Goal: Task Accomplishment & Management: Manage account settings

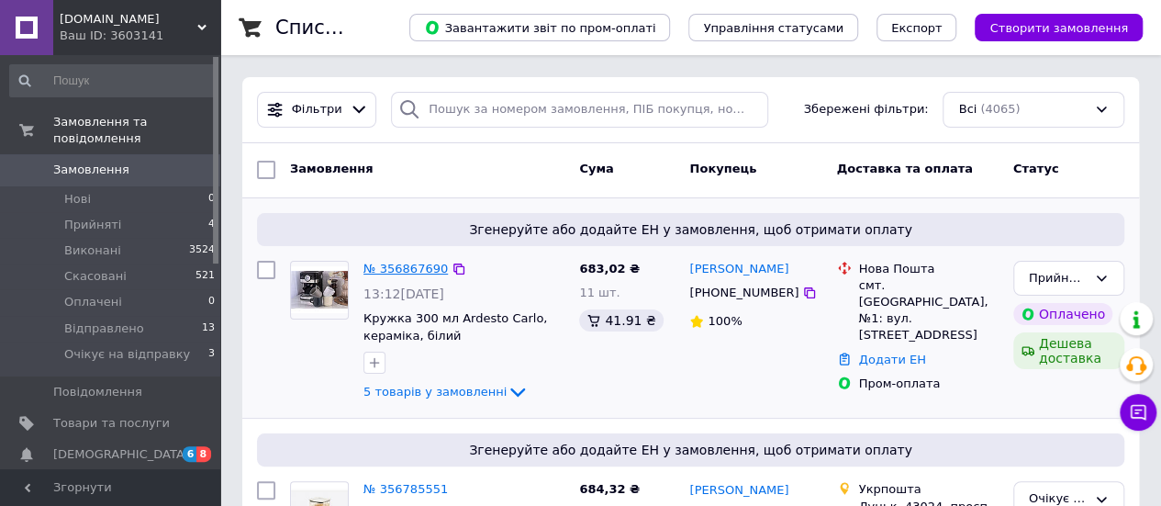
click at [390, 267] on link "№ 356867690" at bounding box center [405, 269] width 84 height 14
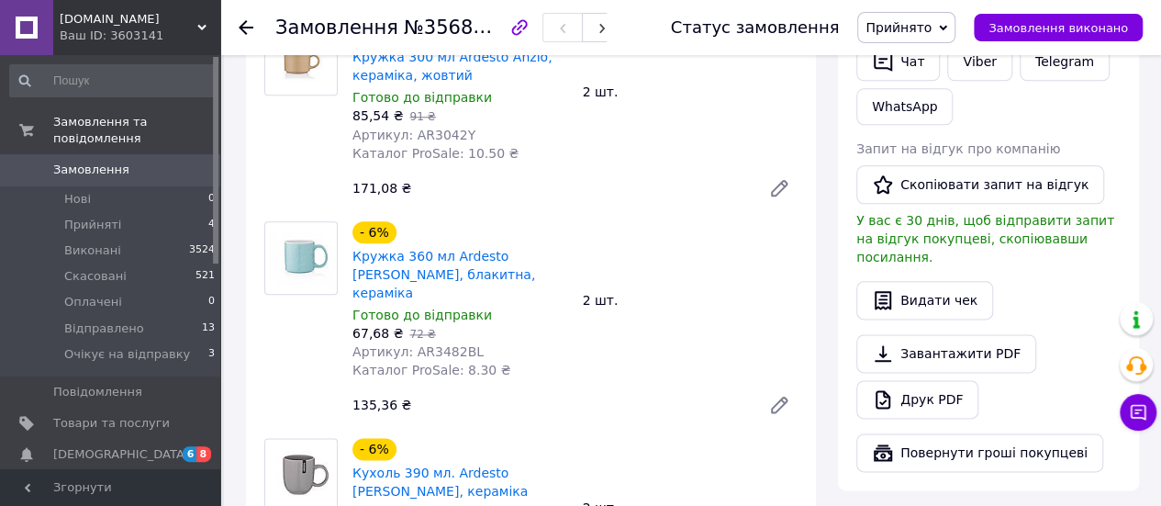
scroll to position [734, 0]
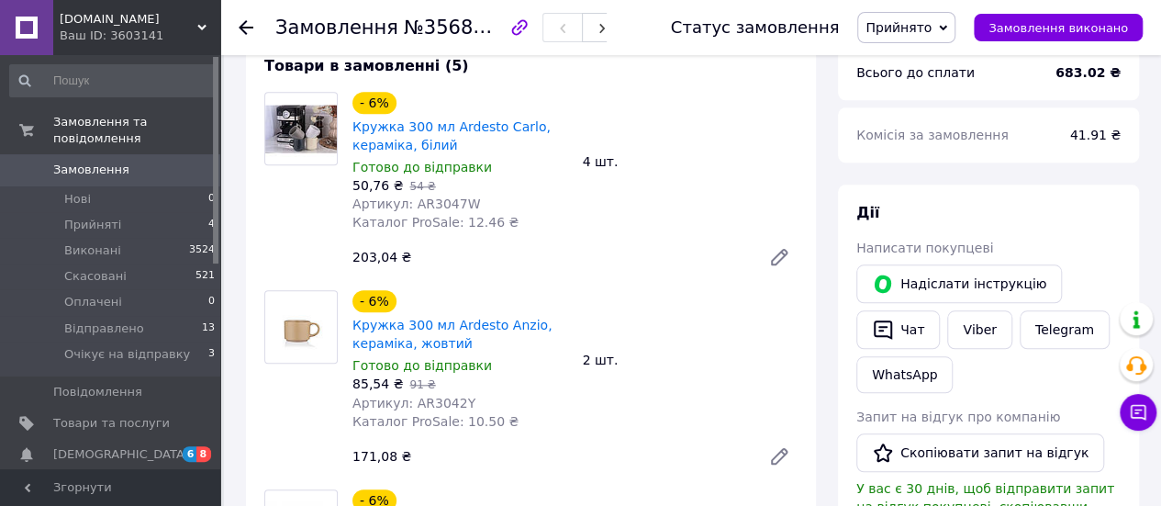
click at [246, 22] on icon at bounding box center [246, 27] width 15 height 15
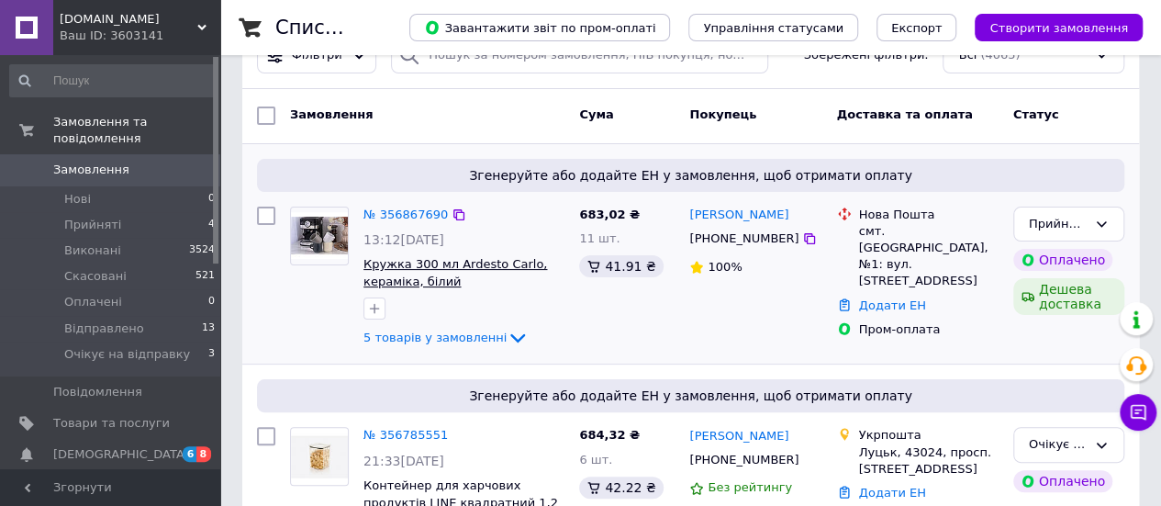
scroll to position [92, 0]
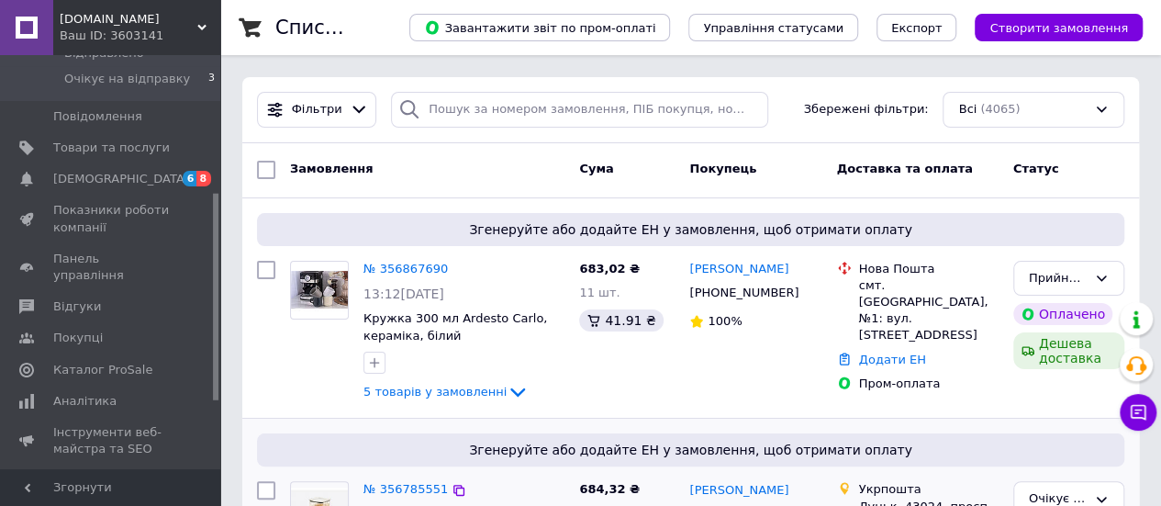
scroll to position [367, 0]
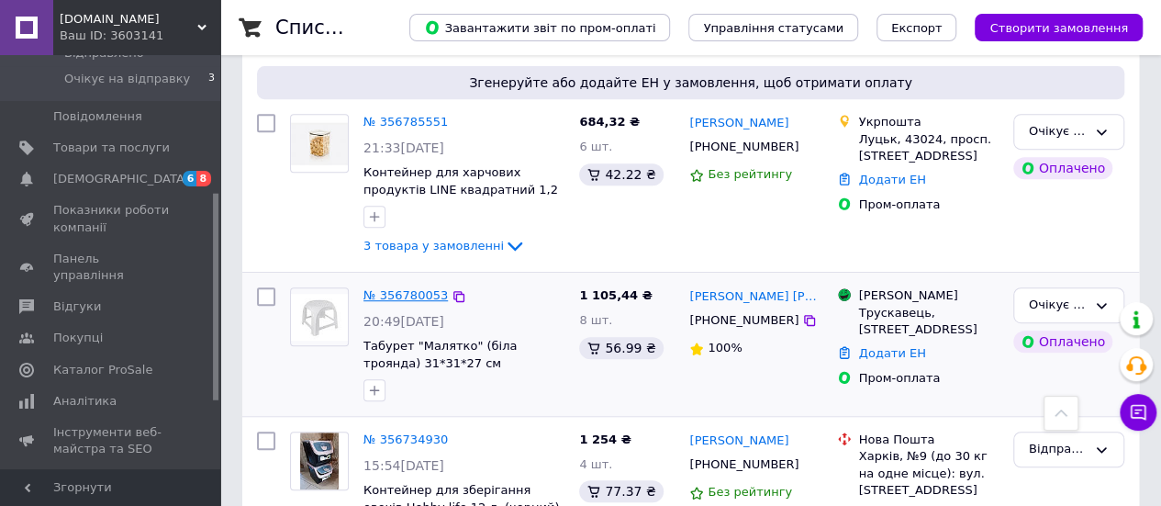
click at [422, 290] on link "№ 356780053" at bounding box center [405, 295] width 84 height 14
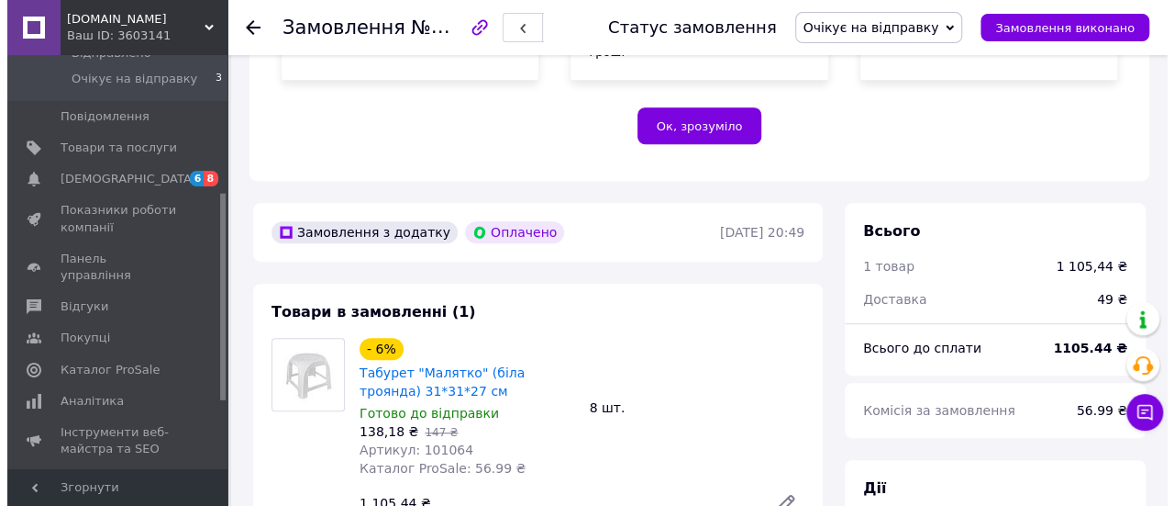
scroll to position [734, 0]
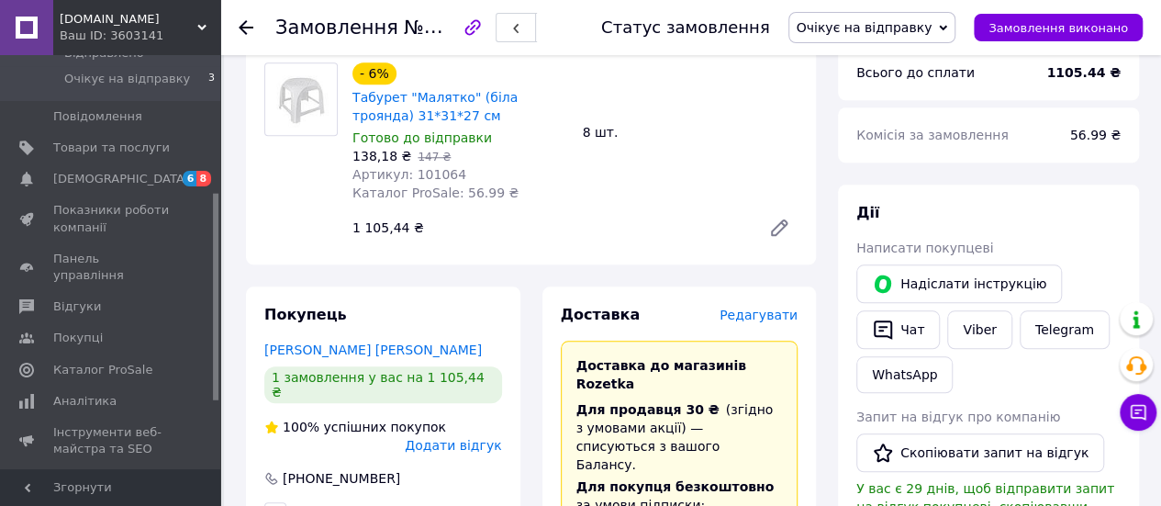
click at [778, 307] on span "Редагувати" at bounding box center [758, 314] width 78 height 15
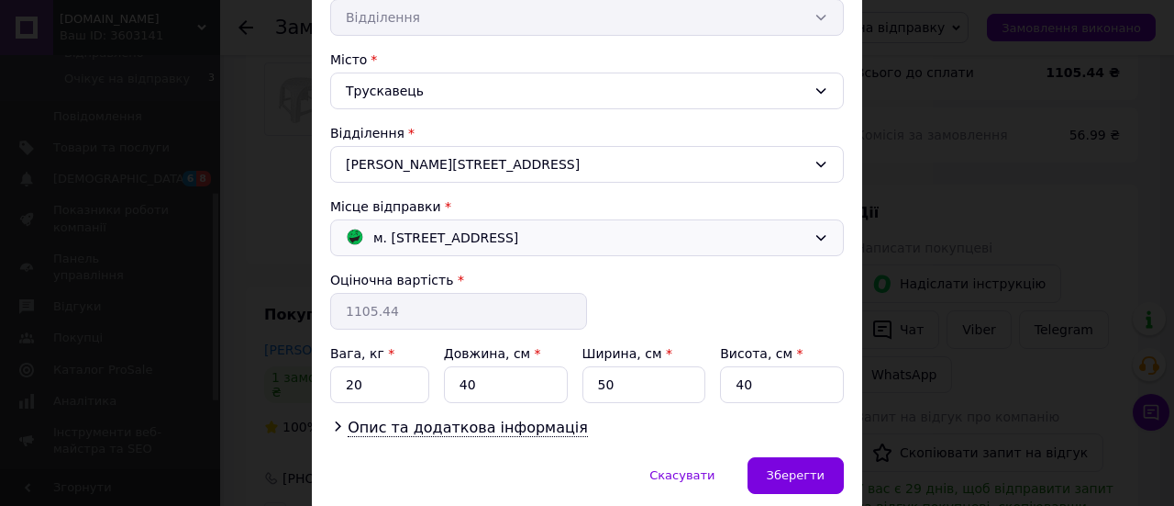
scroll to position [427, 0]
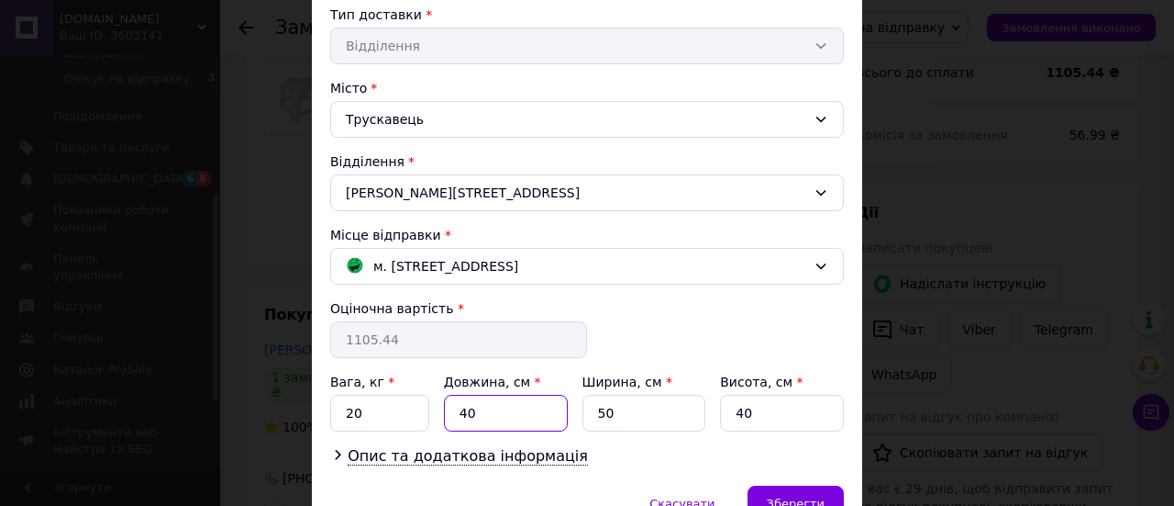
drag, startPoint x: 448, startPoint y: 397, endPoint x: 419, endPoint y: 397, distance: 28.4
click at [429, 397] on div "Вага, кг * 20 Довжина, см * 40 Ширина, см * 50 Висота, см * 40" at bounding box center [587, 402] width 514 height 59
type input "50"
drag, startPoint x: 364, startPoint y: 407, endPoint x: 323, endPoint y: 406, distance: 41.3
click at [323, 406] on div "Спосіб доставки Магазини Rozetka (платна) Прізвище отримувача * Борис Ім'я отри…" at bounding box center [587, 90] width 551 height 792
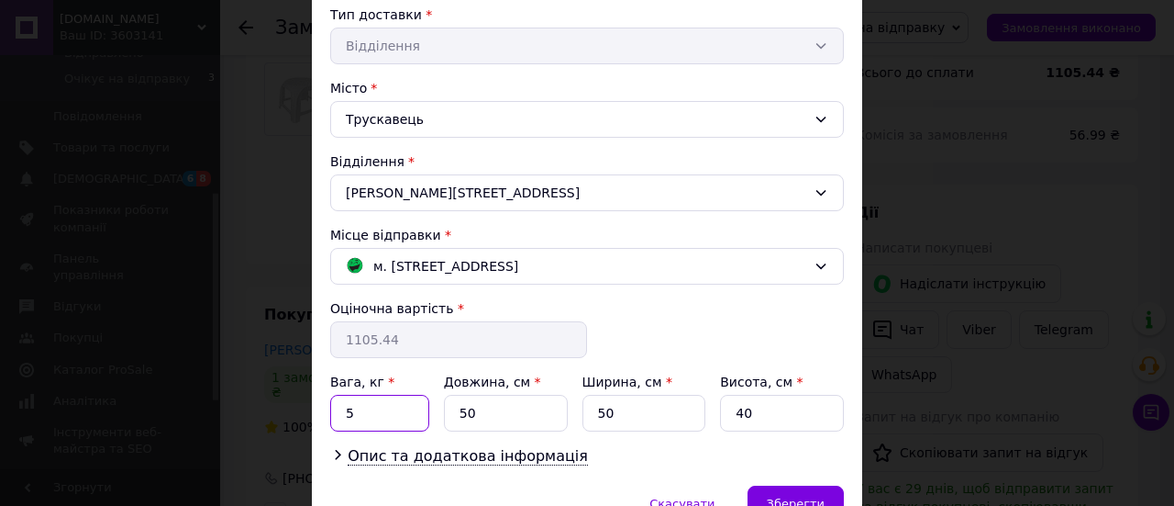
type input "5"
drag, startPoint x: 609, startPoint y: 410, endPoint x: 593, endPoint y: 410, distance: 16.5
click at [593, 410] on input "50" at bounding box center [645, 413] width 124 height 37
type input "3"
type input "0"
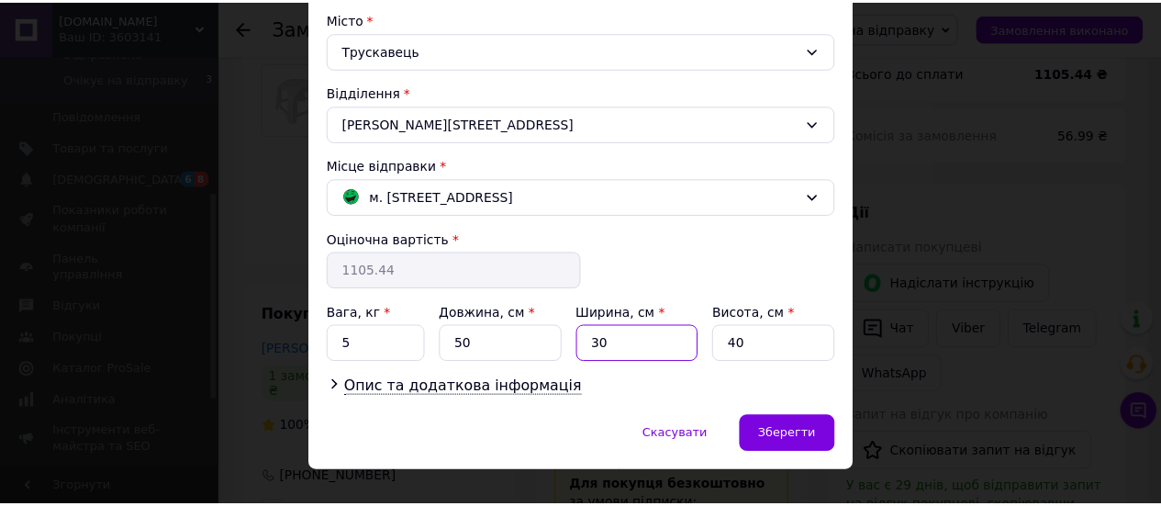
scroll to position [518, 0]
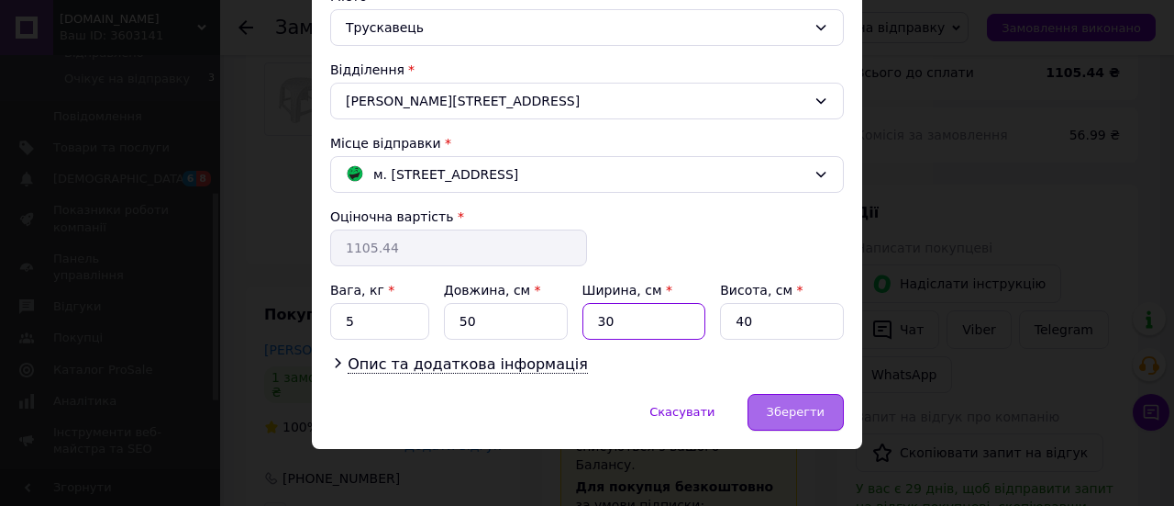
type input "30"
click at [813, 411] on span "Зберегти" at bounding box center [796, 412] width 58 height 14
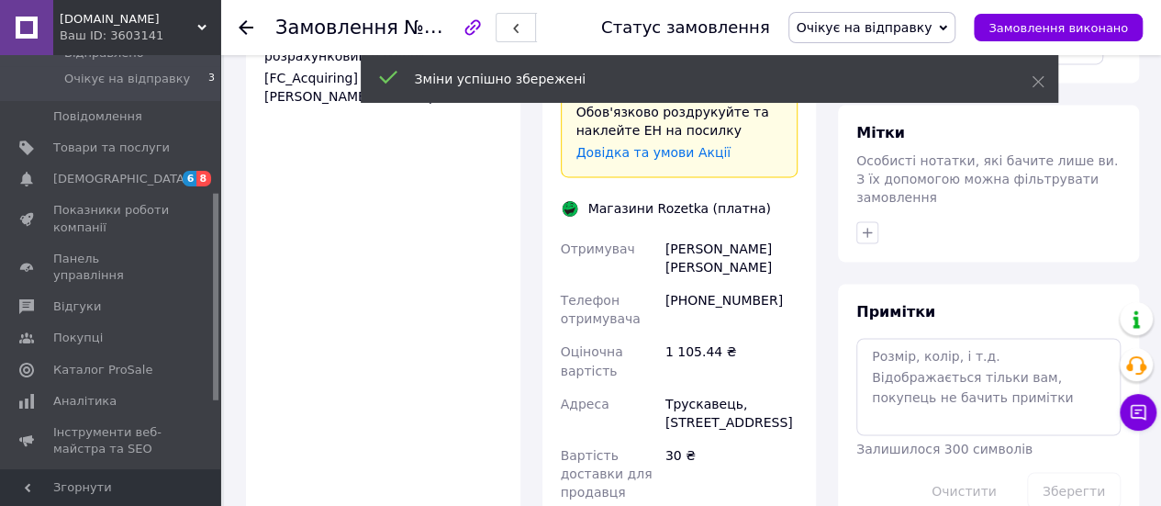
scroll to position [1560, 0]
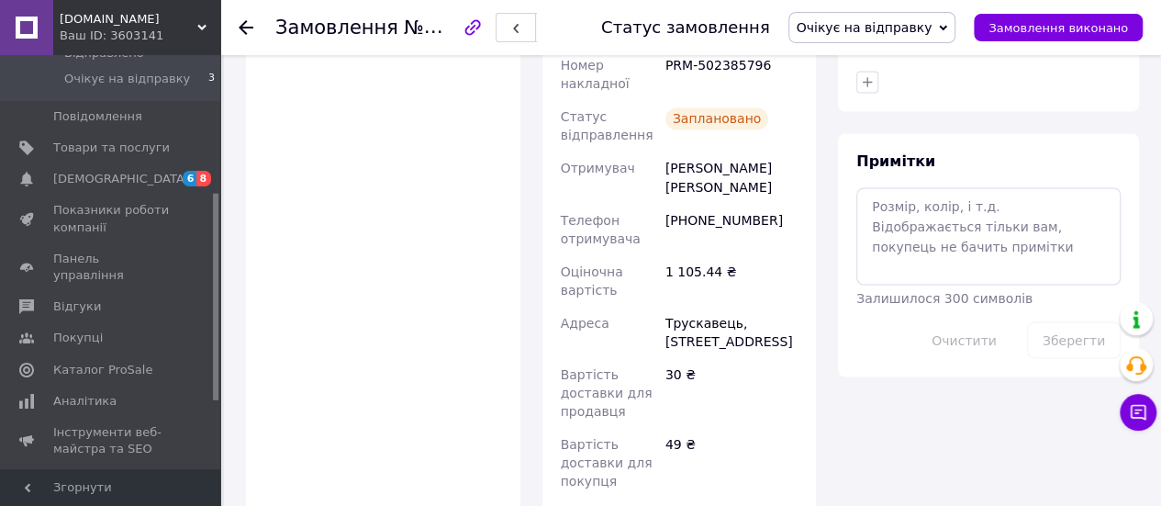
click at [251, 22] on icon at bounding box center [246, 27] width 15 height 15
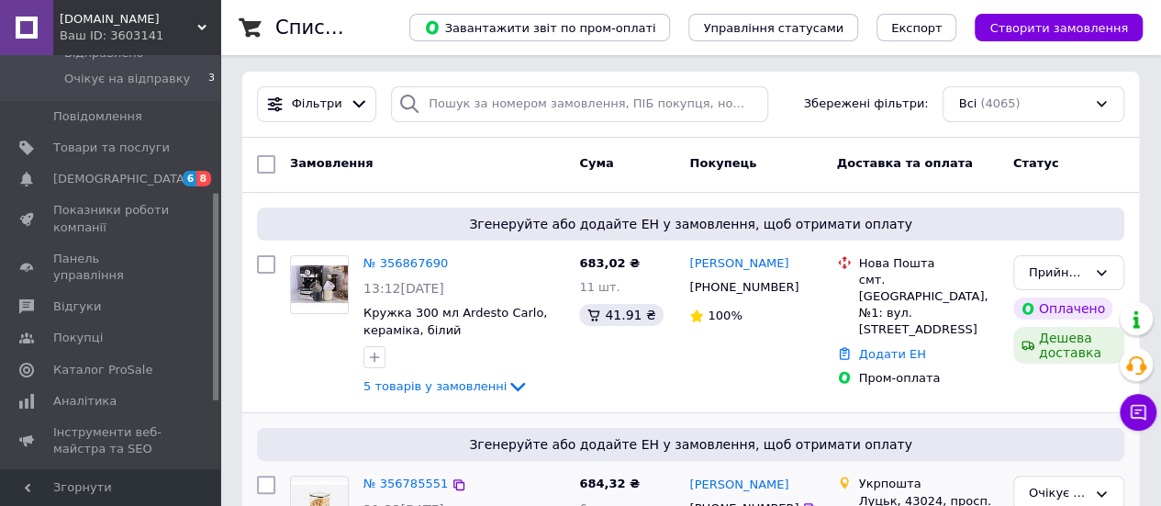
scroll to position [275, 0]
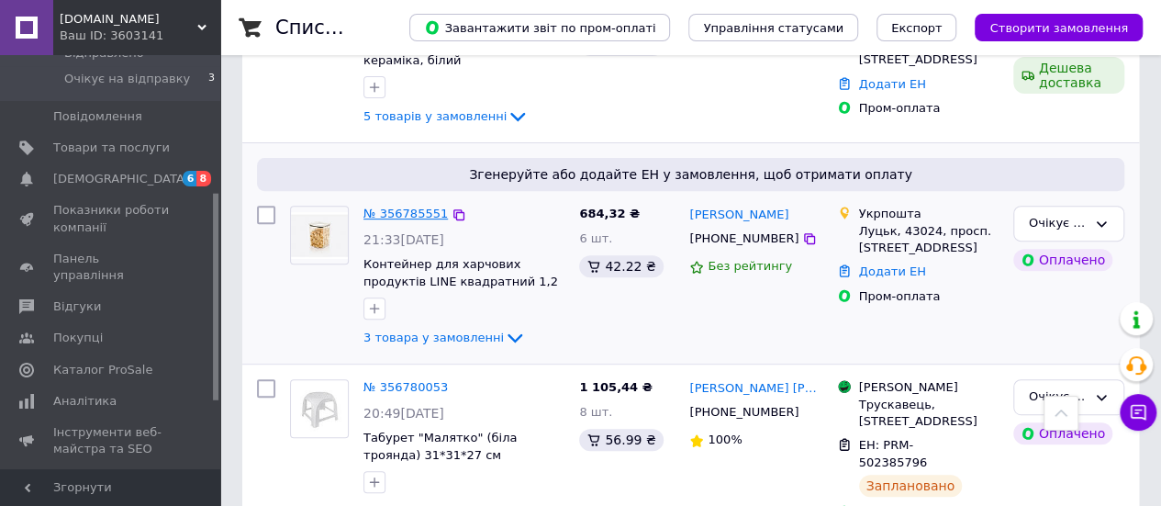
click at [386, 208] on link "№ 356785551" at bounding box center [405, 213] width 84 height 14
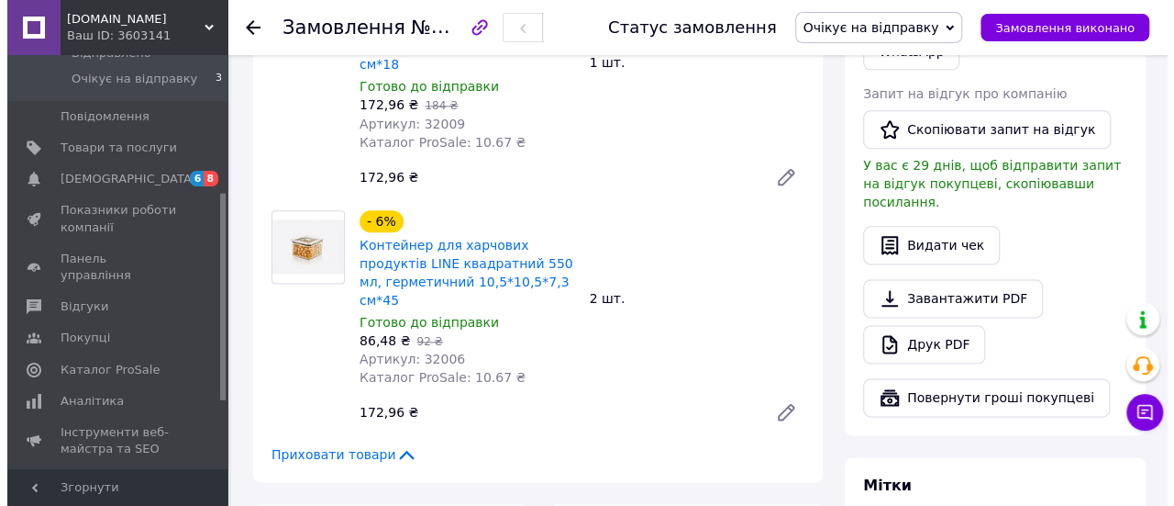
scroll to position [1285, 0]
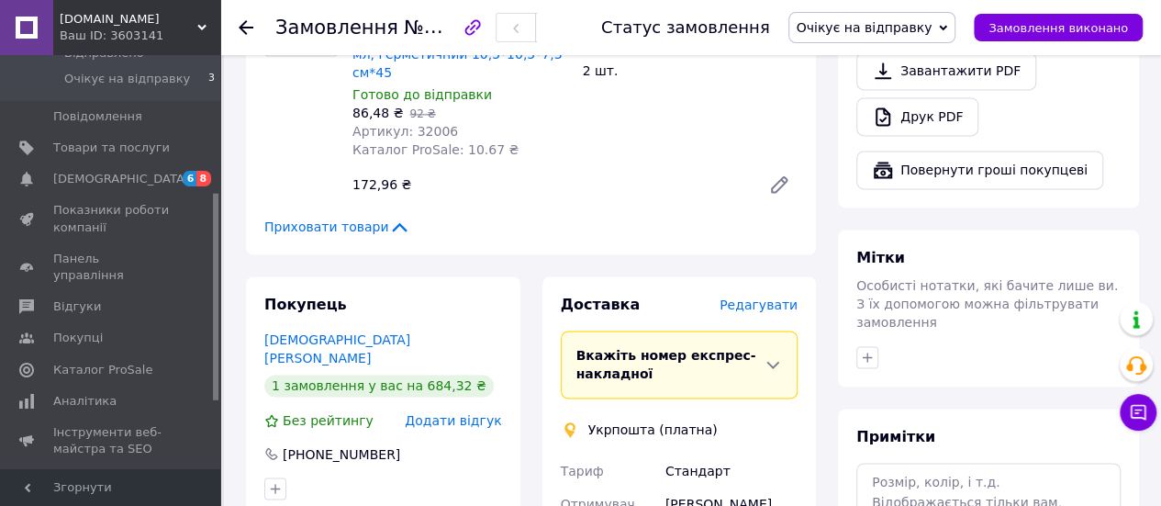
click at [754, 297] on span "Редагувати" at bounding box center [758, 304] width 78 height 15
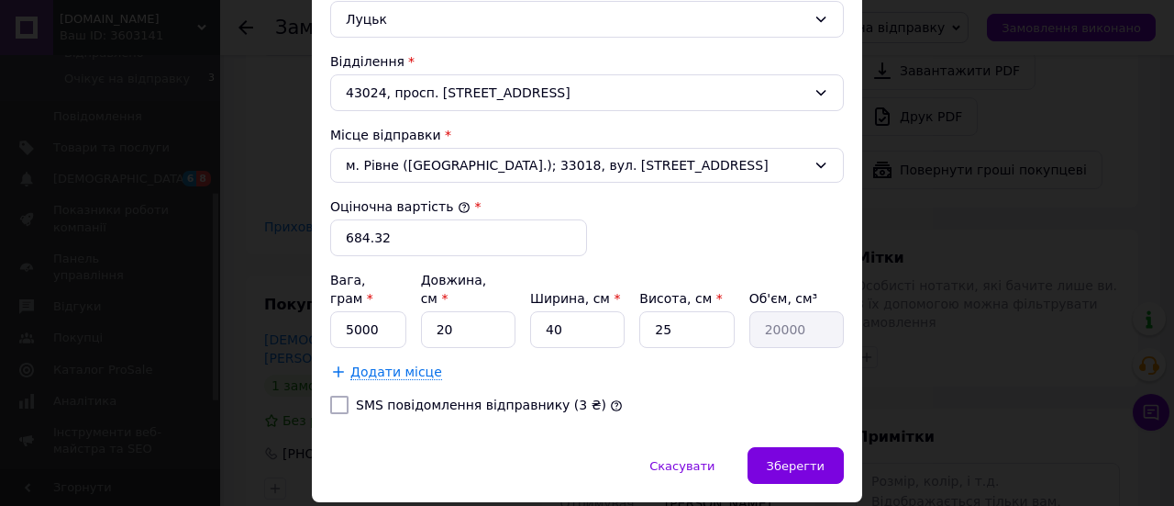
scroll to position [634, 0]
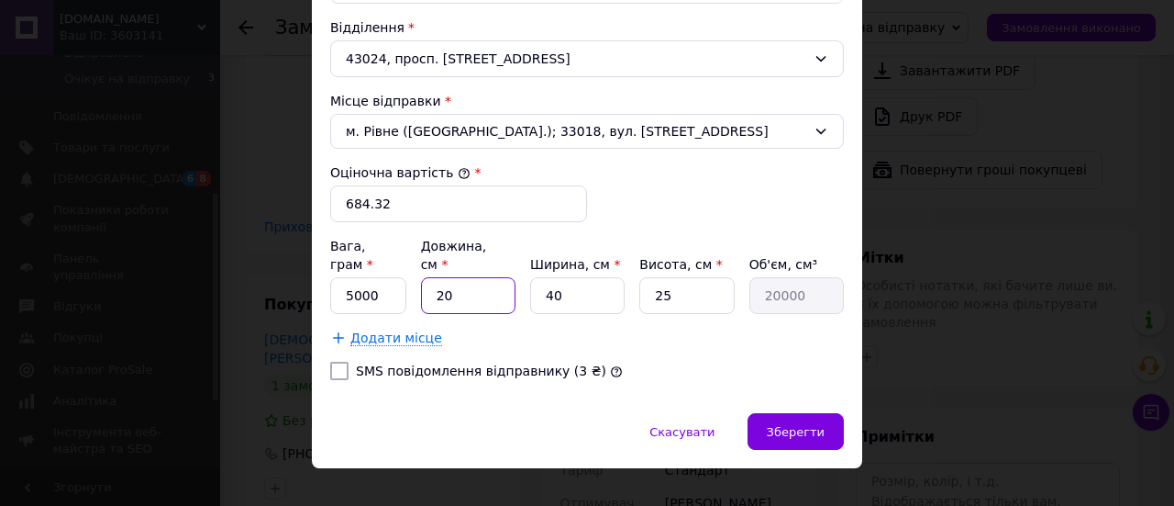
drag, startPoint x: 450, startPoint y: 275, endPoint x: 422, endPoint y: 274, distance: 27.5
click at [422, 277] on input "20" at bounding box center [468, 295] width 95 height 37
type input "4"
type input "4000"
type input "40"
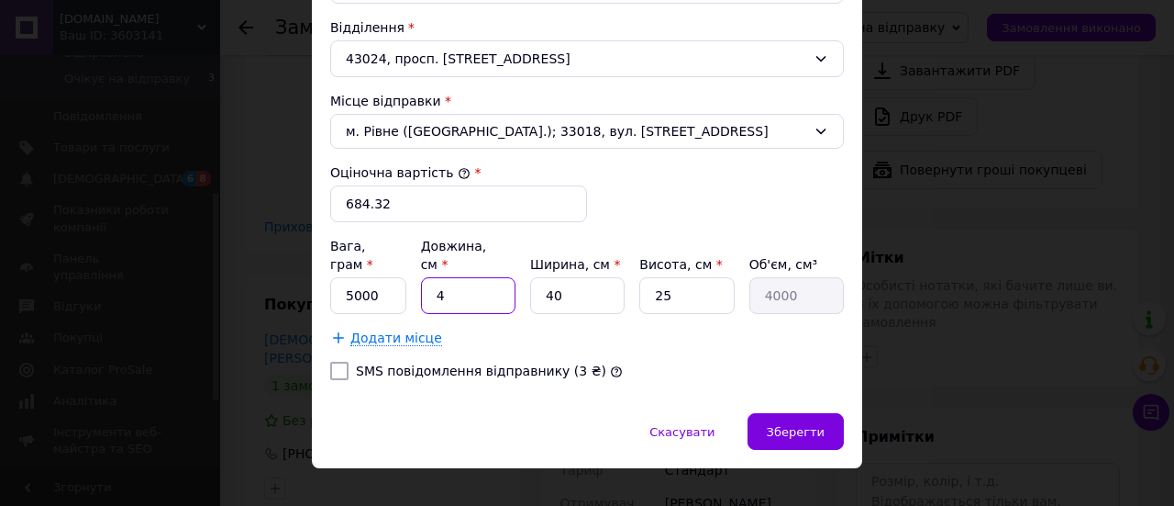
type input "40000"
type input "40"
drag, startPoint x: 568, startPoint y: 271, endPoint x: 534, endPoint y: 271, distance: 33.9
click at [534, 277] on input "40" at bounding box center [577, 295] width 95 height 37
type input "3"
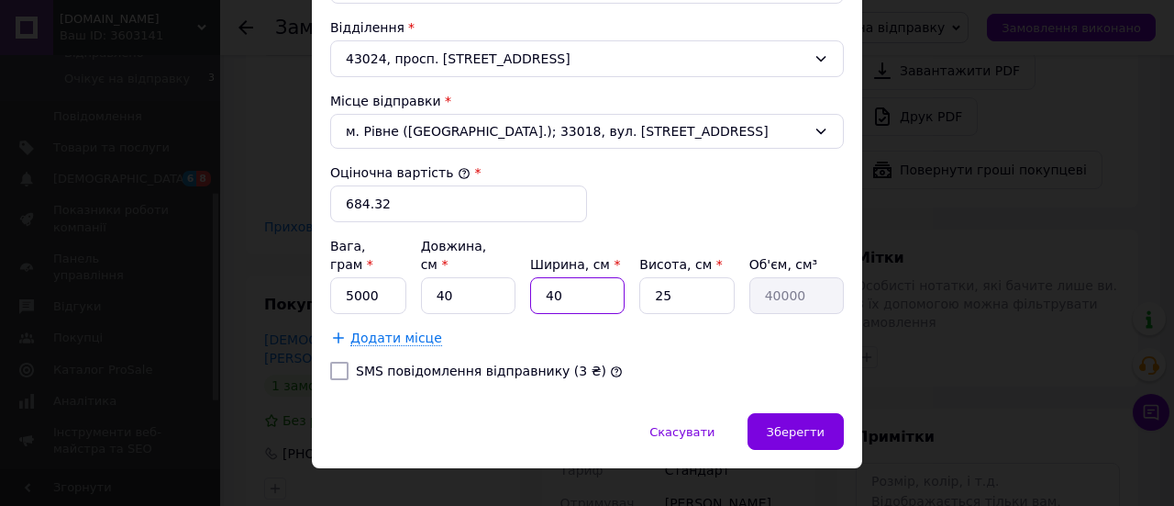
type input "3000"
type input "30"
type input "30000"
type input "30"
drag, startPoint x: 678, startPoint y: 271, endPoint x: 651, endPoint y: 271, distance: 26.6
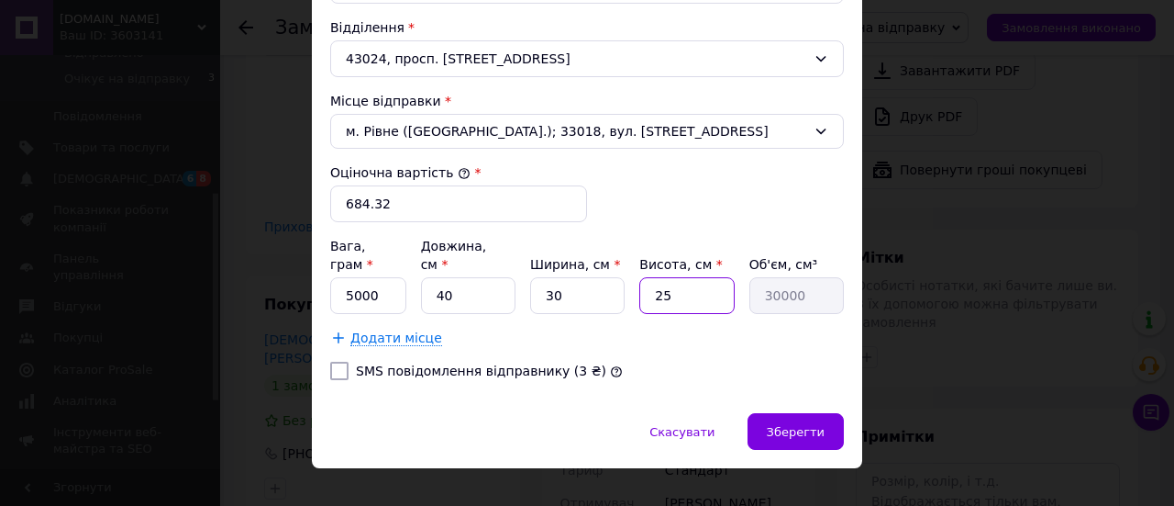
click at [651, 277] on input "25" at bounding box center [687, 295] width 95 height 37
type input "1"
type input "1200"
type input "15"
type input "18000"
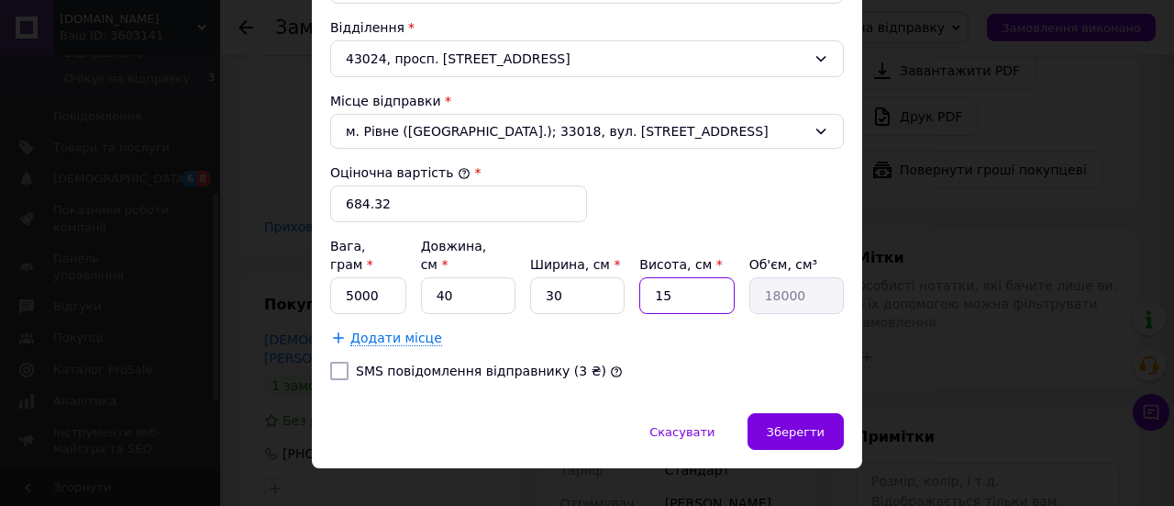
type input "15"
click at [339, 277] on input "5000" at bounding box center [368, 295] width 76 height 37
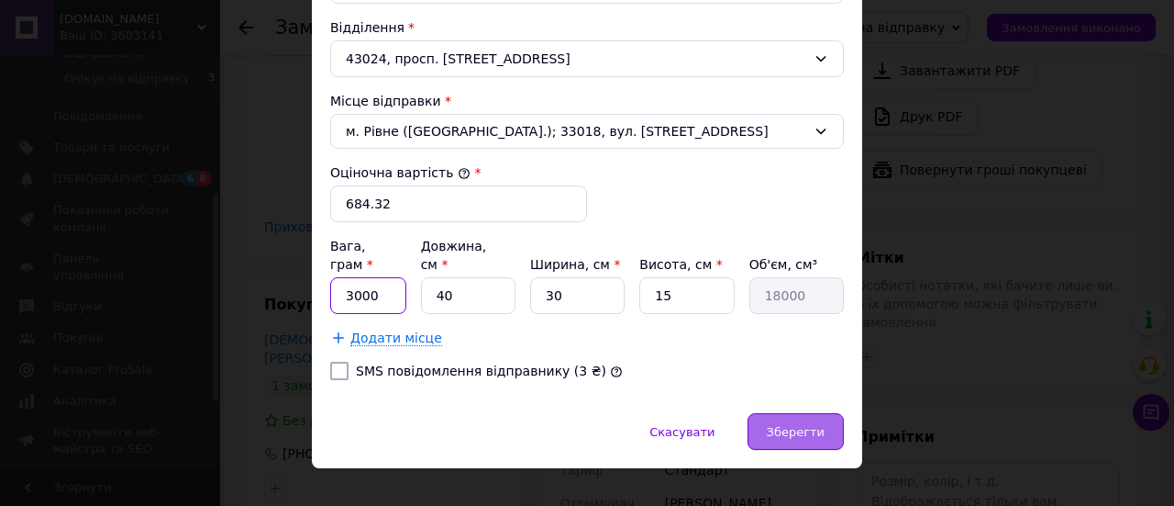
type input "3000"
click at [811, 425] on span "Зберегти" at bounding box center [796, 432] width 58 height 14
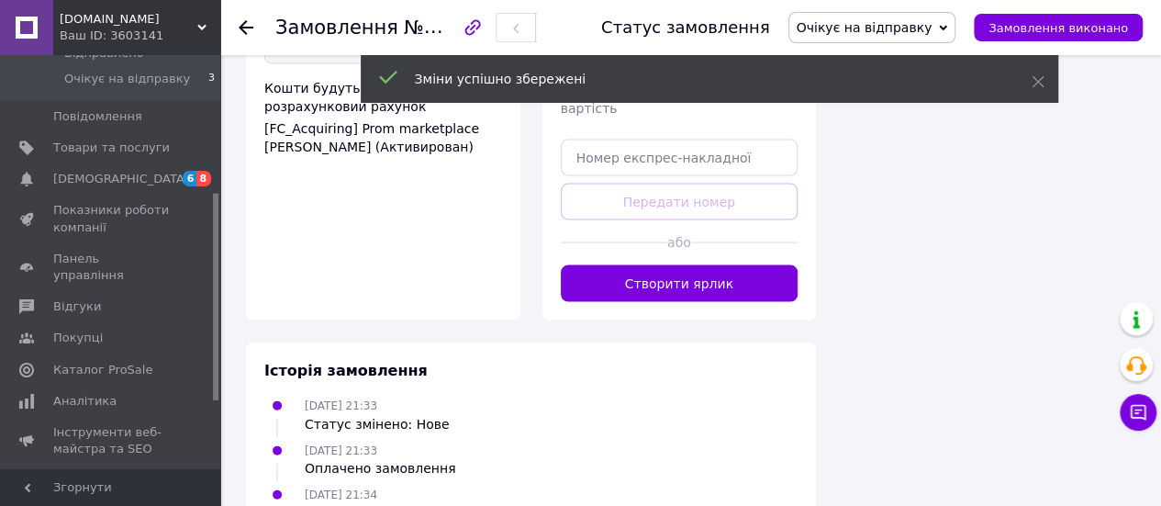
scroll to position [1743, 0]
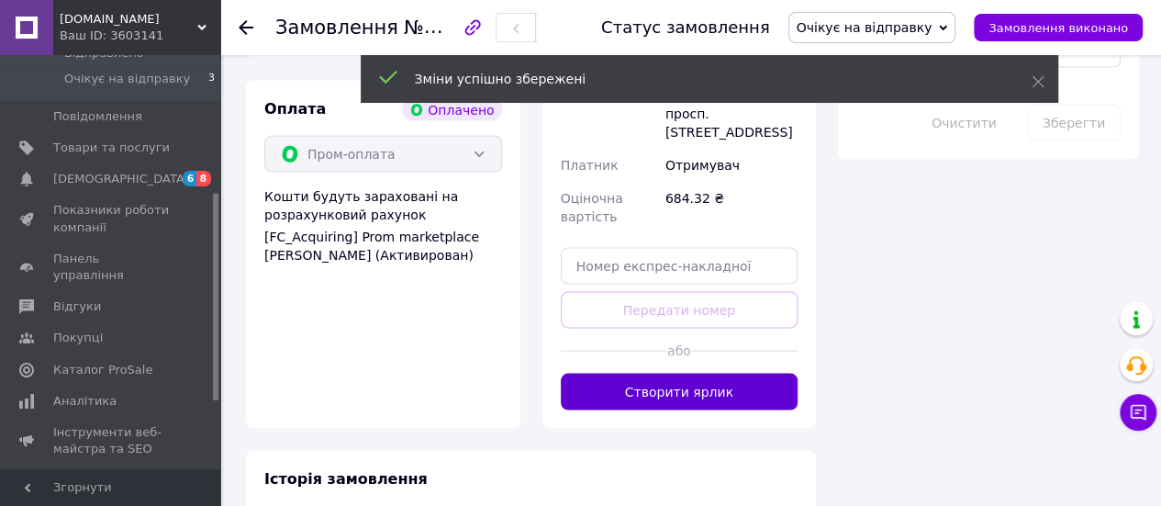
click at [666, 373] on button "Створити ярлик" at bounding box center [680, 391] width 238 height 37
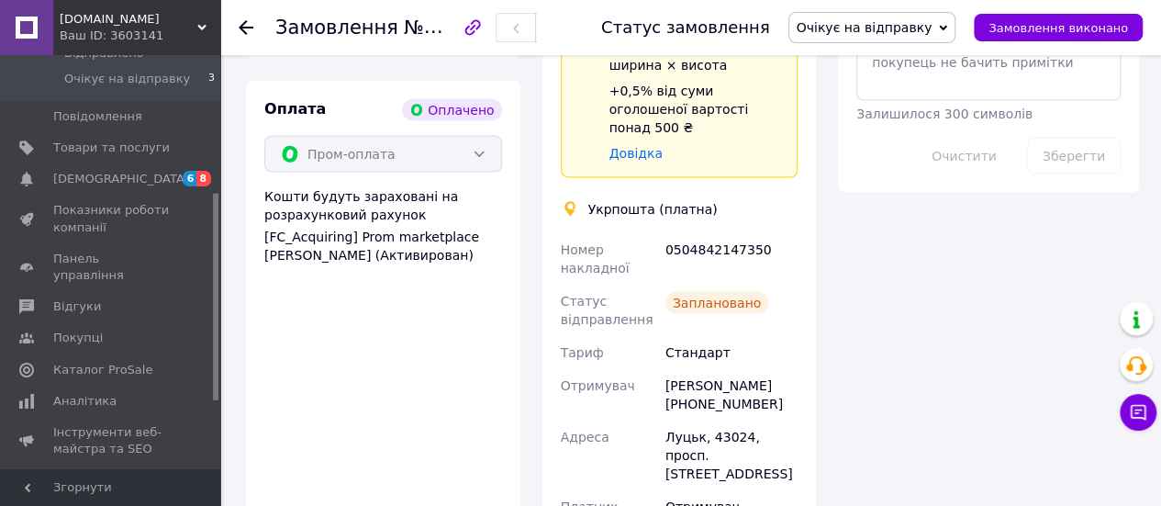
click at [249, 25] on icon at bounding box center [246, 27] width 15 height 15
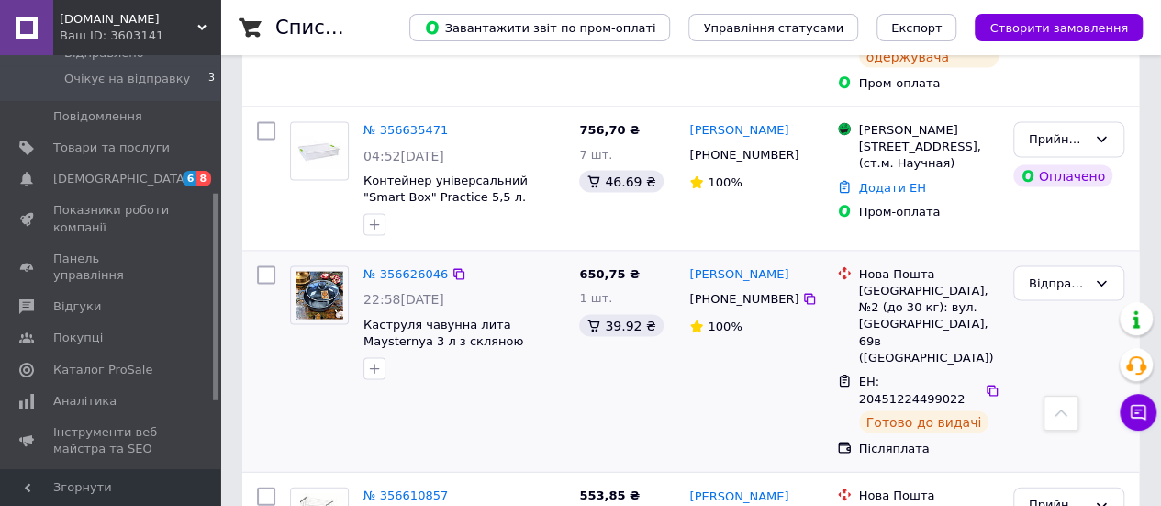
scroll to position [1743, 0]
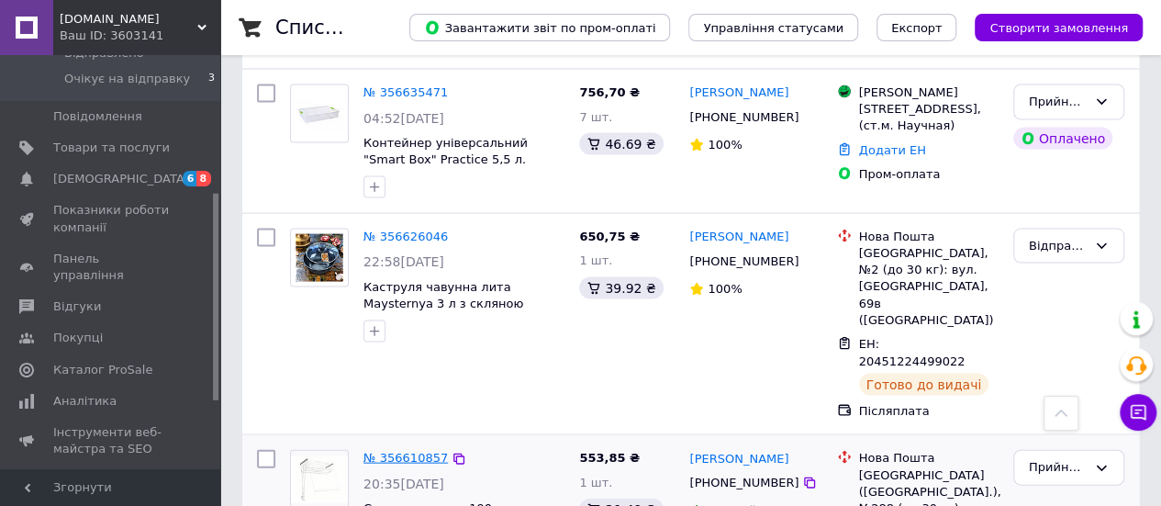
click at [386, 451] on link "№ 356610857" at bounding box center [405, 458] width 84 height 14
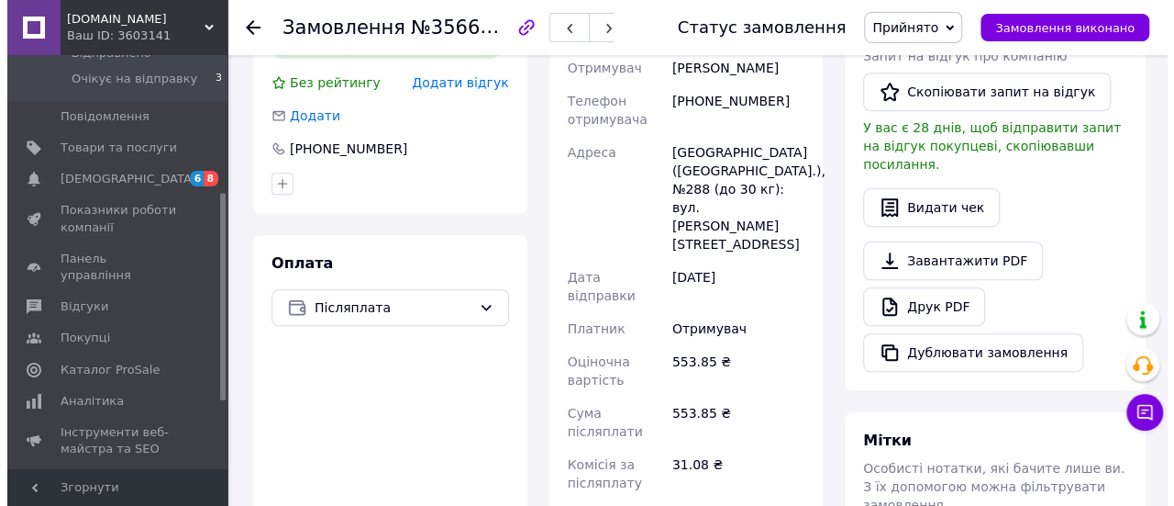
scroll to position [222, 0]
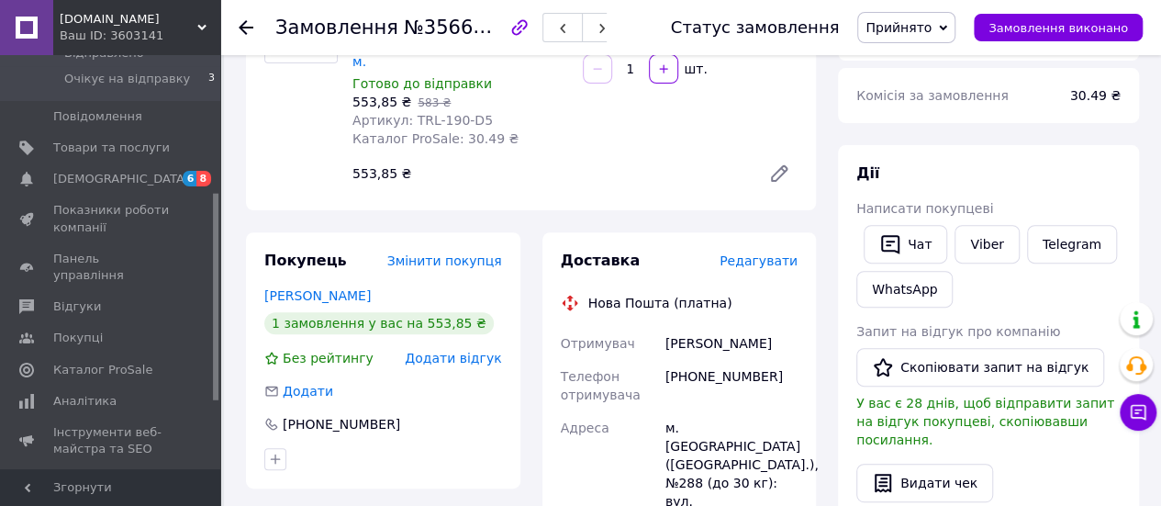
click at [751, 253] on span "Редагувати" at bounding box center [758, 260] width 78 height 15
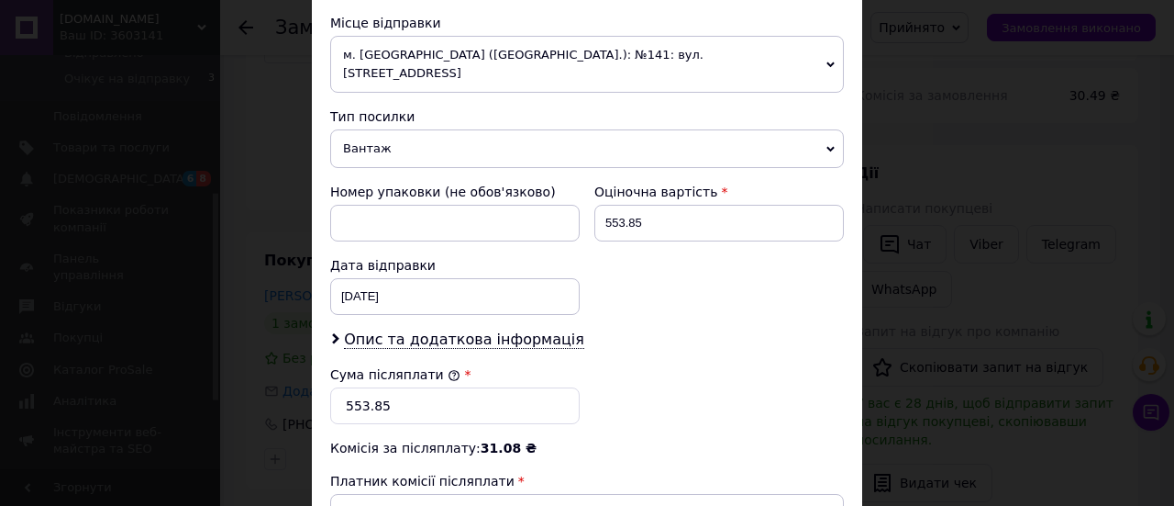
scroll to position [885, 0]
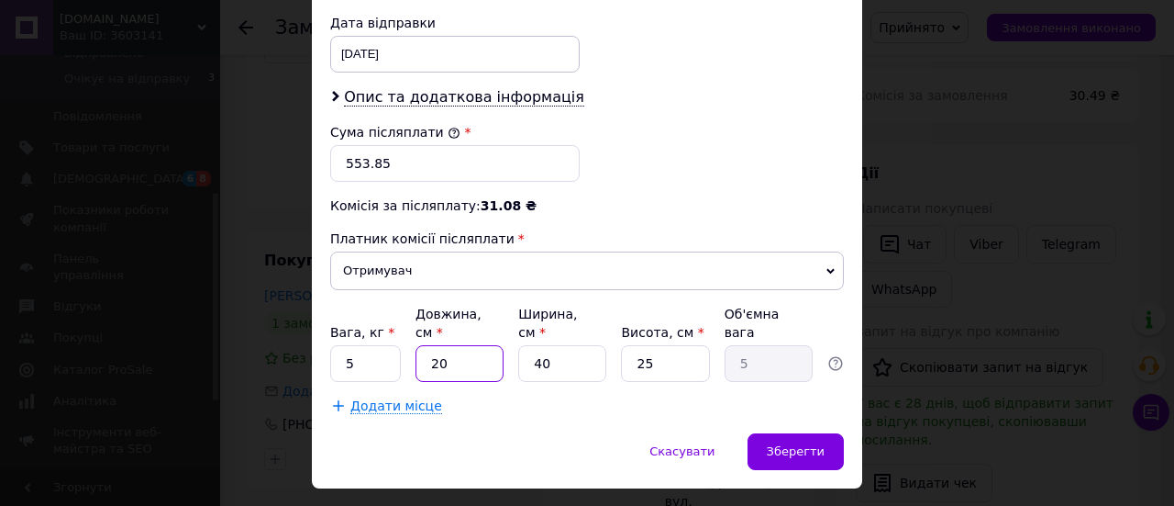
drag, startPoint x: 440, startPoint y: 328, endPoint x: 422, endPoint y: 325, distance: 18.6
click at [422, 345] on input "20" at bounding box center [460, 363] width 88 height 37
type input "1"
type input "0.25"
type input "19"
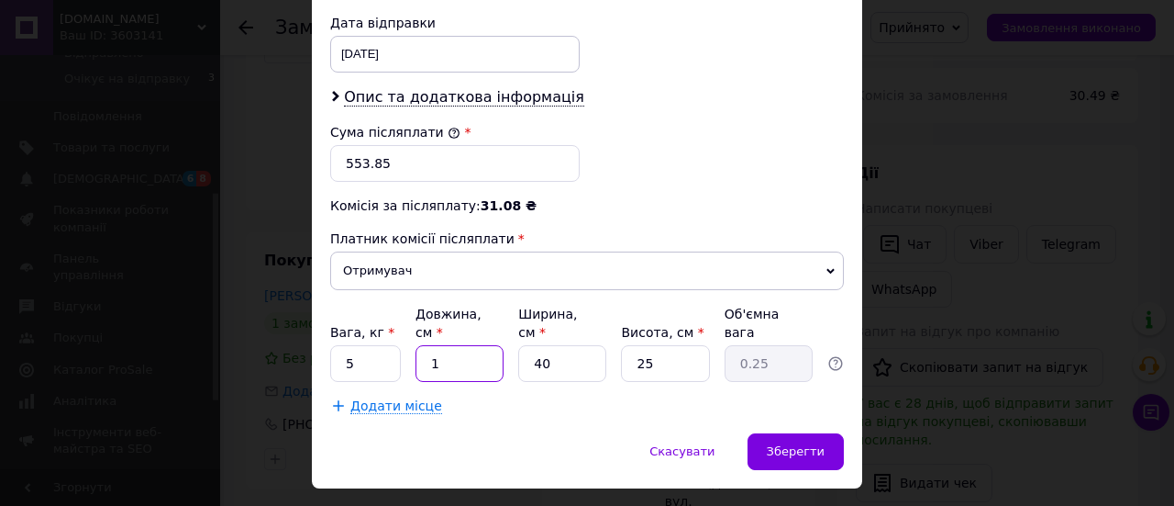
type input "4.75"
type input "190"
type input "47.5"
type input "190"
drag, startPoint x: 543, startPoint y: 306, endPoint x: 524, endPoint y: 311, distance: 20.0
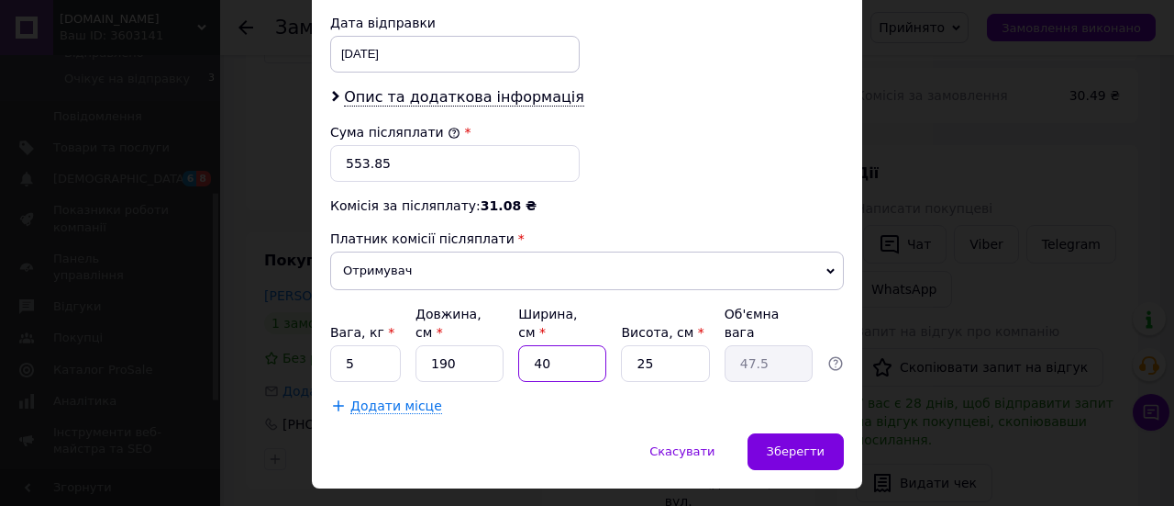
click at [526, 345] on input "40" at bounding box center [562, 363] width 88 height 37
type input "5"
type input "5.94"
type input "5"
drag, startPoint x: 653, startPoint y: 317, endPoint x: 618, endPoint y: 316, distance: 34.9
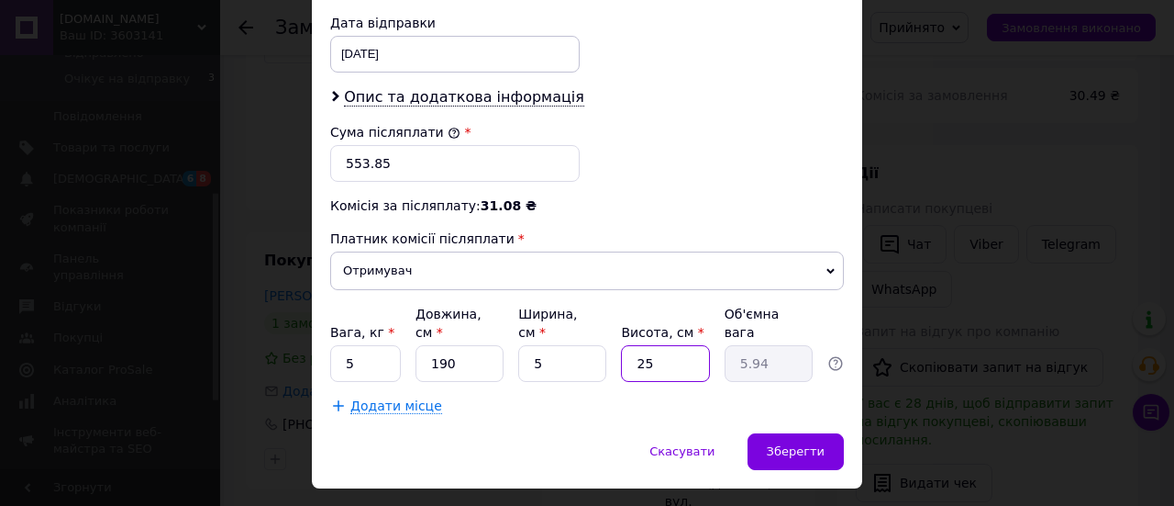
click at [621, 345] on input "25" at bounding box center [665, 363] width 88 height 37
type input "8"
type input "1.9"
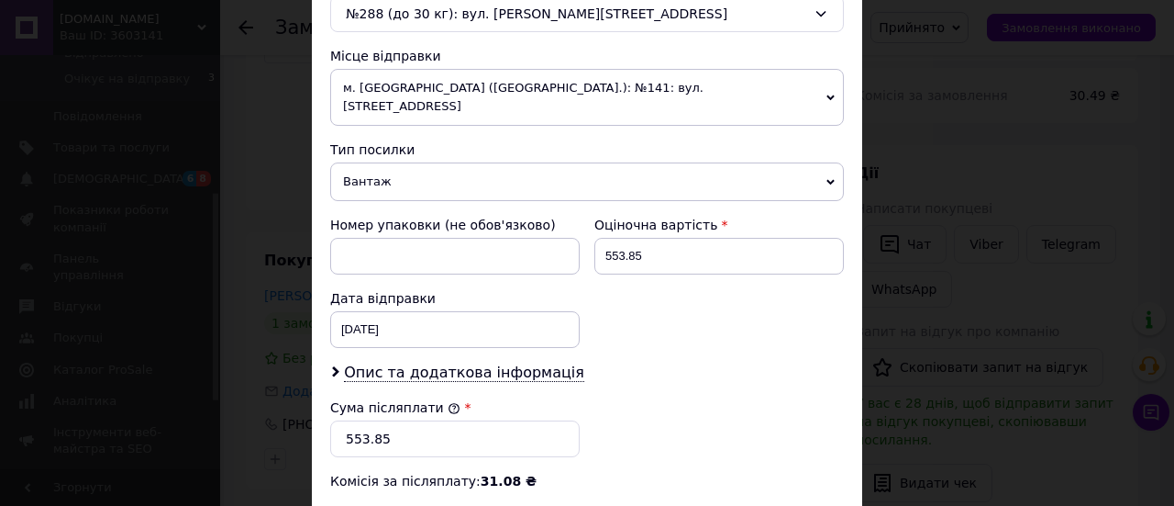
scroll to position [517, 0]
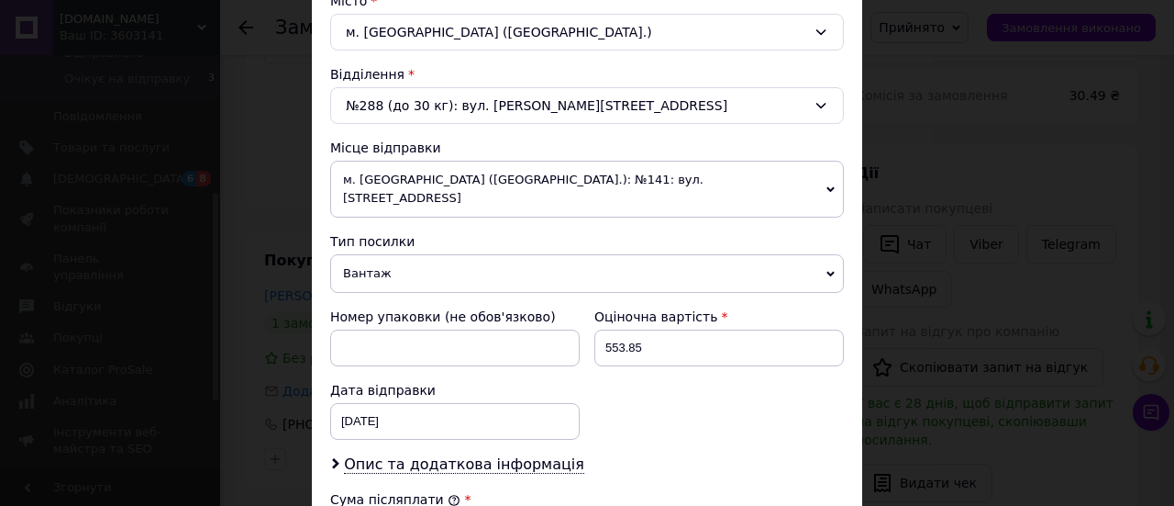
type input "8"
click at [834, 181] on span "м. [GEOGRAPHIC_DATA] ([GEOGRAPHIC_DATA].): №141: вул. [STREET_ADDRESS]" at bounding box center [587, 189] width 514 height 57
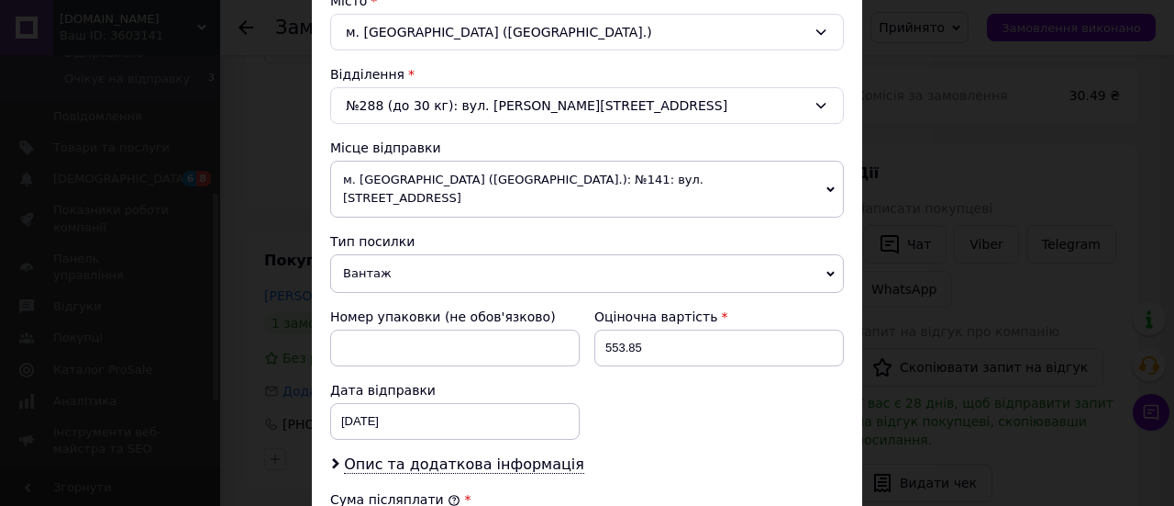
click at [827, 185] on icon at bounding box center [831, 189] width 8 height 8
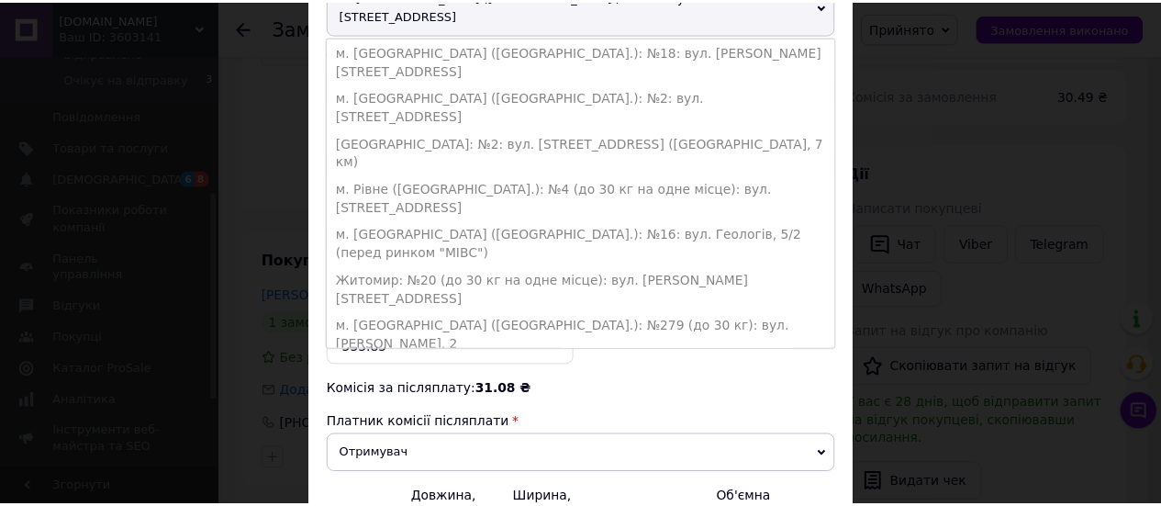
scroll to position [609, 0]
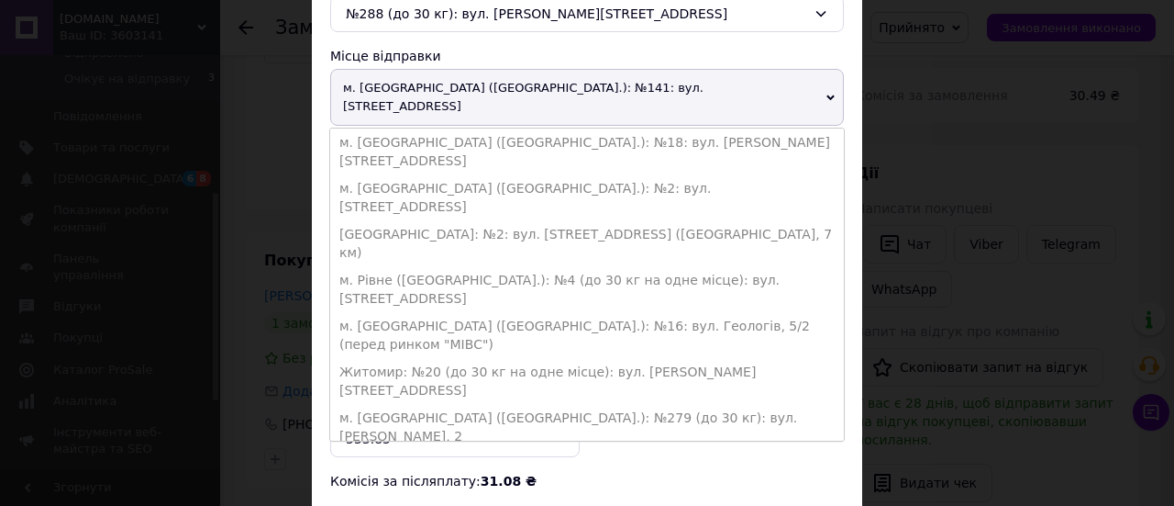
click at [897, 284] on div "× Редагування доставки Спосіб доставки Нова Пошта (платна) Платник Отримувач Ві…" at bounding box center [587, 253] width 1174 height 506
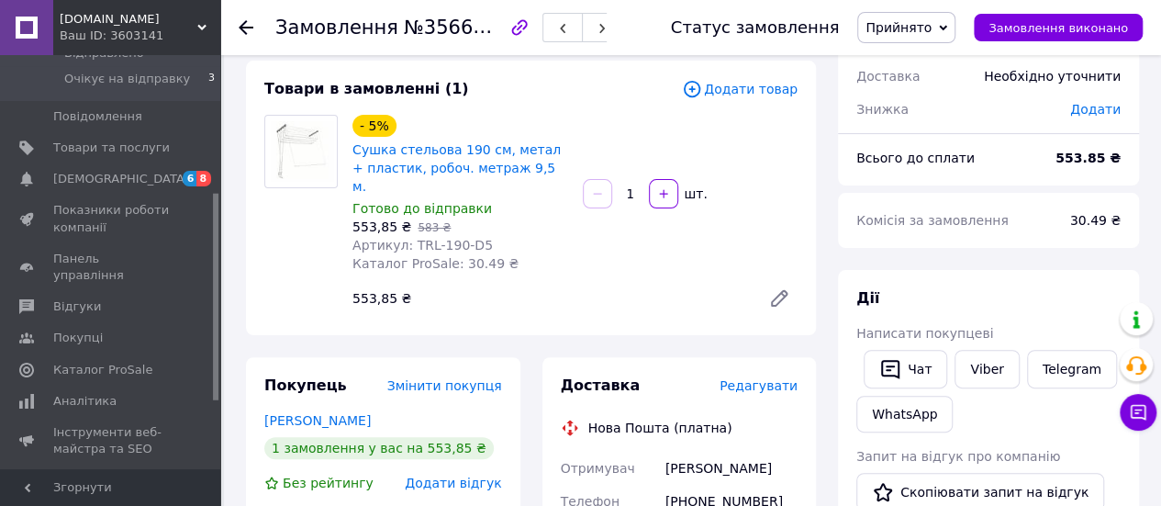
scroll to position [0, 0]
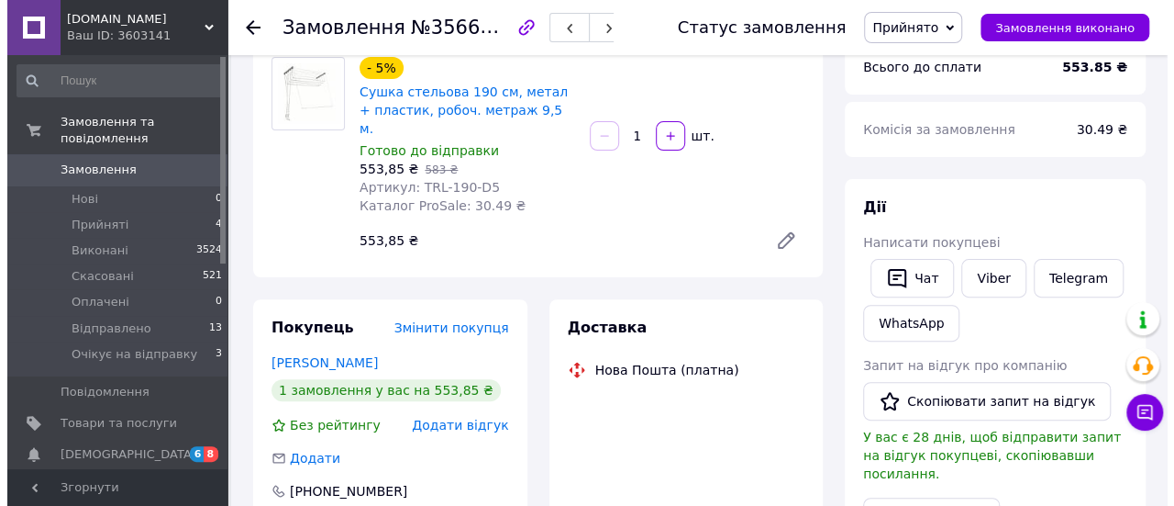
scroll to position [184, 0]
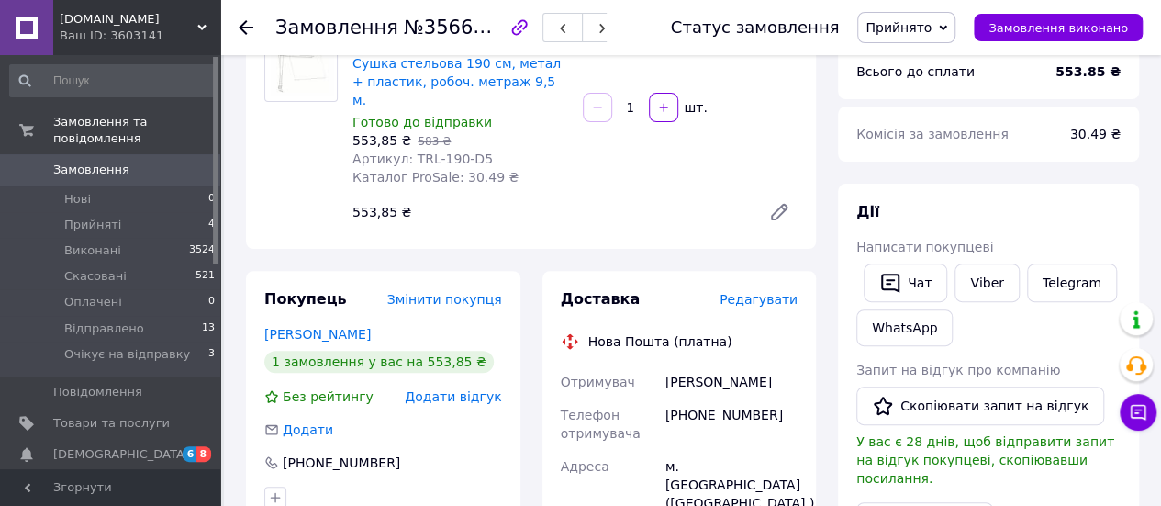
click at [773, 292] on span "Редагувати" at bounding box center [758, 299] width 78 height 15
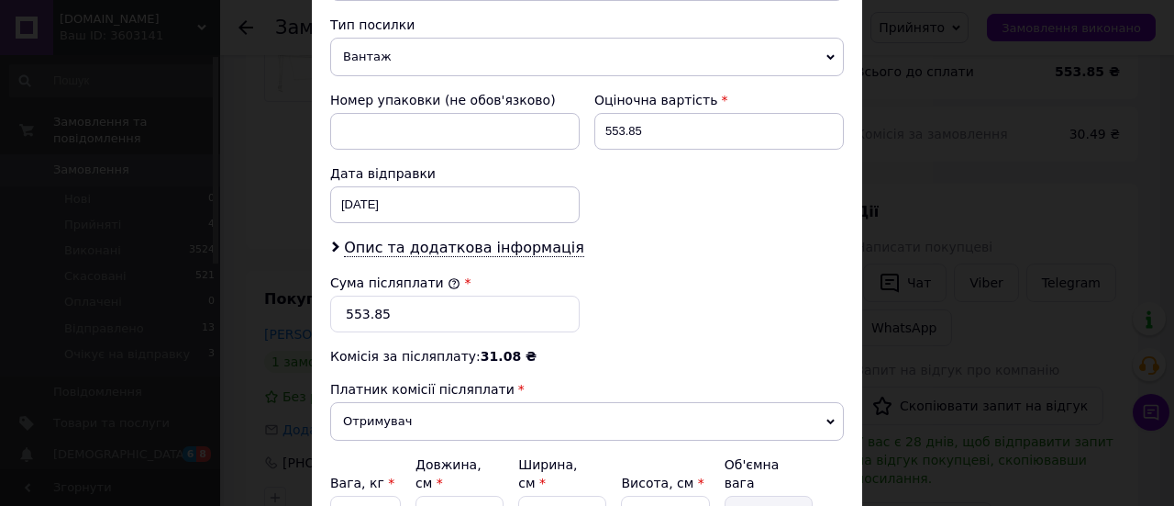
scroll to position [885, 0]
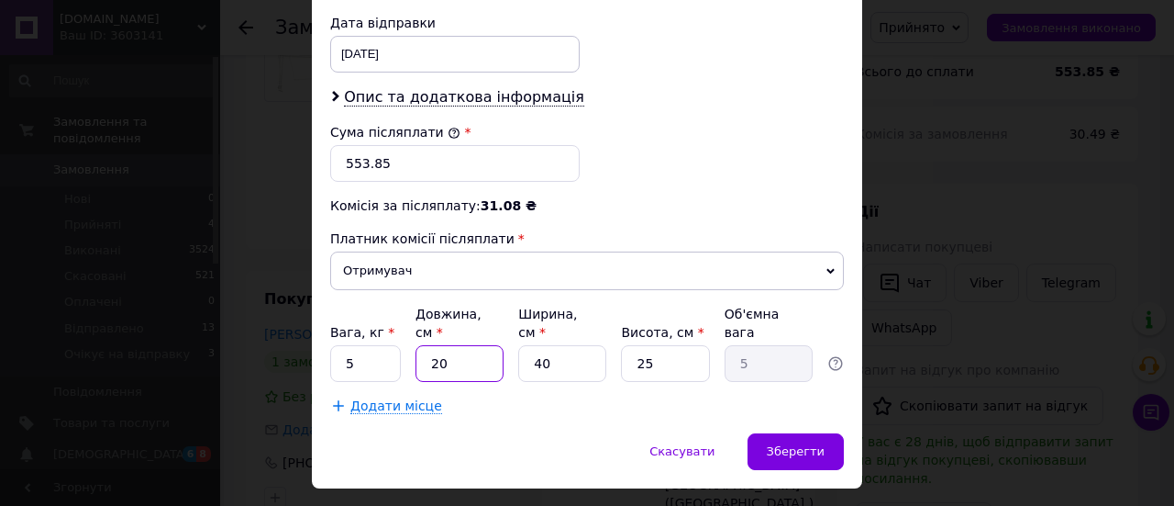
drag, startPoint x: 452, startPoint y: 321, endPoint x: 427, endPoint y: 321, distance: 25.7
click at [427, 345] on input "20" at bounding box center [460, 363] width 88 height 37
type input "1"
type input "0.25"
type input "19"
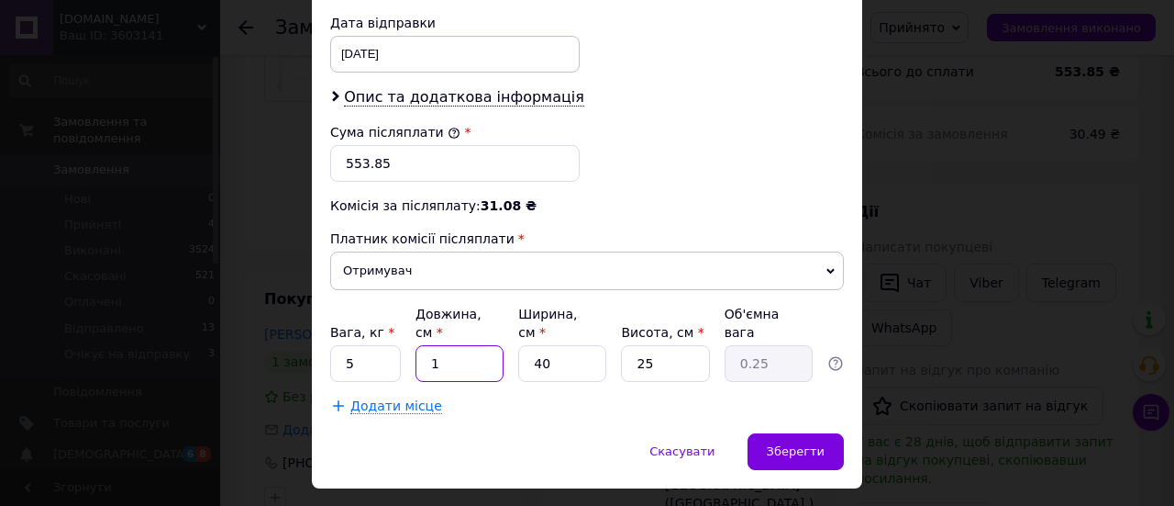
type input "4.75"
type input "190"
type input "47.5"
type input "190"
drag, startPoint x: 547, startPoint y: 317, endPoint x: 523, endPoint y: 316, distance: 23.9
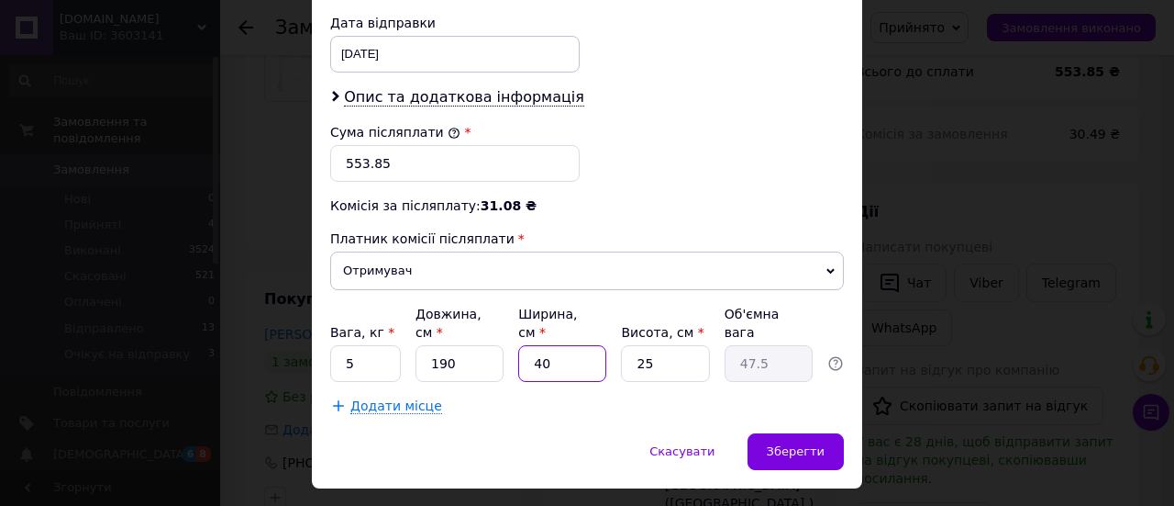
click at [523, 345] on input "40" at bounding box center [562, 363] width 88 height 37
type input "6"
type input "7.13"
click at [529, 345] on input "6" at bounding box center [562, 363] width 88 height 37
type input "5"
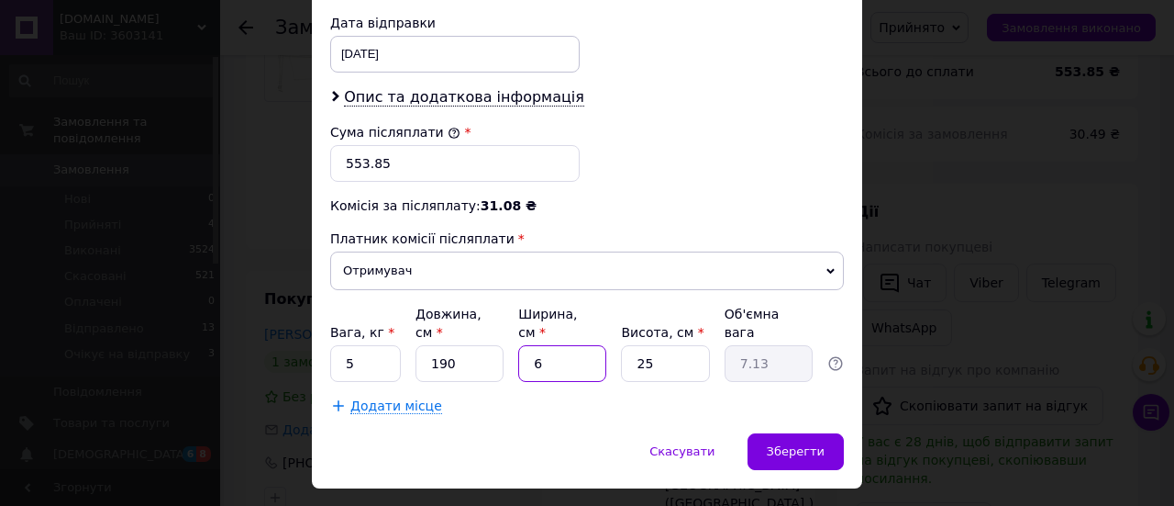
type input "5.94"
type input "5"
click at [628, 345] on input "25" at bounding box center [665, 363] width 88 height 37
drag, startPoint x: 650, startPoint y: 324, endPoint x: 632, endPoint y: 321, distance: 17.6
click at [632, 345] on input "25" at bounding box center [665, 363] width 88 height 37
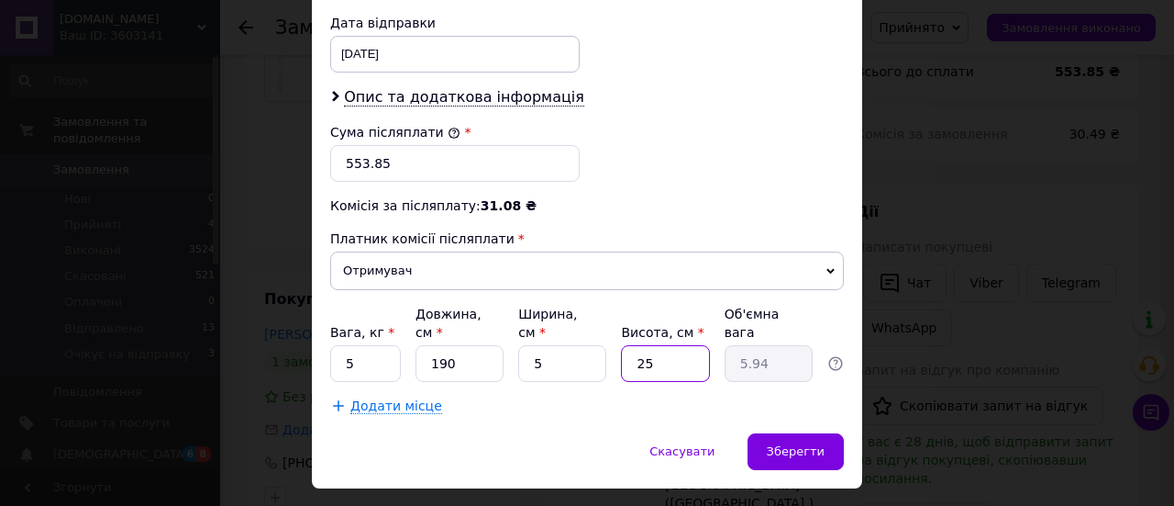
type input "8"
type input "1.9"
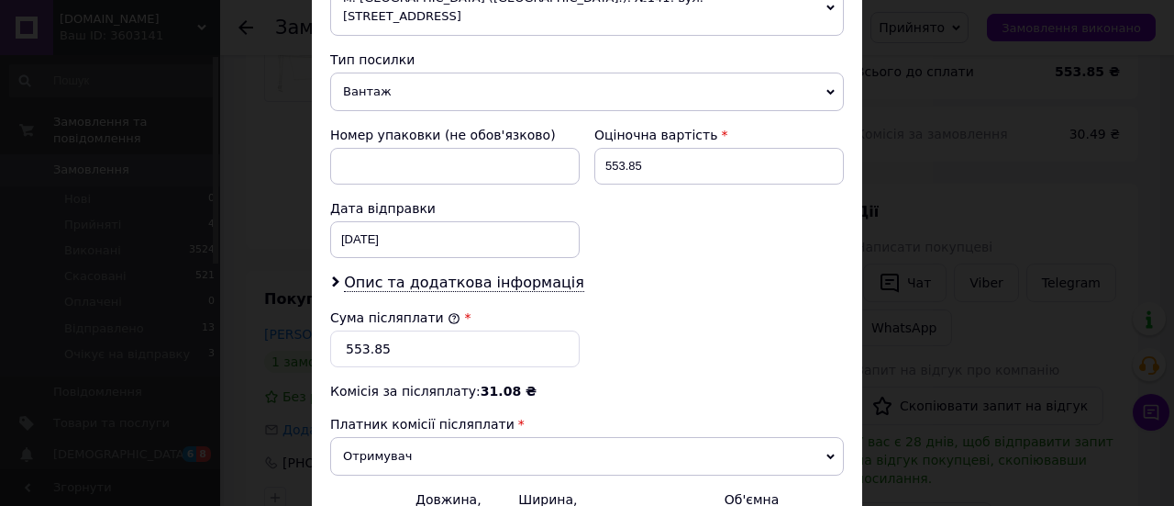
scroll to position [609, 0]
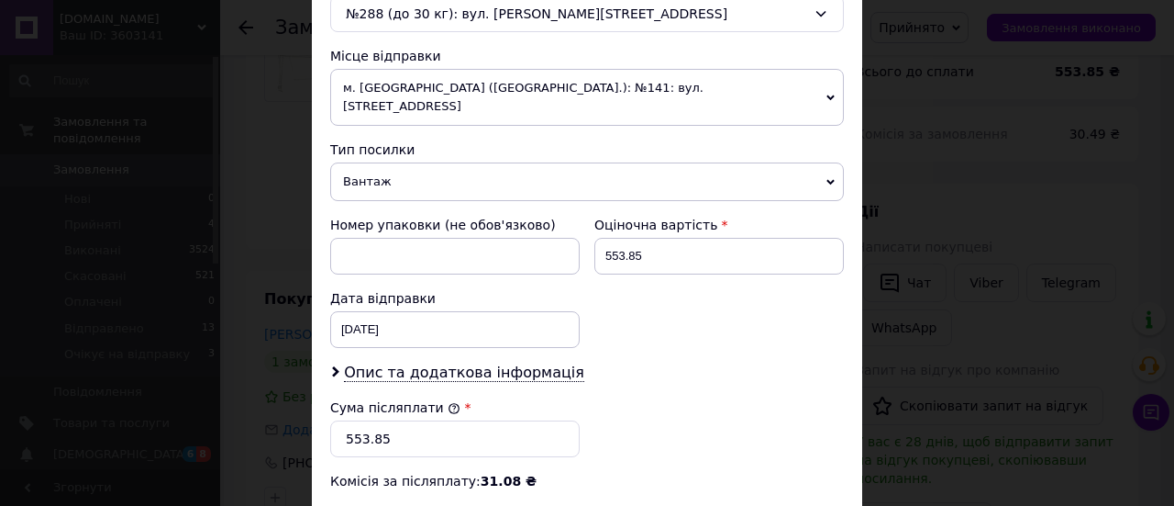
type input "8"
click at [830, 88] on span "м. [GEOGRAPHIC_DATA] ([GEOGRAPHIC_DATA].): №141: вул. [STREET_ADDRESS]" at bounding box center [587, 97] width 514 height 57
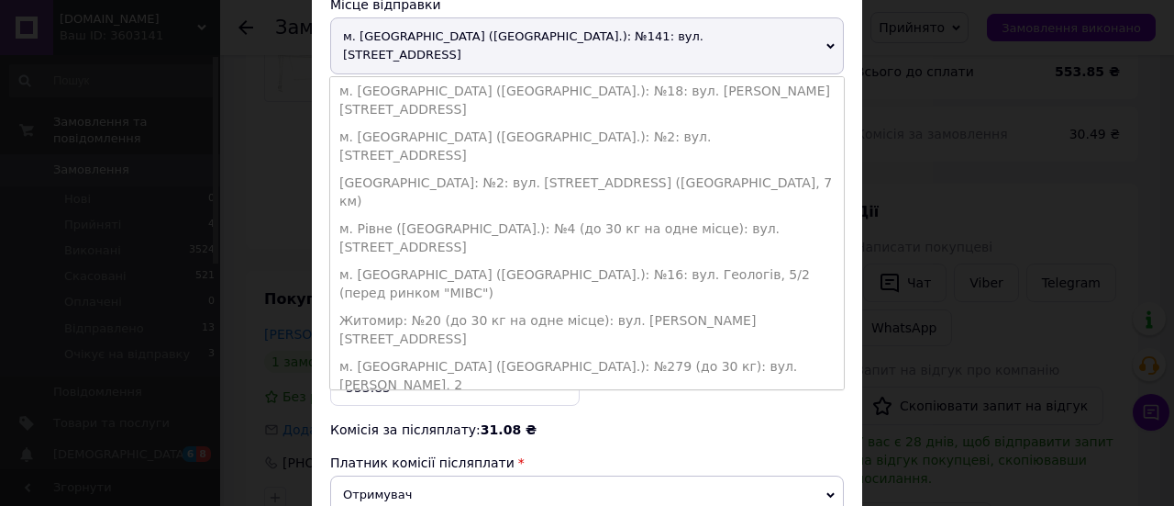
scroll to position [701, 0]
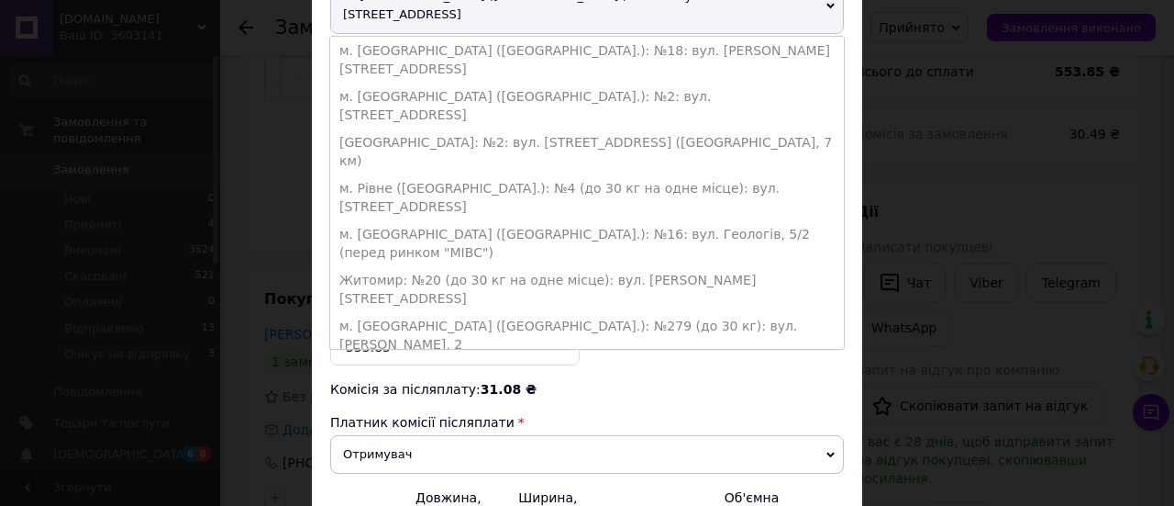
click at [461, 404] on li "м. [GEOGRAPHIC_DATA] ([GEOGRAPHIC_DATA].): №22: вул. [STREET_ADDRESS]" at bounding box center [587, 427] width 514 height 46
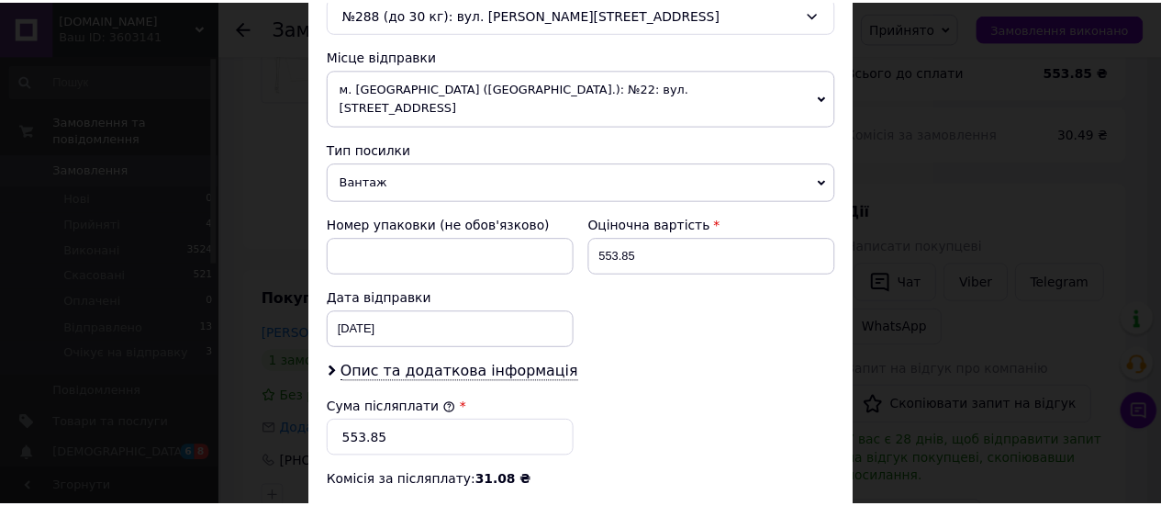
scroll to position [885, 0]
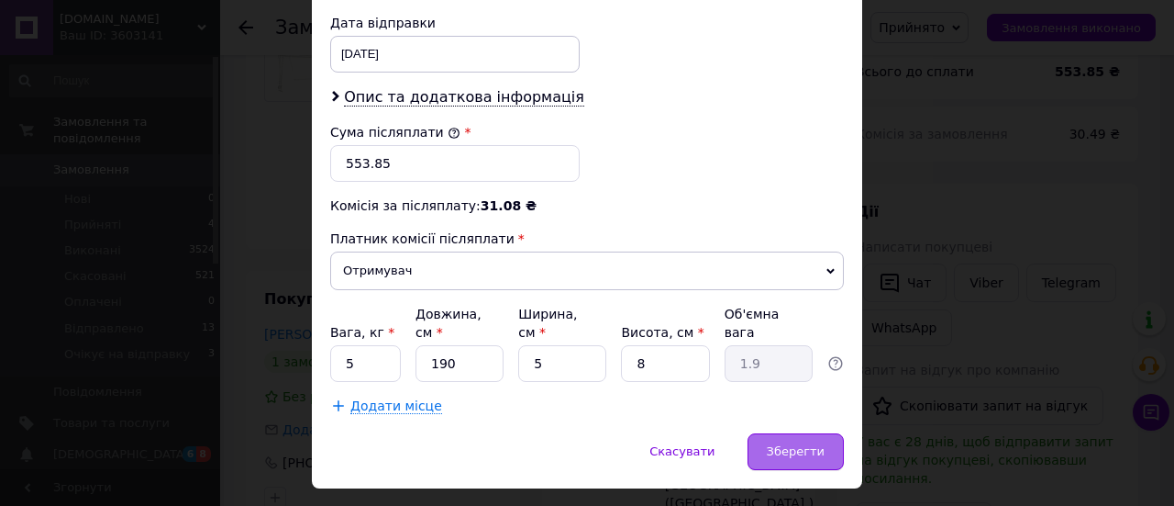
click at [800, 433] on div "Зберегти" at bounding box center [796, 451] width 96 height 37
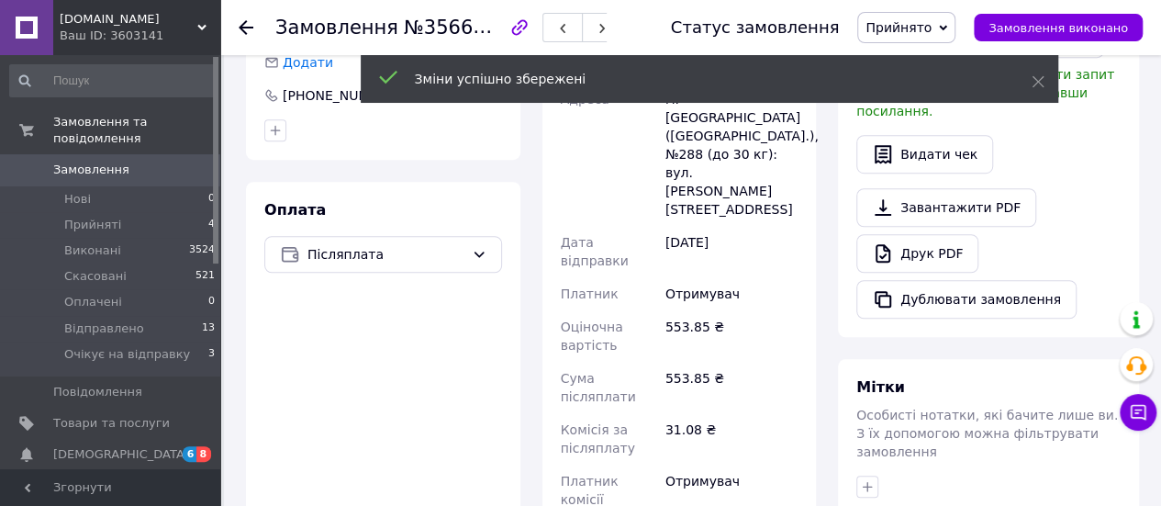
scroll to position [734, 0]
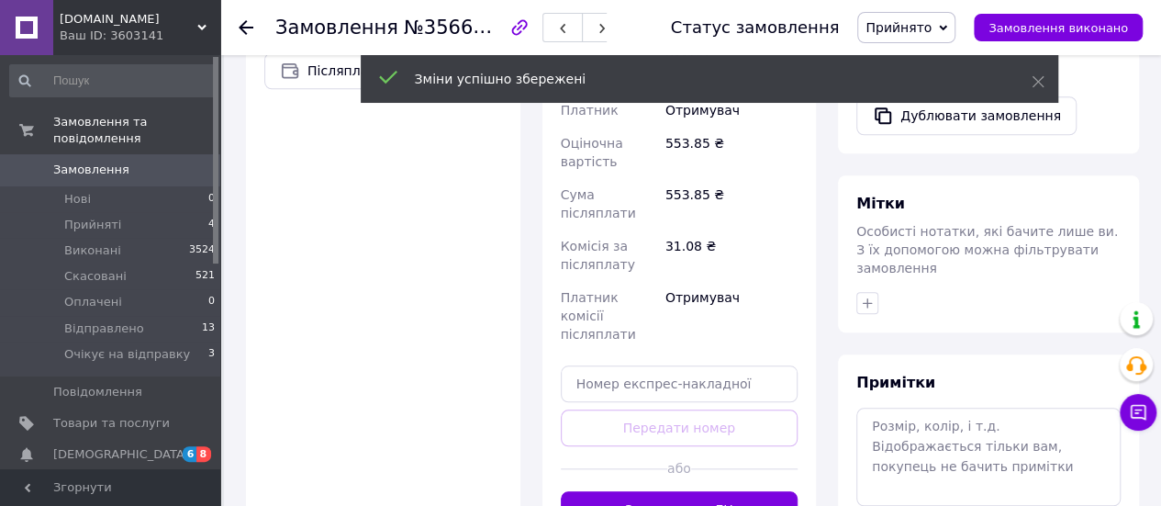
click at [681, 491] on button "Згенерувати ЕН" at bounding box center [680, 509] width 238 height 37
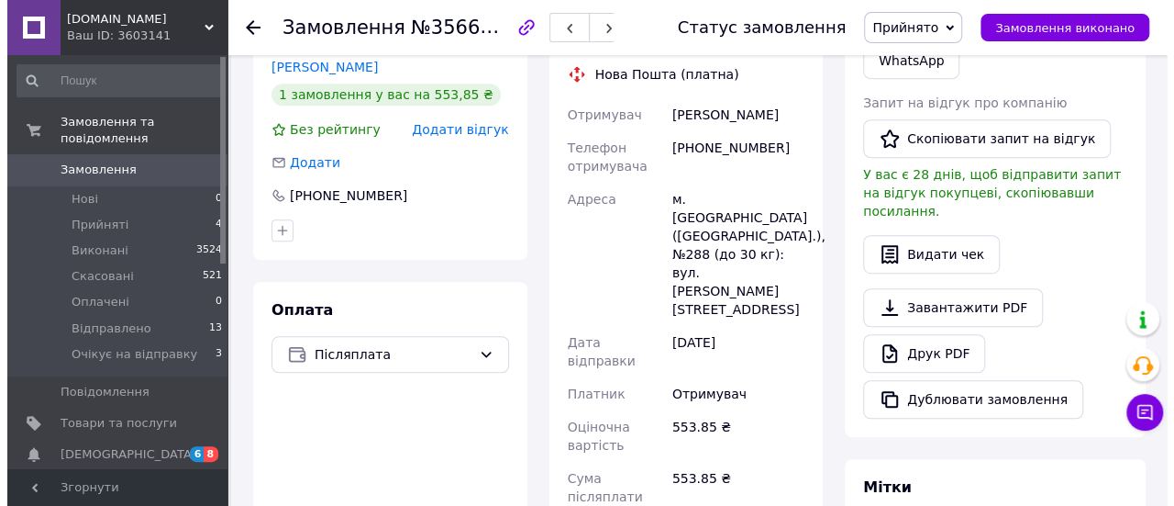
scroll to position [275, 0]
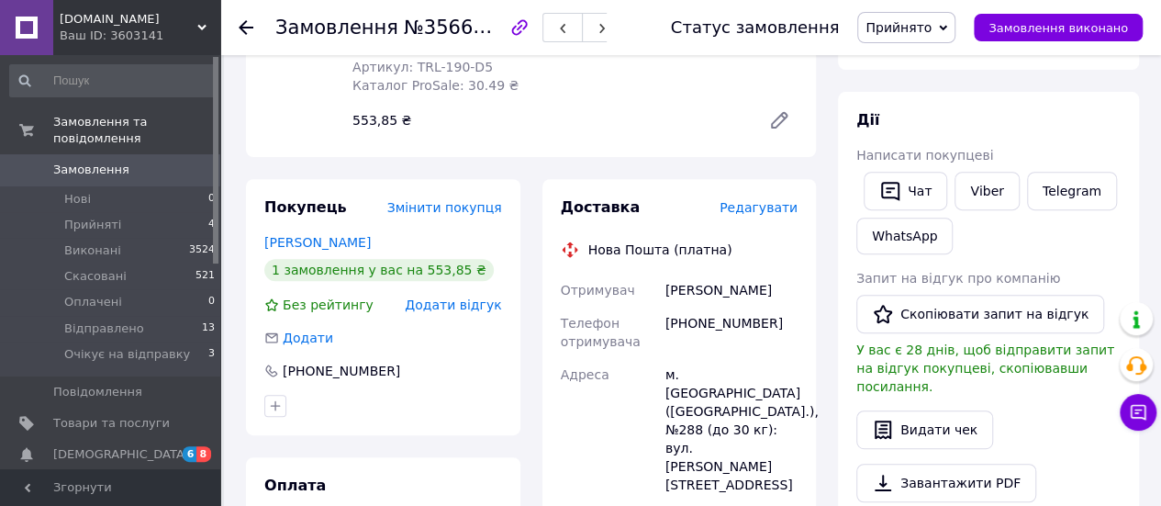
click at [768, 200] on span "Редагувати" at bounding box center [758, 207] width 78 height 15
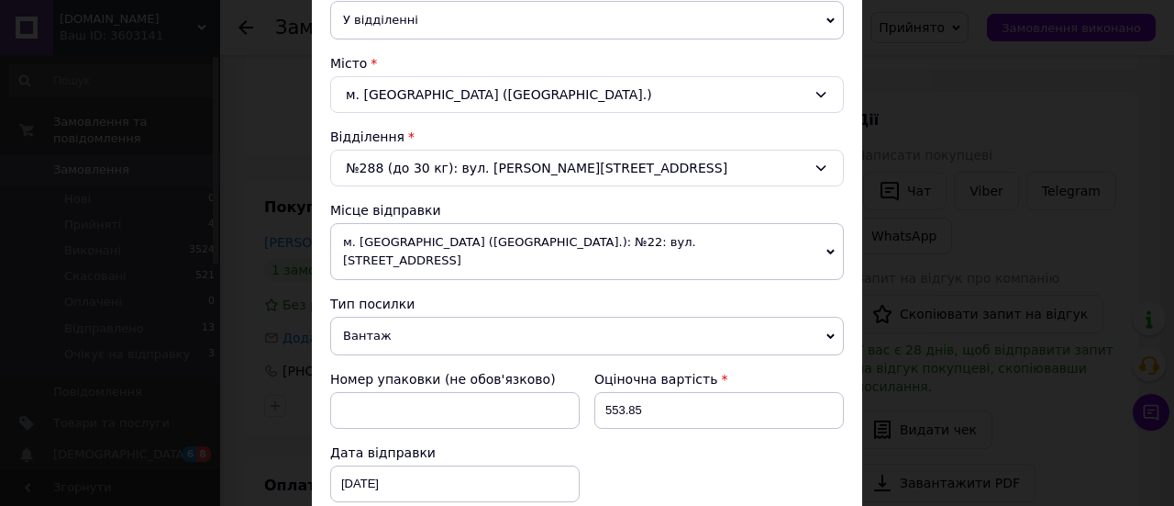
scroll to position [459, 0]
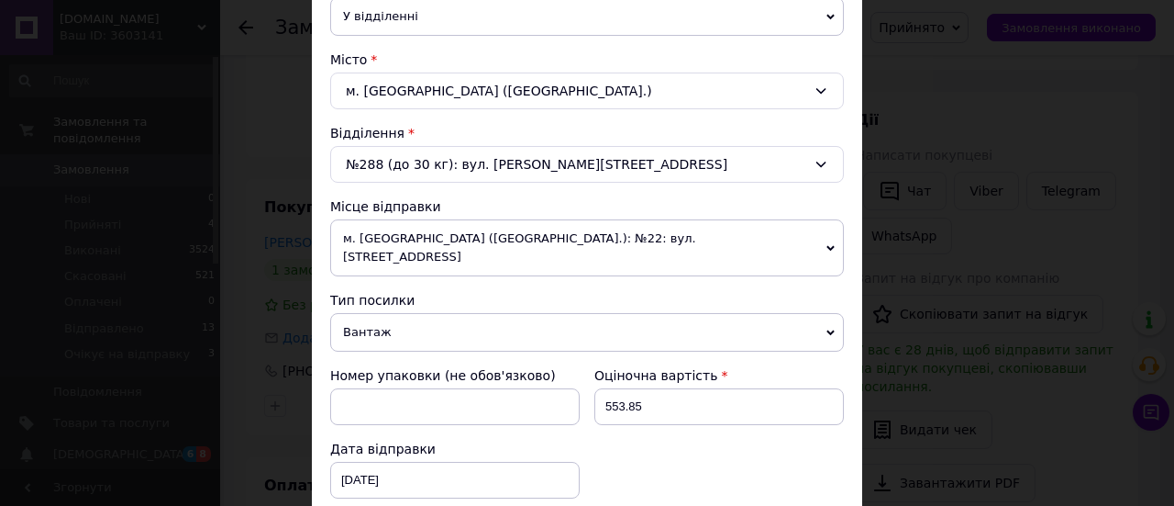
click at [814, 160] on icon at bounding box center [821, 164] width 15 height 15
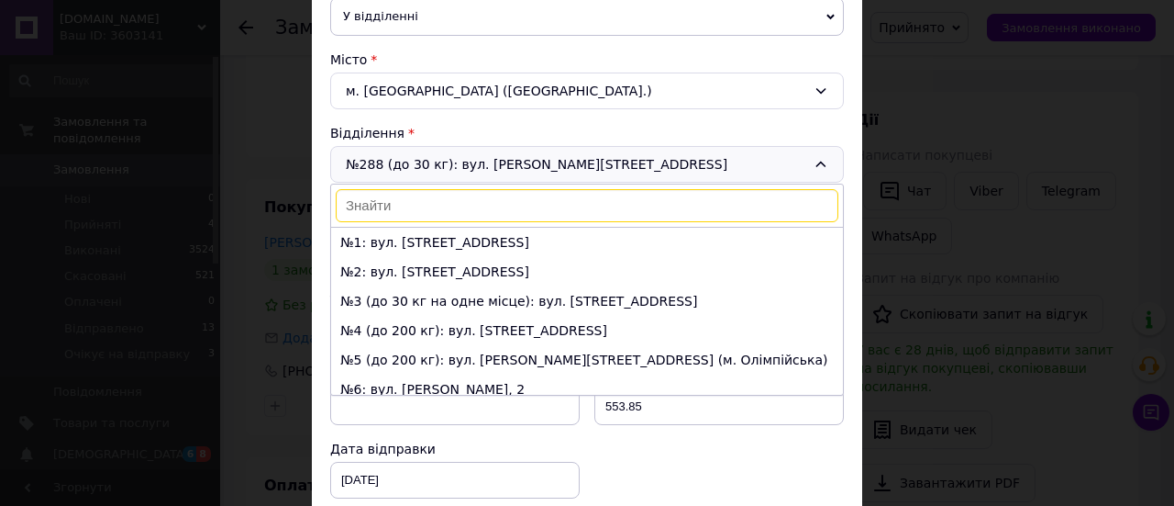
scroll to position [8140, 0]
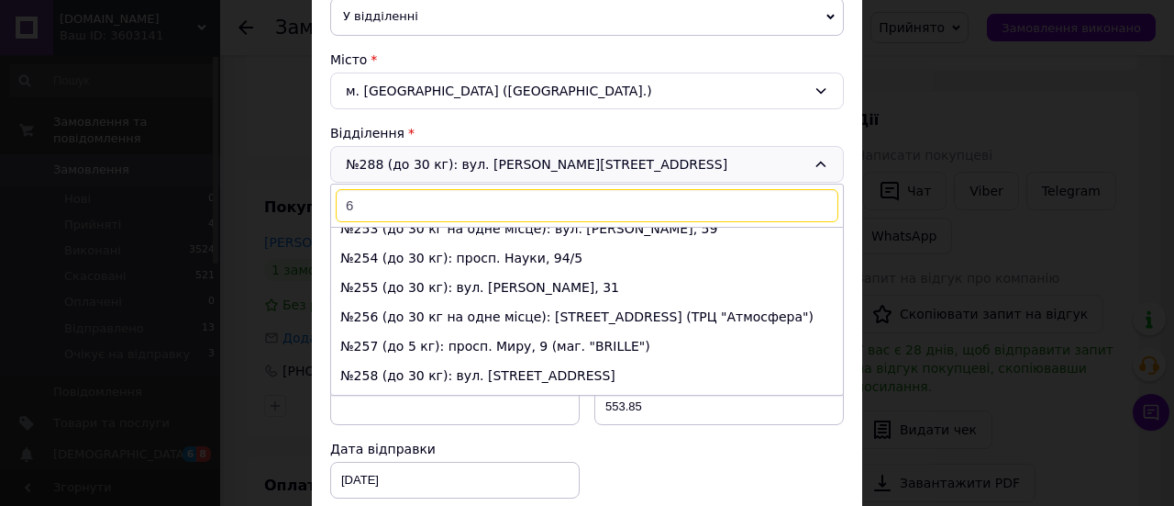
type input "6"
click at [398, 208] on input "6" at bounding box center [587, 205] width 503 height 33
click at [423, 155] on div "№288 (до 30 кг): вул. [STREET_ADDRESS]: вул. [STREET_ADDRESS]: вул. [STREET_ADD…" at bounding box center [587, 164] width 514 height 37
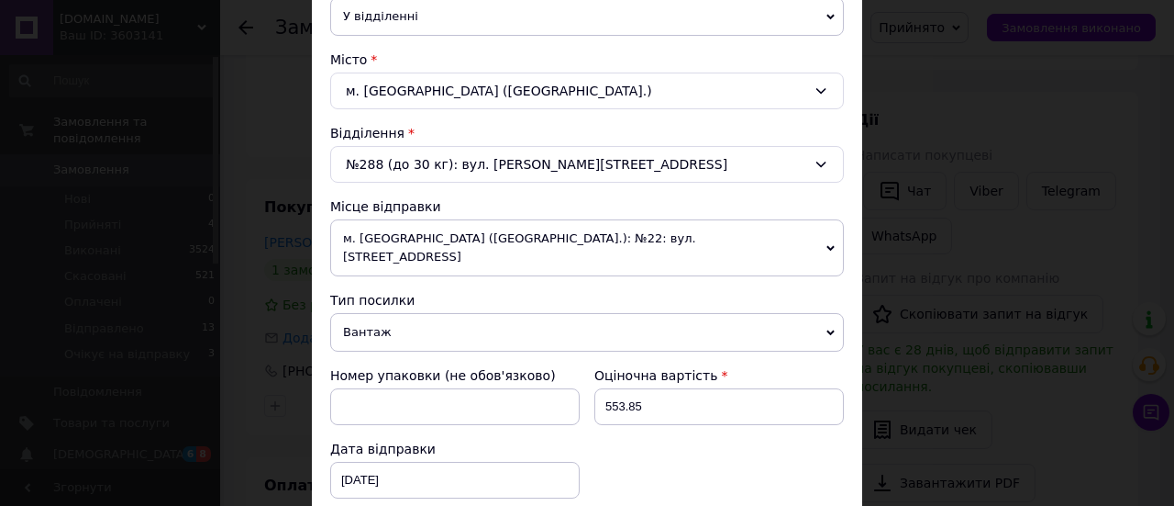
click at [819, 165] on icon at bounding box center [821, 164] width 15 height 15
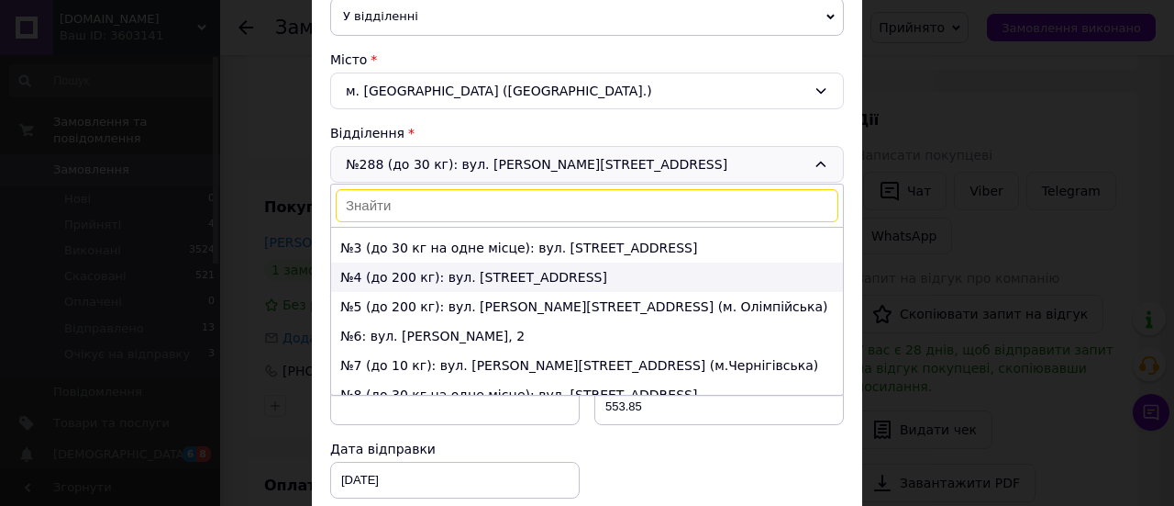
scroll to position [92, 0]
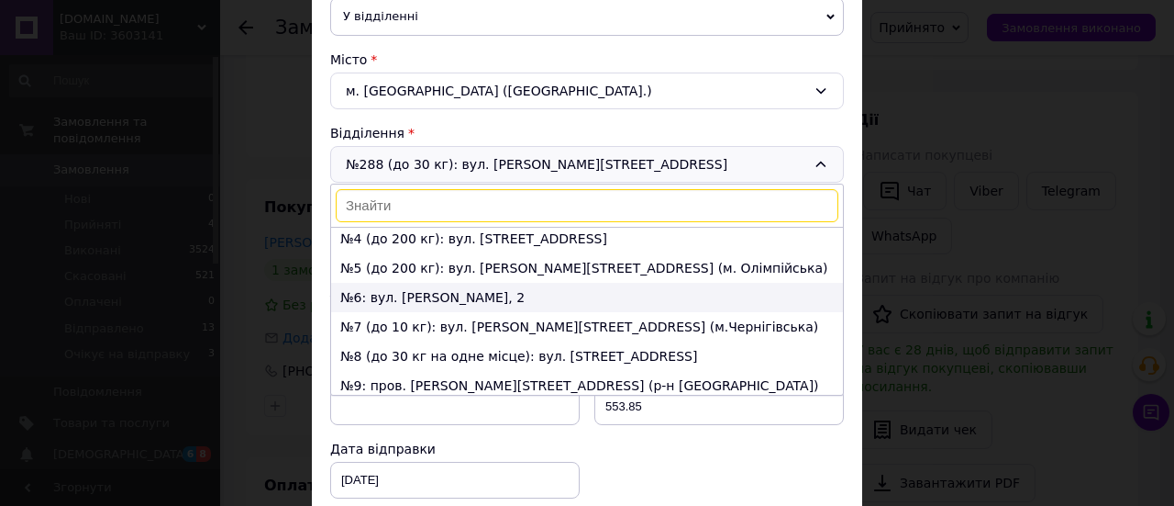
click at [448, 296] on li "№6: вул. [PERSON_NAME], 2" at bounding box center [587, 297] width 512 height 29
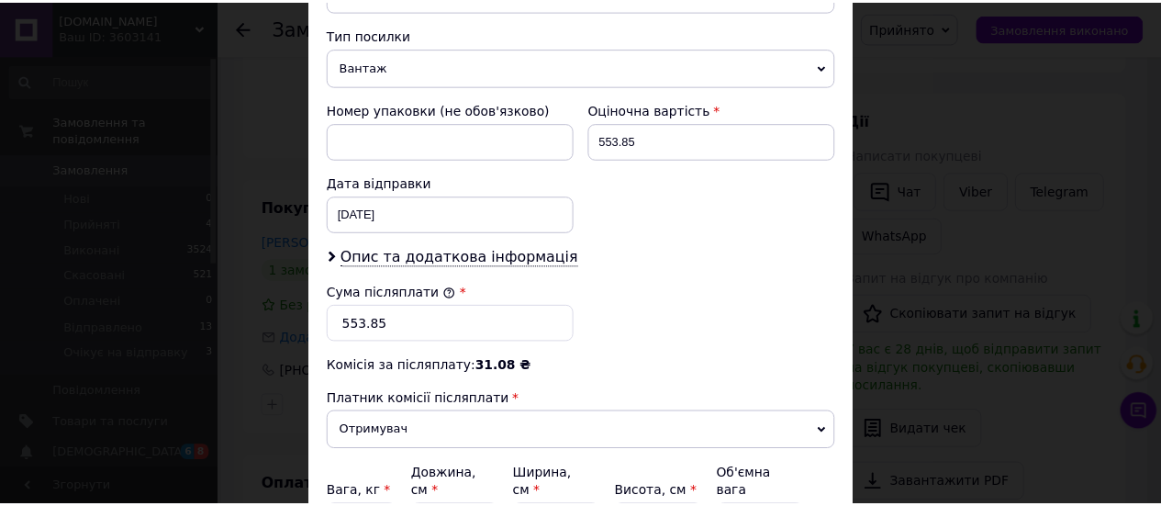
scroll to position [826, 0]
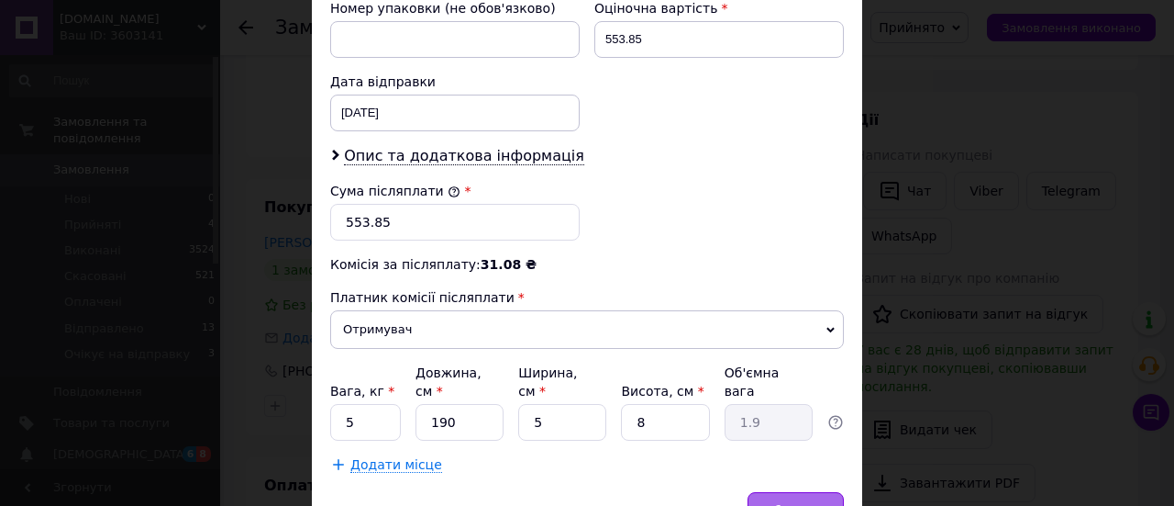
click at [800, 503] on span "Зберегти" at bounding box center [796, 510] width 58 height 14
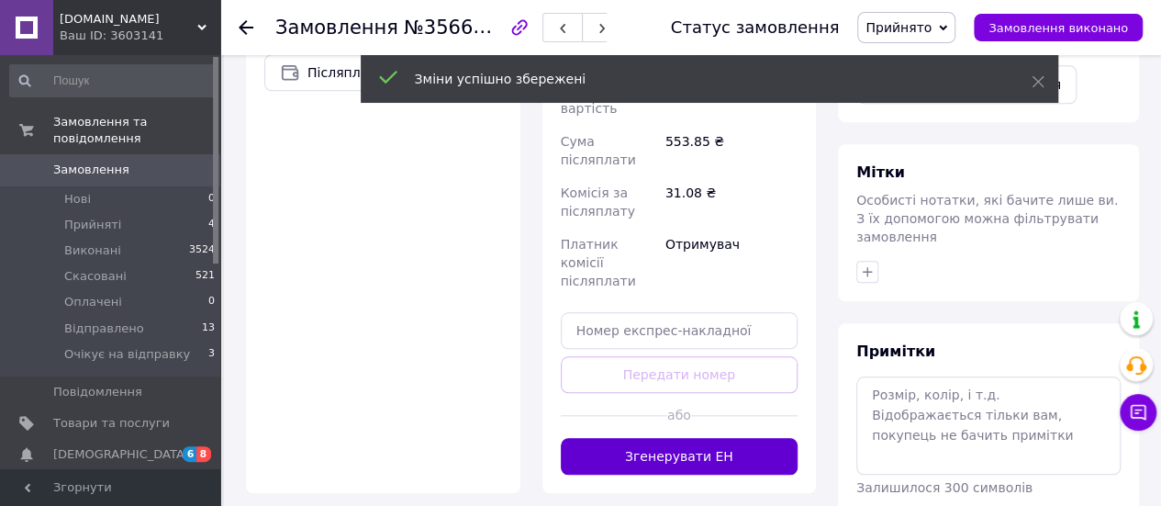
scroll to position [734, 0]
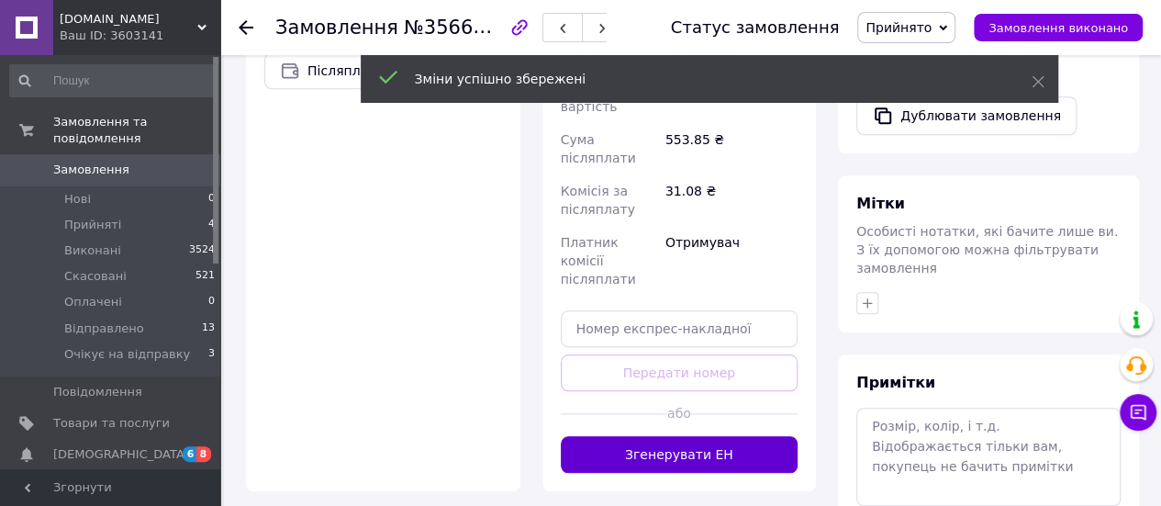
click at [663, 436] on button "Згенерувати ЕН" at bounding box center [680, 454] width 238 height 37
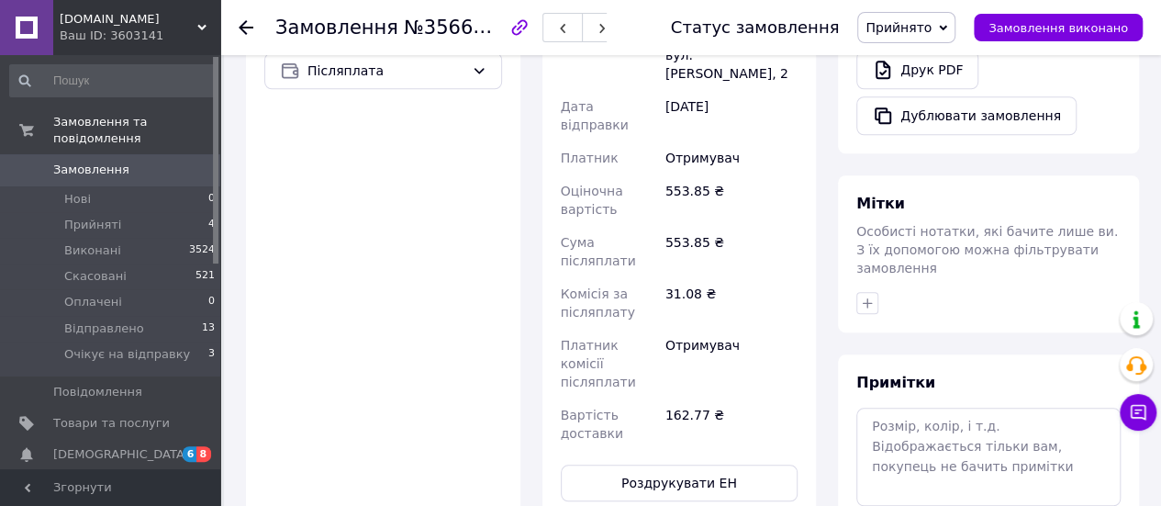
click at [245, 25] on icon at bounding box center [246, 27] width 15 height 15
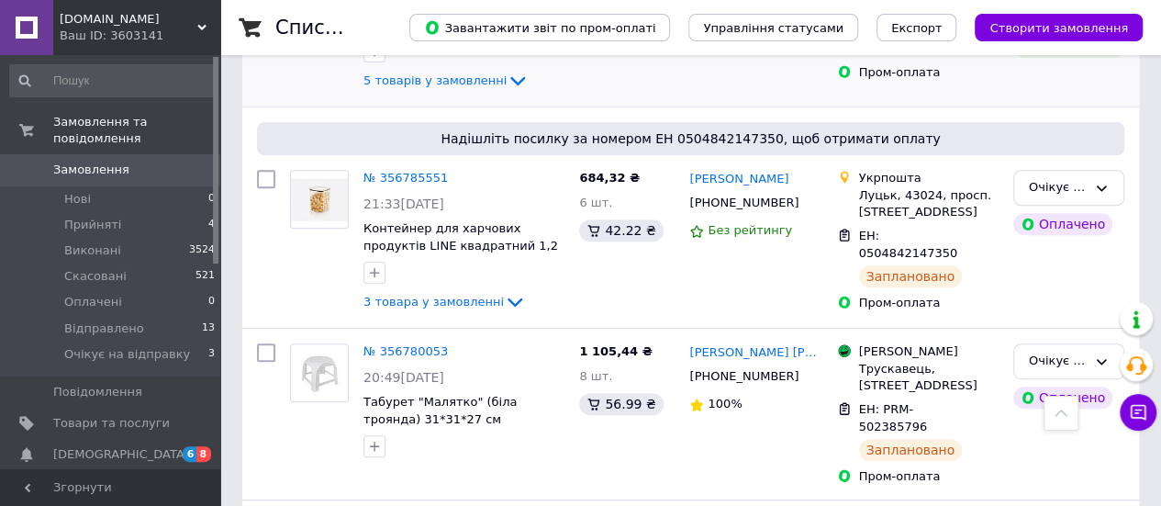
scroll to position [275, 0]
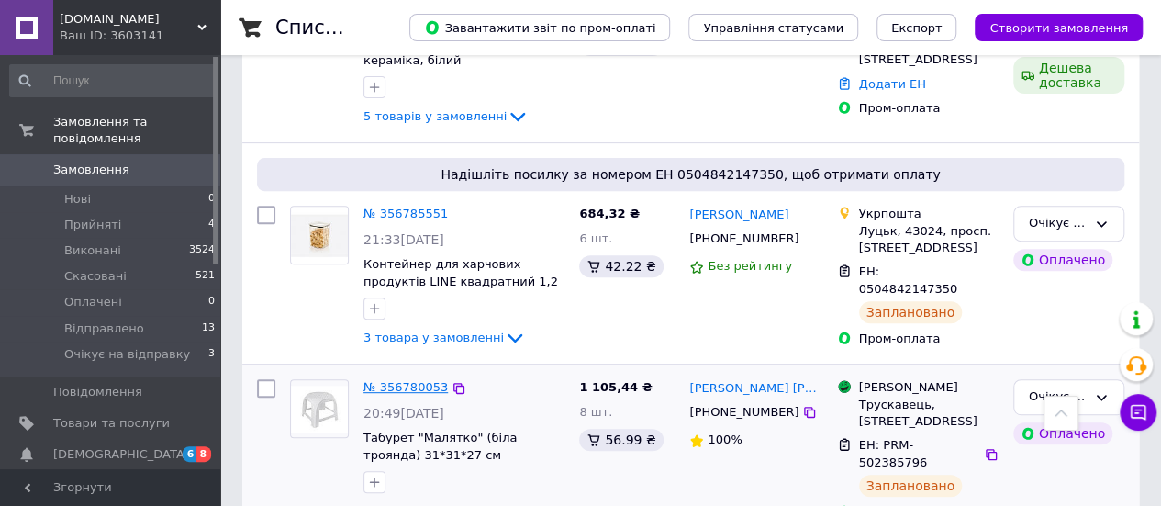
click at [404, 380] on link "№ 356780053" at bounding box center [405, 387] width 84 height 14
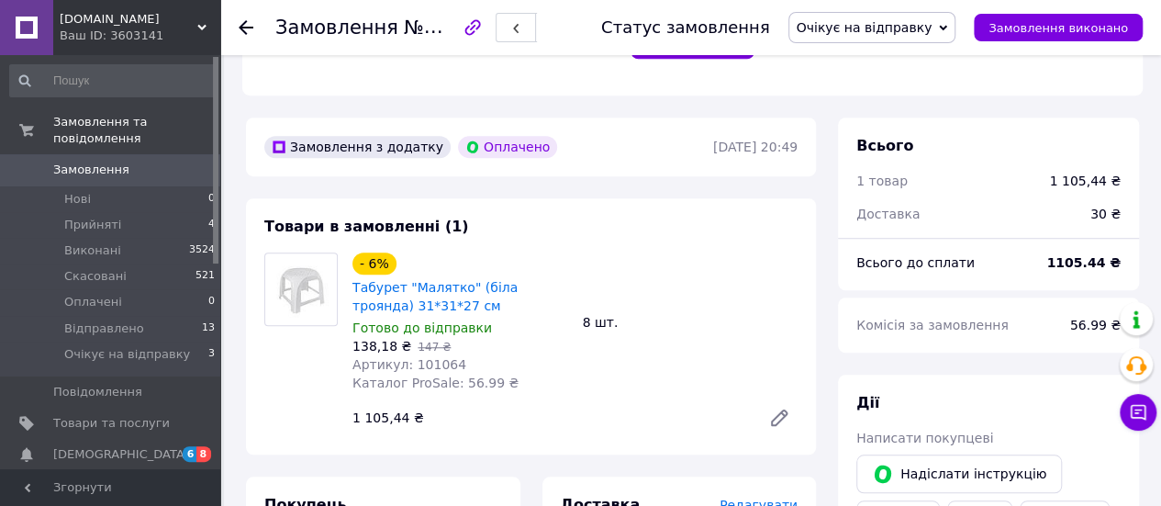
scroll to position [692, 0]
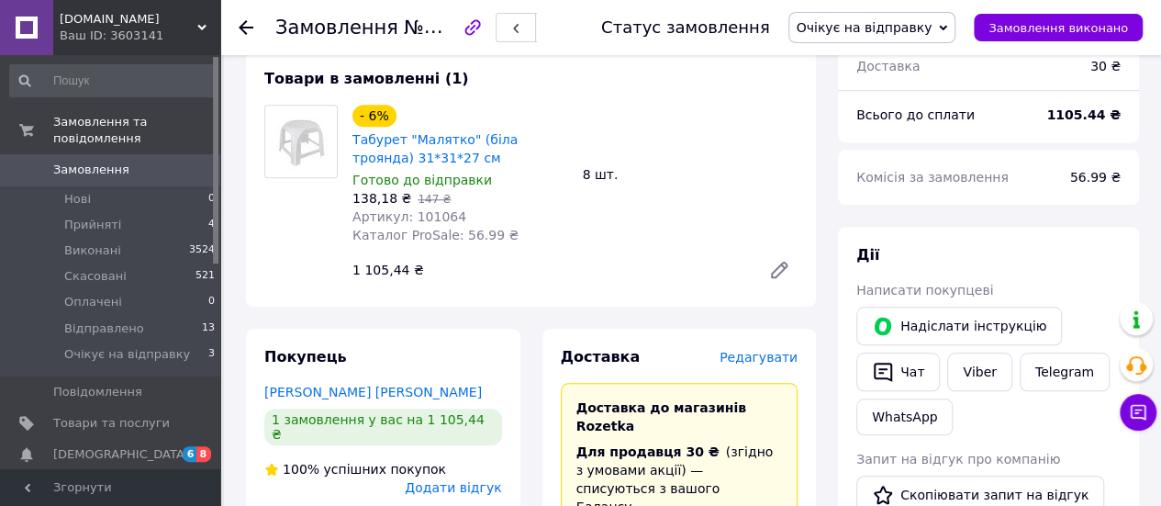
click at [772, 350] on span "Редагувати" at bounding box center [758, 357] width 78 height 15
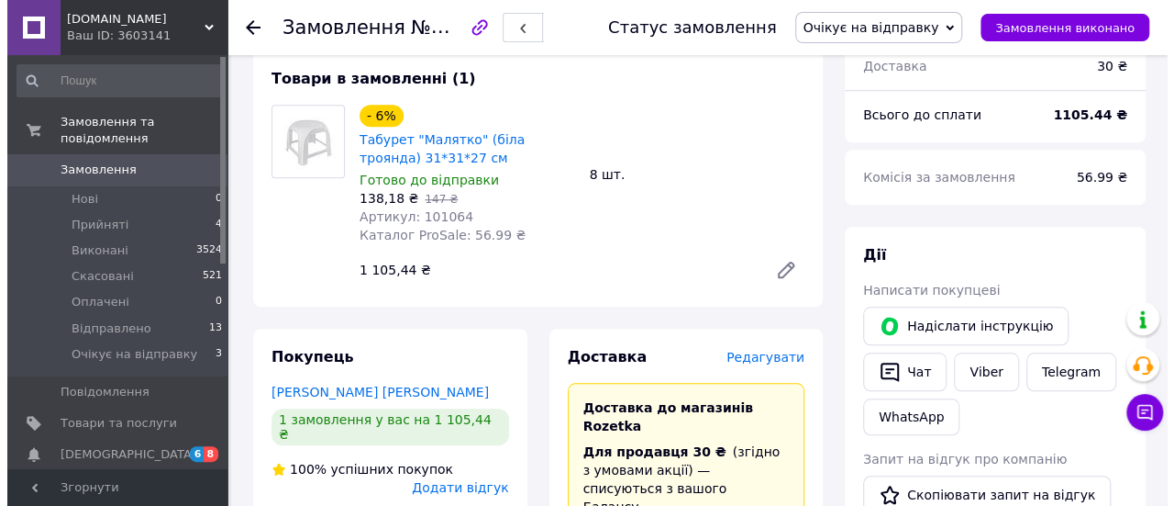
scroll to position [673, 0]
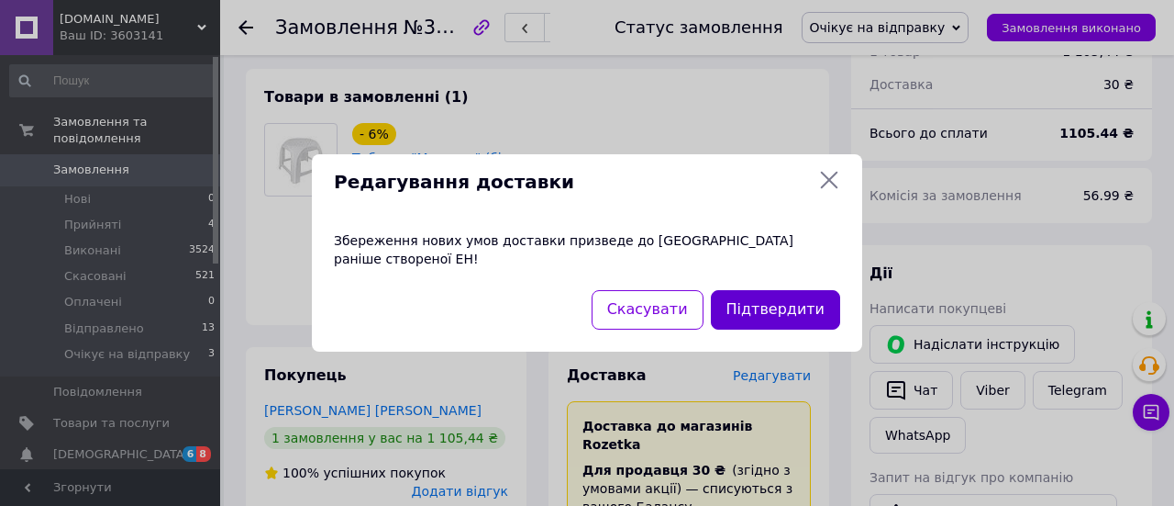
click at [790, 316] on button "Підтвердити" at bounding box center [775, 309] width 129 height 39
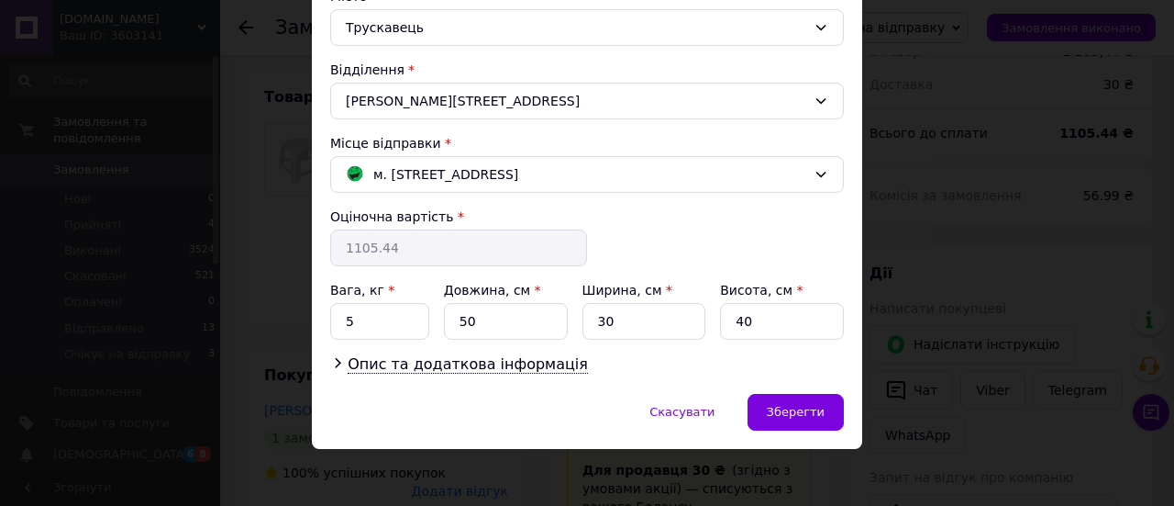
scroll to position [335, 0]
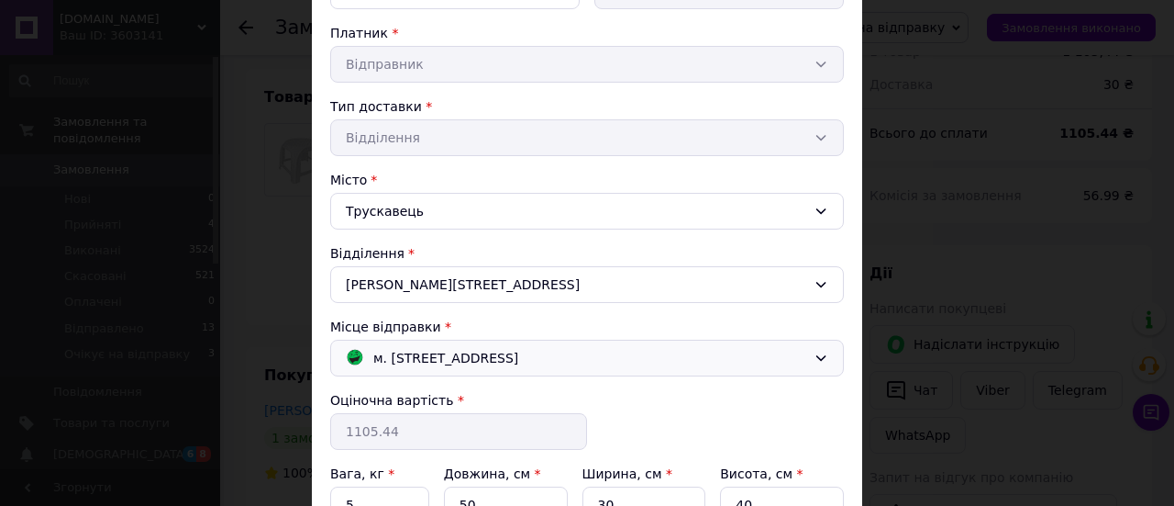
click at [820, 351] on icon at bounding box center [821, 358] width 15 height 15
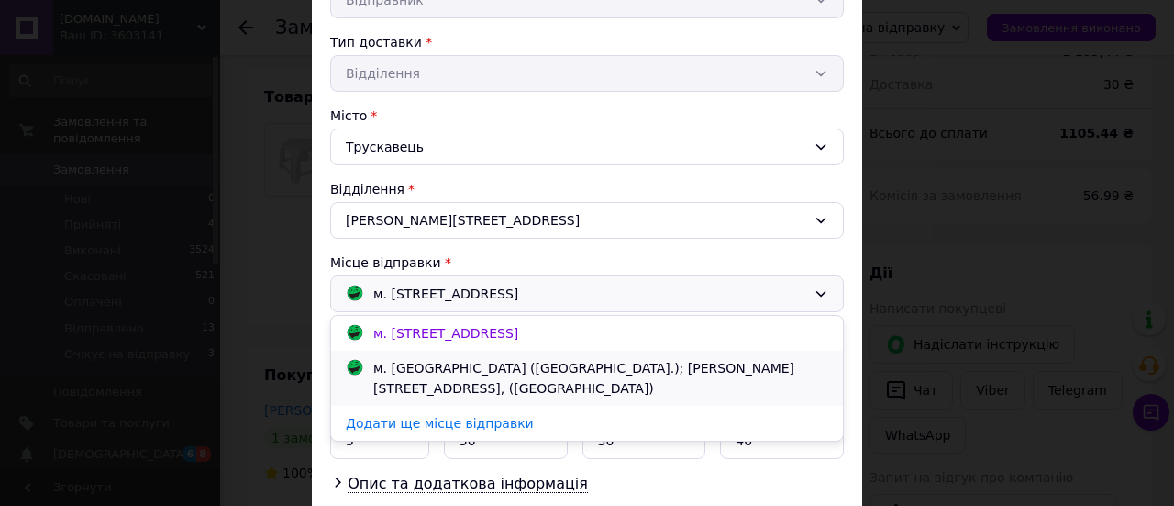
scroll to position [427, 0]
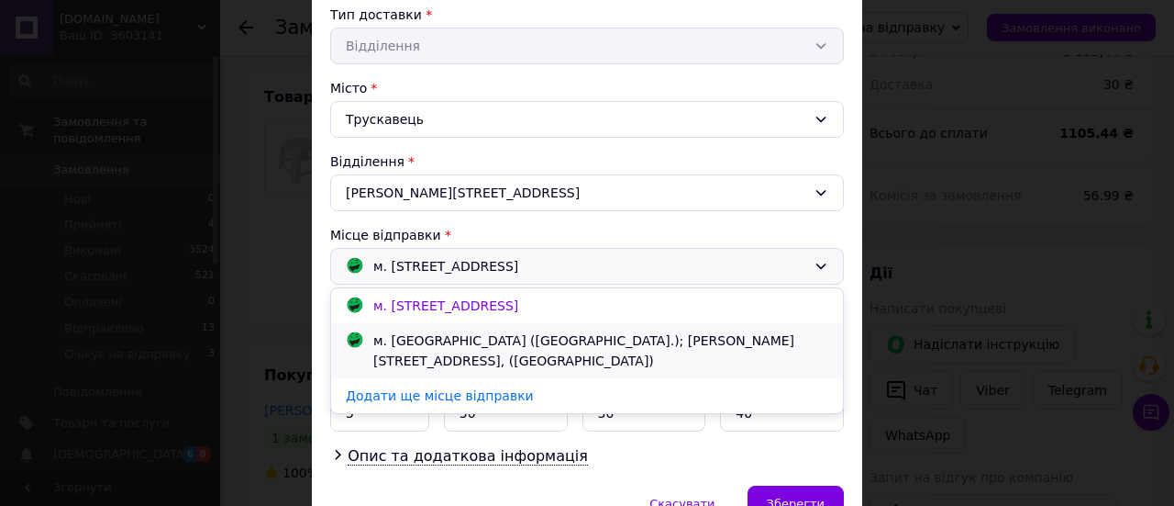
click at [532, 330] on div "м. [GEOGRAPHIC_DATA] ([GEOGRAPHIC_DATA].); [PERSON_NAME][STREET_ADDRESS], ([GEO…" at bounding box center [601, 350] width 464 height 40
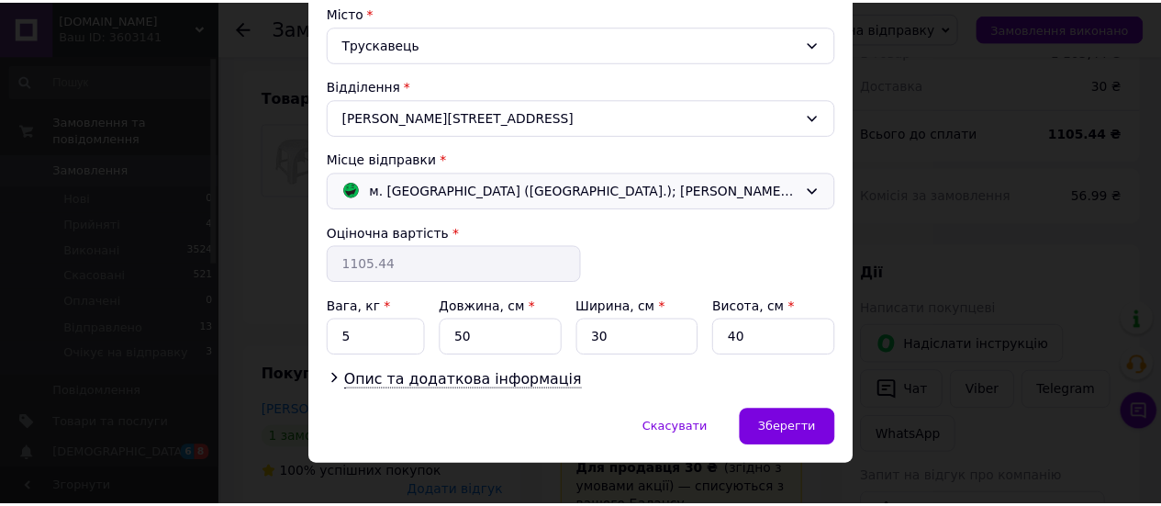
scroll to position [518, 0]
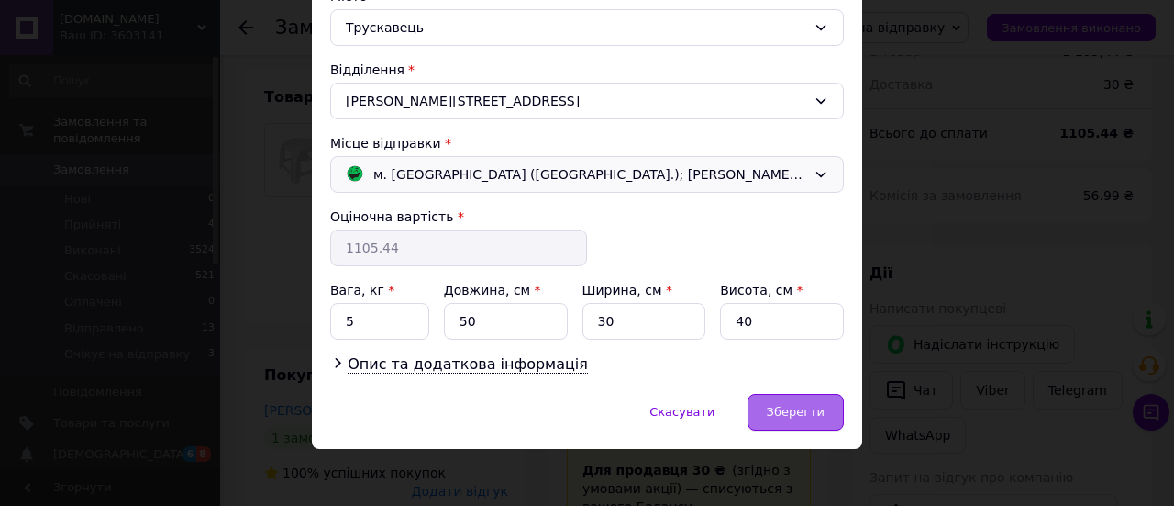
click at [803, 405] on span "Зберегти" at bounding box center [796, 412] width 58 height 14
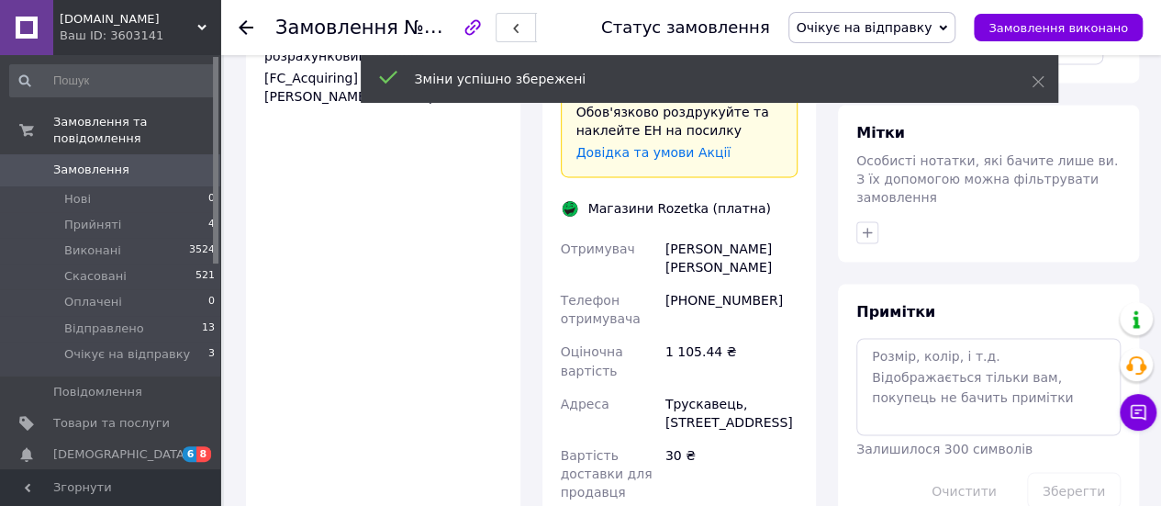
scroll to position [1499, 0]
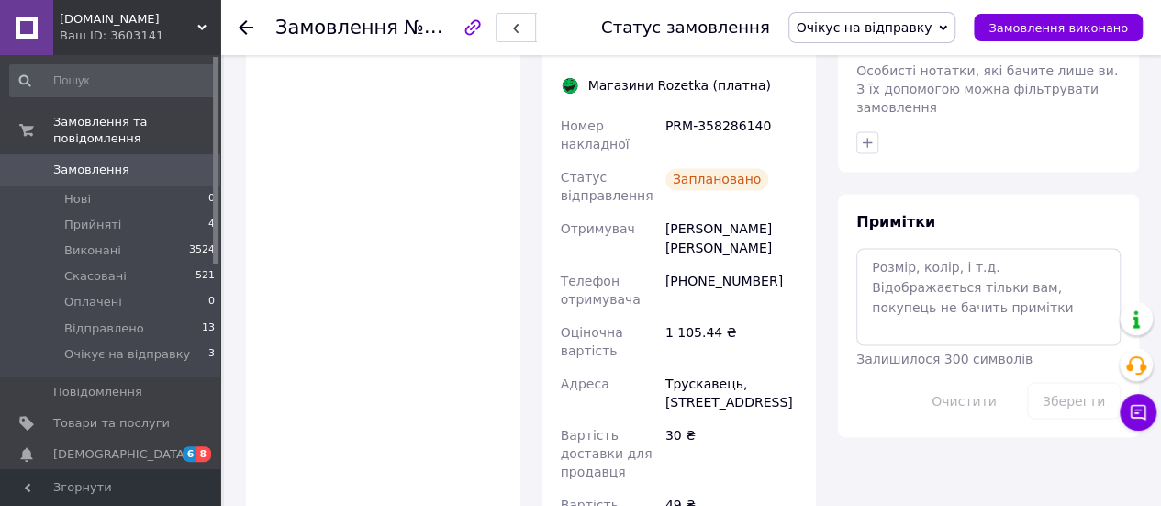
click at [245, 25] on icon at bounding box center [246, 27] width 15 height 15
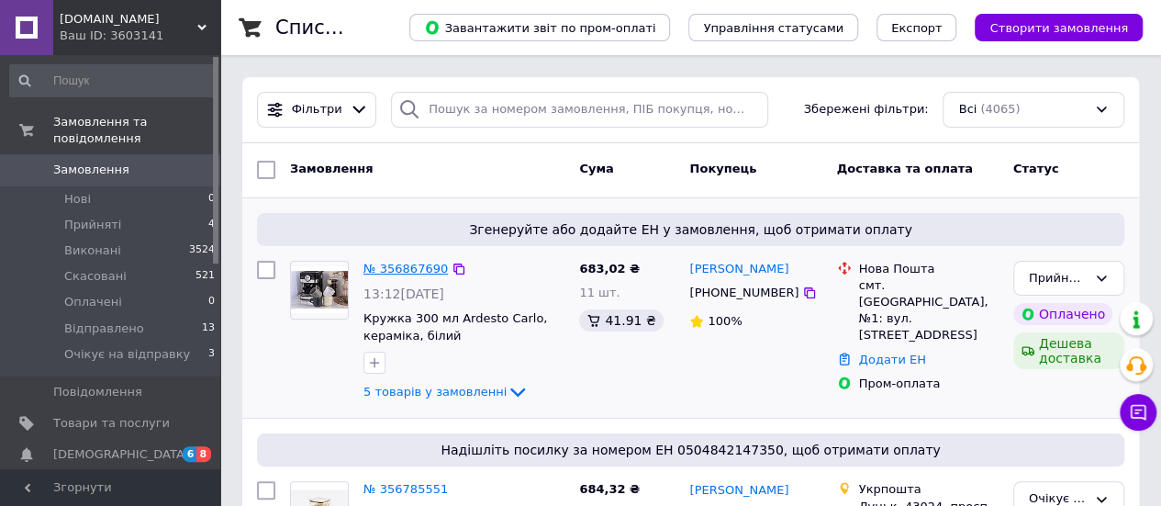
click at [409, 267] on link "№ 356867690" at bounding box center [405, 269] width 84 height 14
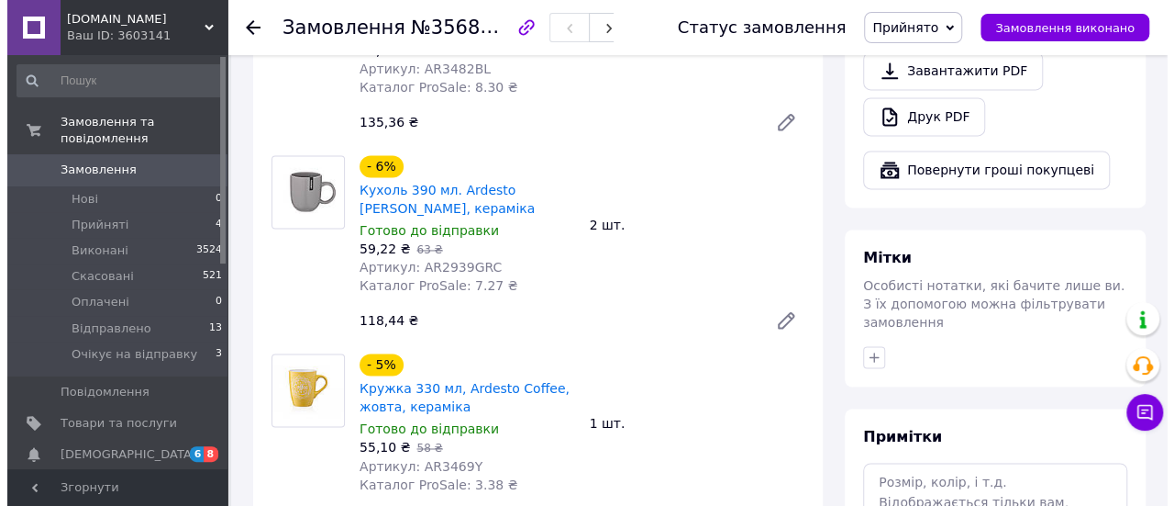
scroll to position [1652, 0]
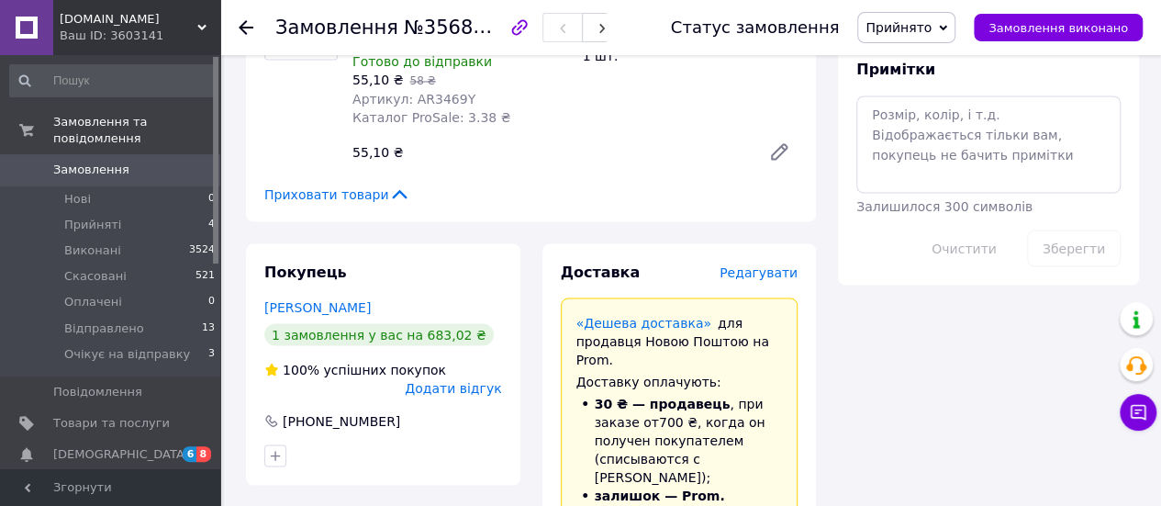
click at [762, 264] on span "Редагувати" at bounding box center [758, 271] width 78 height 15
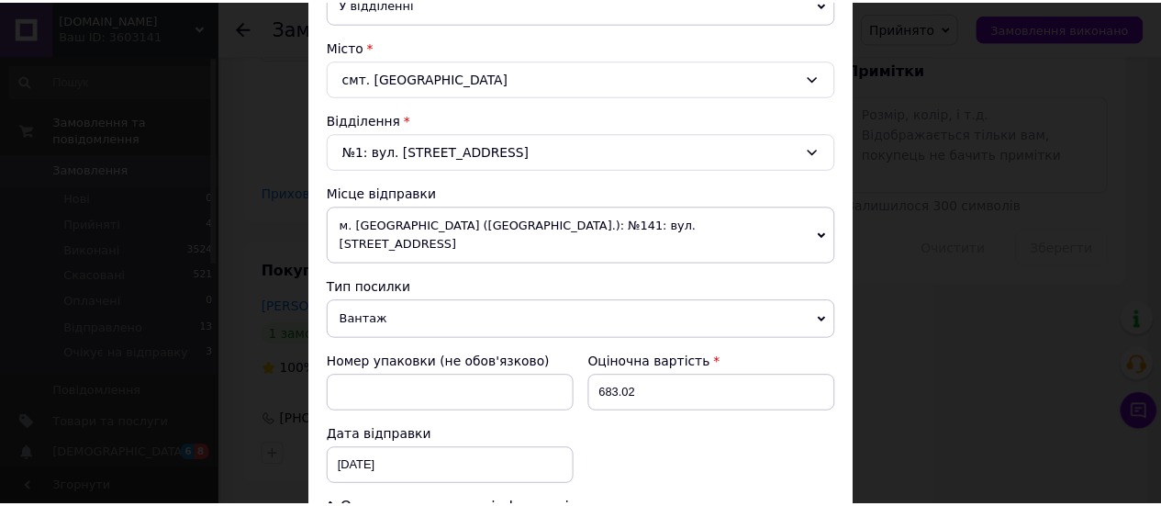
scroll to position [642, 0]
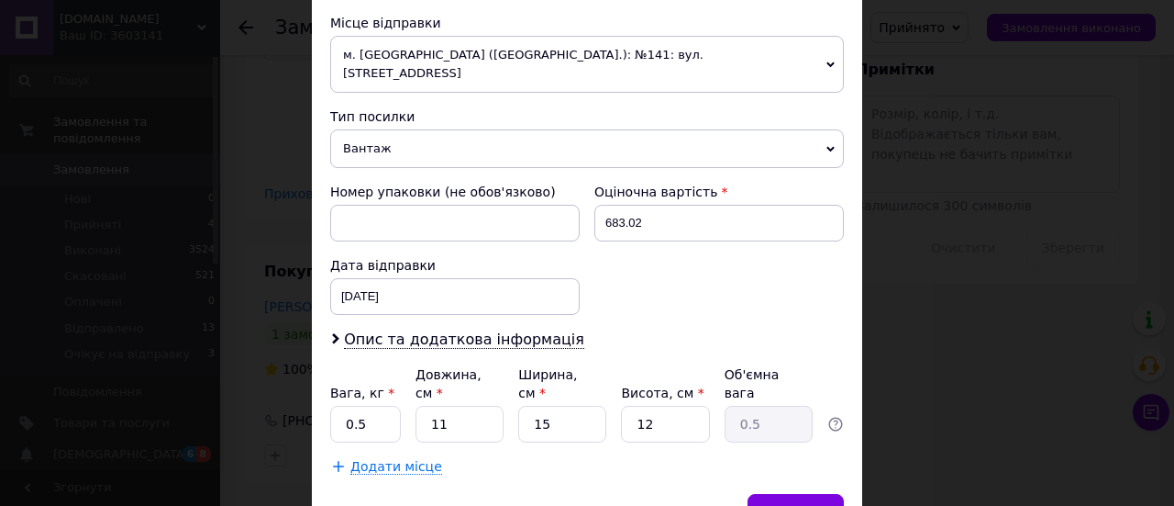
click at [837, 39] on span "м. [GEOGRAPHIC_DATA] ([GEOGRAPHIC_DATA].): №141: вул. [STREET_ADDRESS]" at bounding box center [587, 64] width 514 height 57
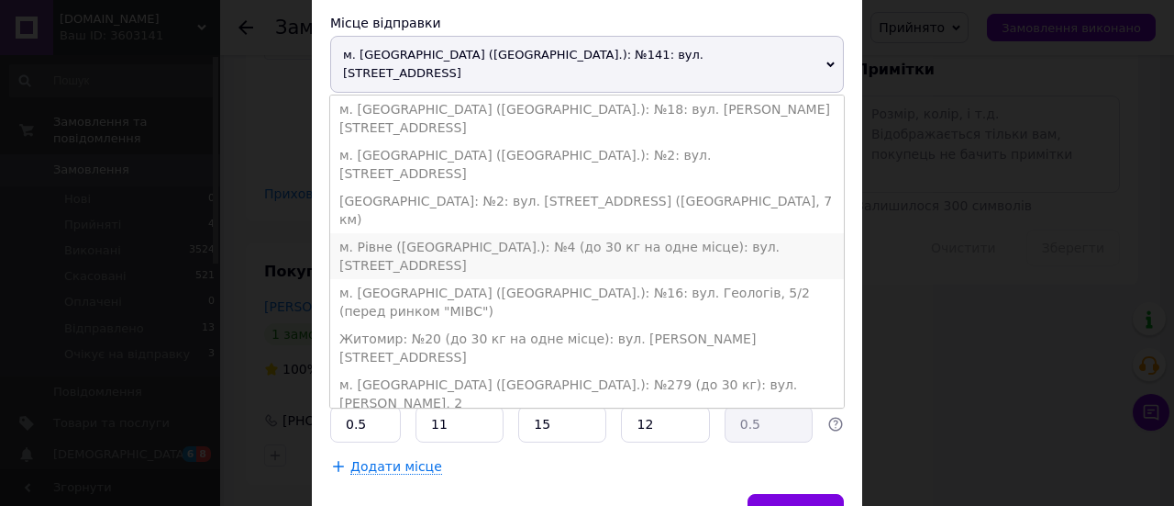
click at [442, 233] on li "м. Рівне ([GEOGRAPHIC_DATA].): №4 (до 30 кг на одне місце): вул. [STREET_ADDRES…" at bounding box center [587, 256] width 514 height 46
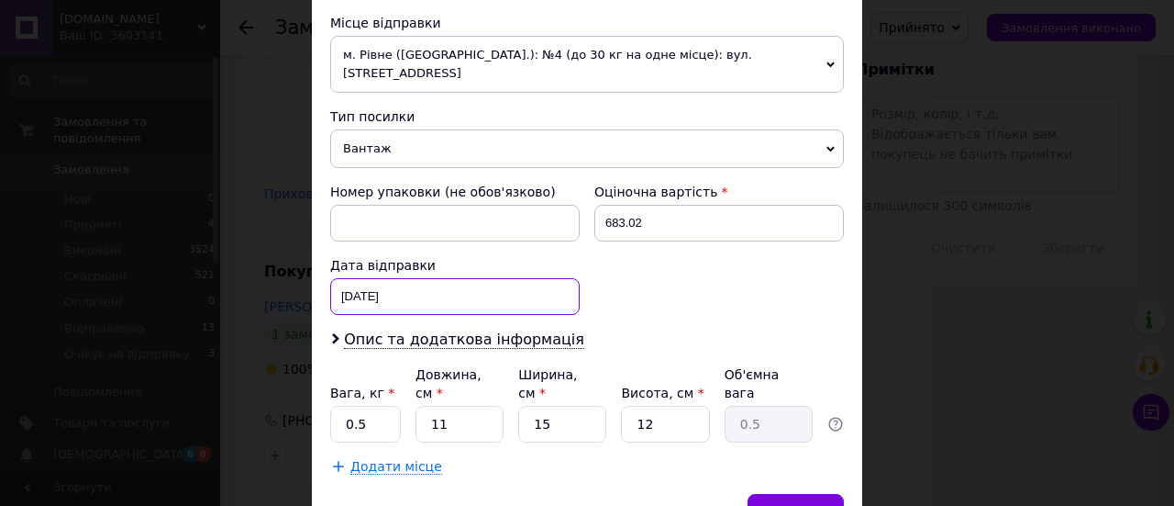
click at [367, 278] on div "[DATE] < 2025 > < Август > Пн Вт Ср Чт Пт Сб Вс 28 29 30 31 1 2 3 4 5 6 7 8 9 1…" at bounding box center [455, 296] width 250 height 37
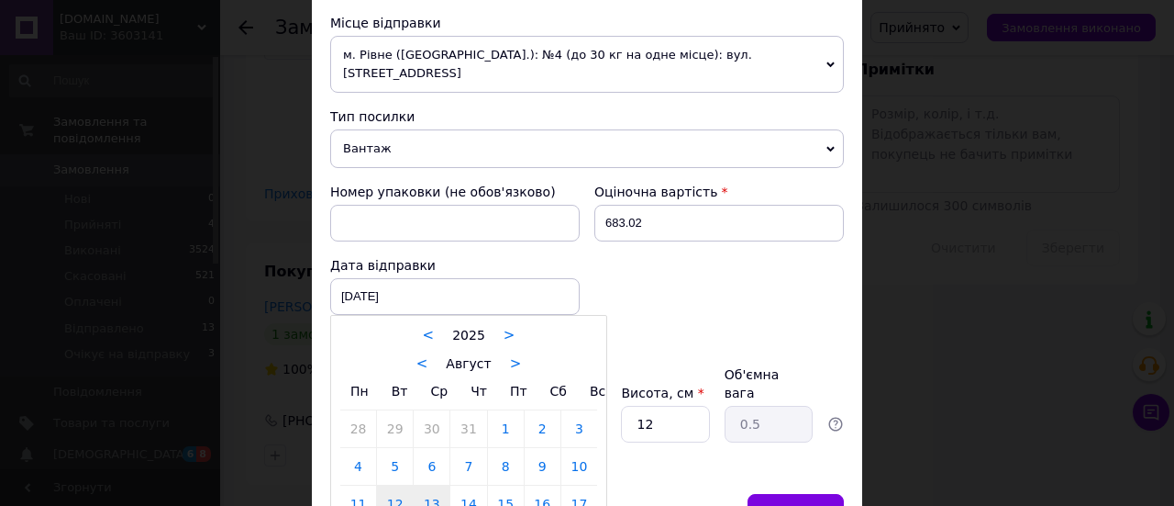
click at [424, 485] on link "13" at bounding box center [432, 503] width 36 height 37
type input "[DATE]"
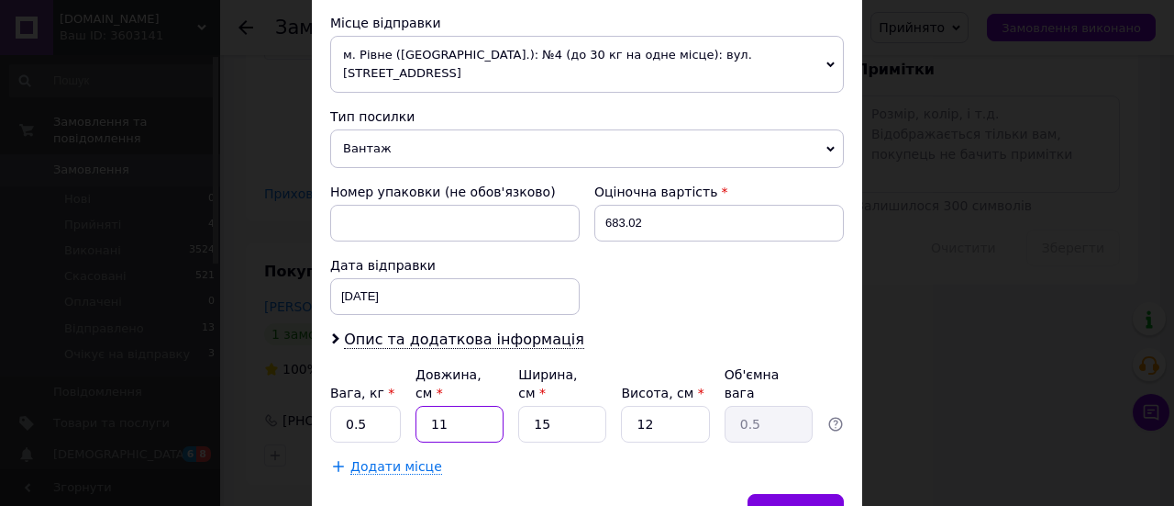
drag, startPoint x: 445, startPoint y: 383, endPoint x: 428, endPoint y: 383, distance: 17.4
click at [428, 406] on input "11" at bounding box center [460, 424] width 88 height 37
type input "2"
type input "0.1"
type input "23"
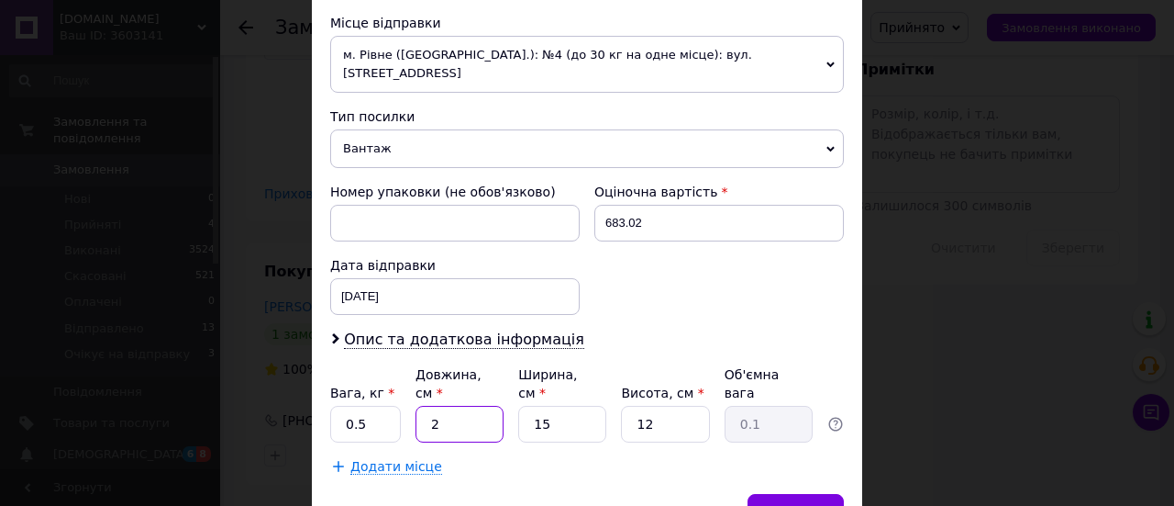
type input "1.03"
type input "23"
drag, startPoint x: 545, startPoint y: 381, endPoint x: 512, endPoint y: 381, distance: 33.0
click at [509, 381] on div "Вага, кг * 0.5 Довжина, см * 23 Ширина, см * 15 Висота, см * 12 Об'ємна вага 1.…" at bounding box center [587, 403] width 514 height 77
type input "2"
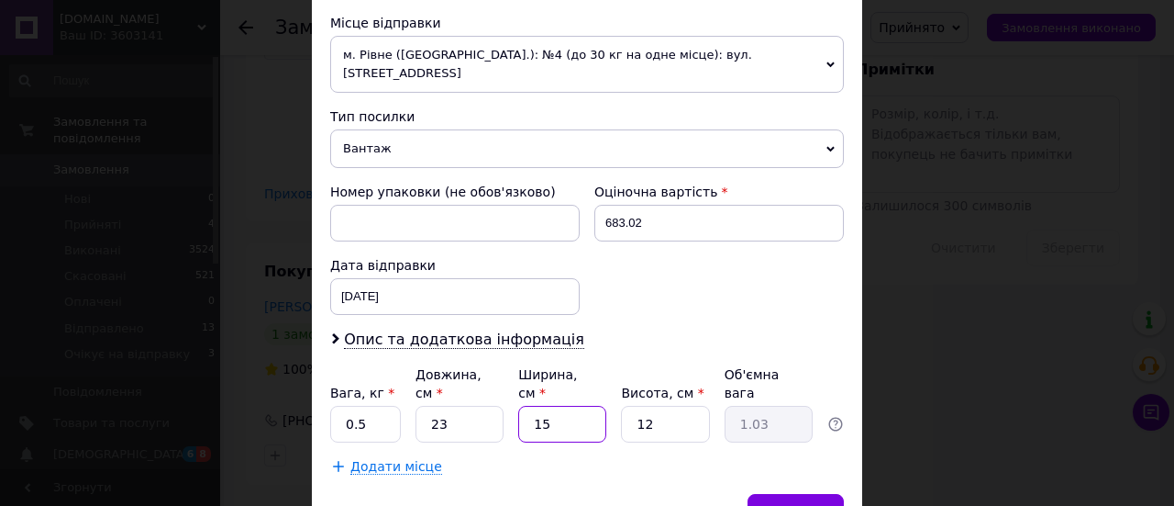
type input "0.14"
type input "20"
type input "1.38"
type input "20"
drag, startPoint x: 643, startPoint y: 381, endPoint x: 598, endPoint y: 399, distance: 48.6
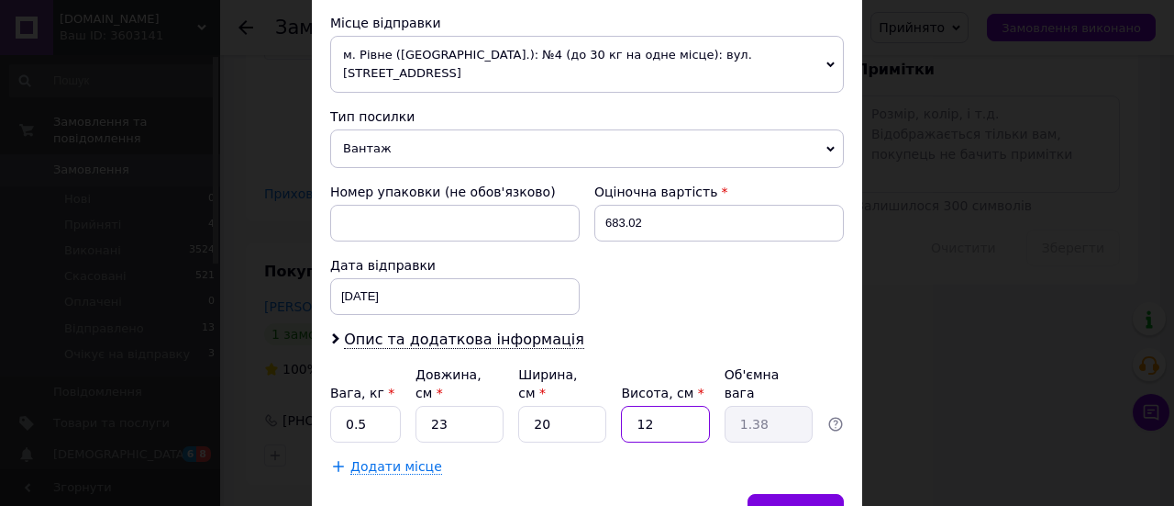
click at [639, 406] on input "12" at bounding box center [665, 424] width 88 height 37
type input "21"
type input "2.42"
click at [630, 406] on input "21" at bounding box center [665, 424] width 88 height 37
type input "21"
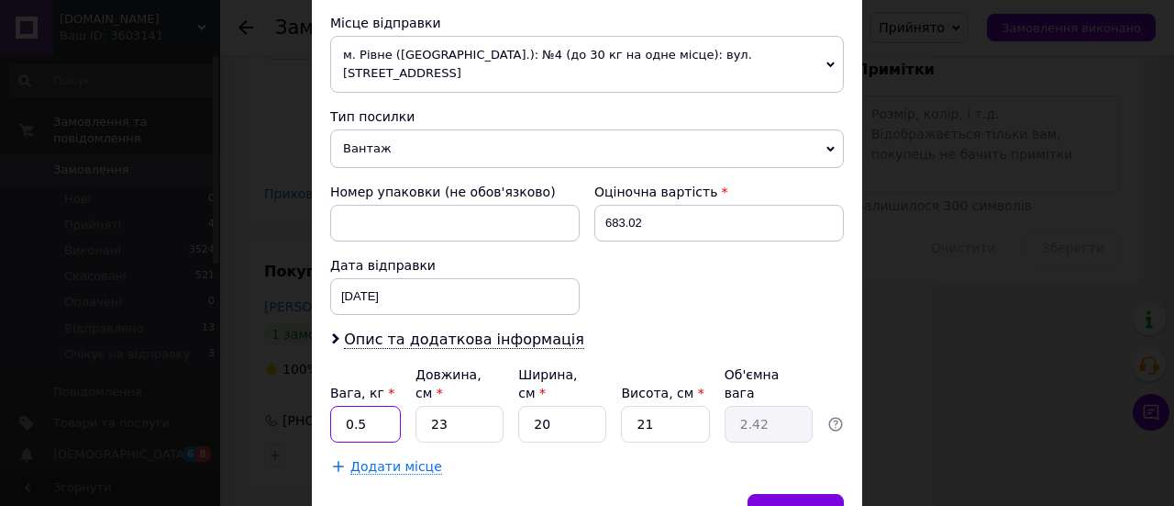
drag, startPoint x: 361, startPoint y: 375, endPoint x: 337, endPoint y: 375, distance: 23.9
click at [338, 406] on input "0.5" at bounding box center [365, 424] width 71 height 37
type input "2"
click at [801, 505] on span "Зберегти" at bounding box center [796, 512] width 58 height 14
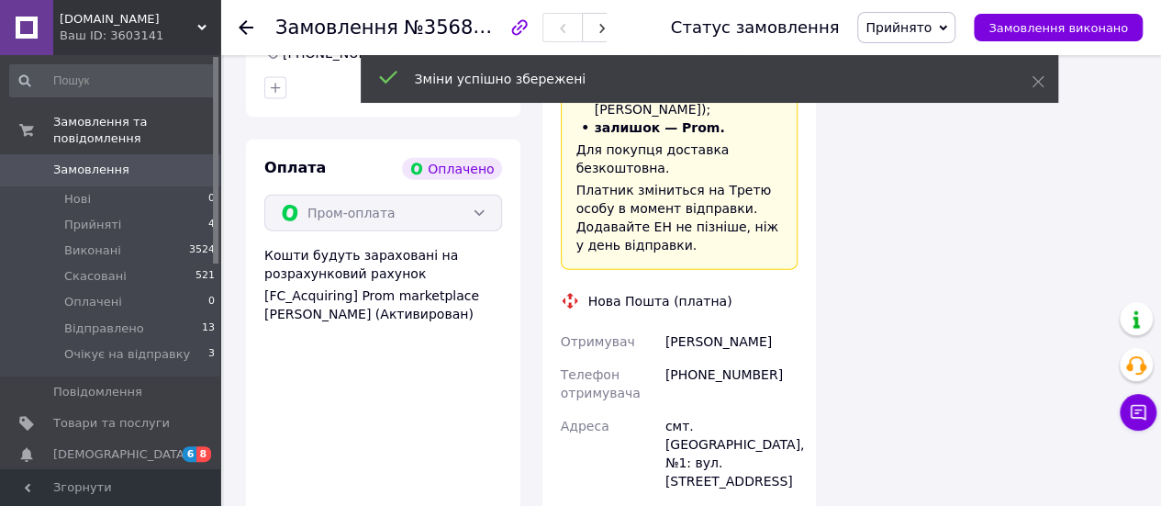
scroll to position [2202, 0]
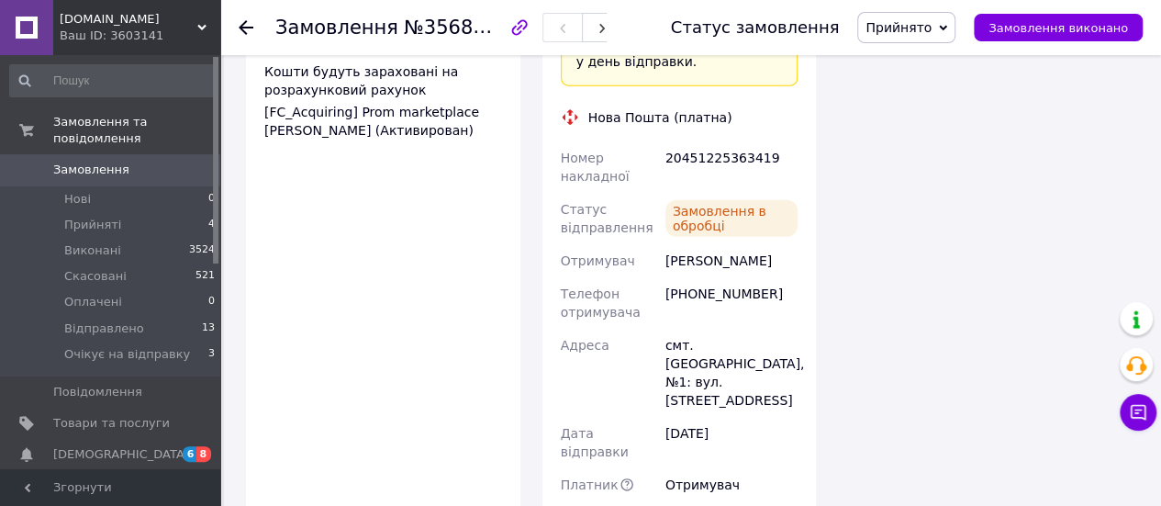
click at [248, 28] on use at bounding box center [246, 27] width 15 height 15
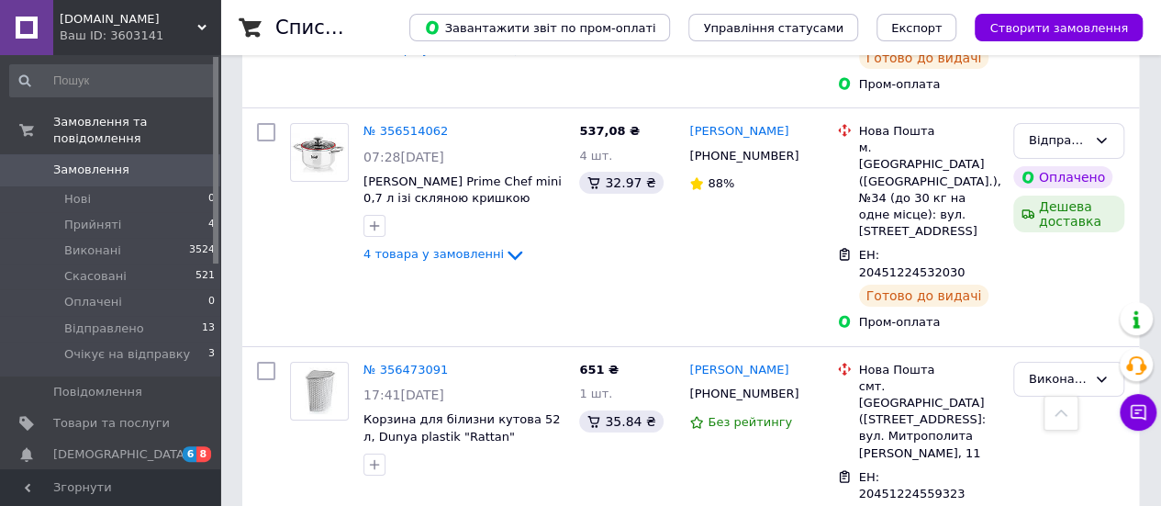
scroll to position [3395, 0]
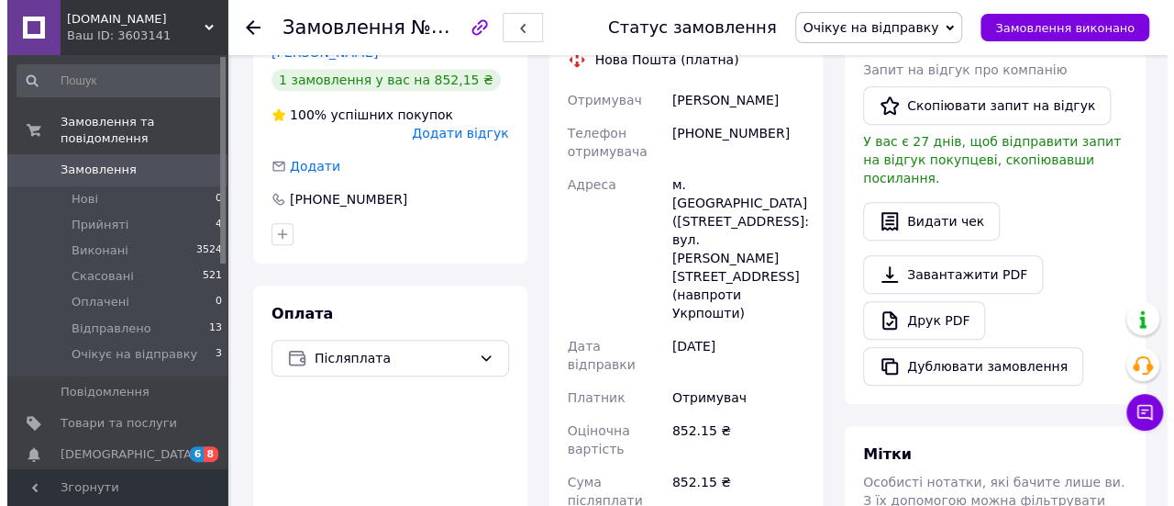
scroll to position [208, 0]
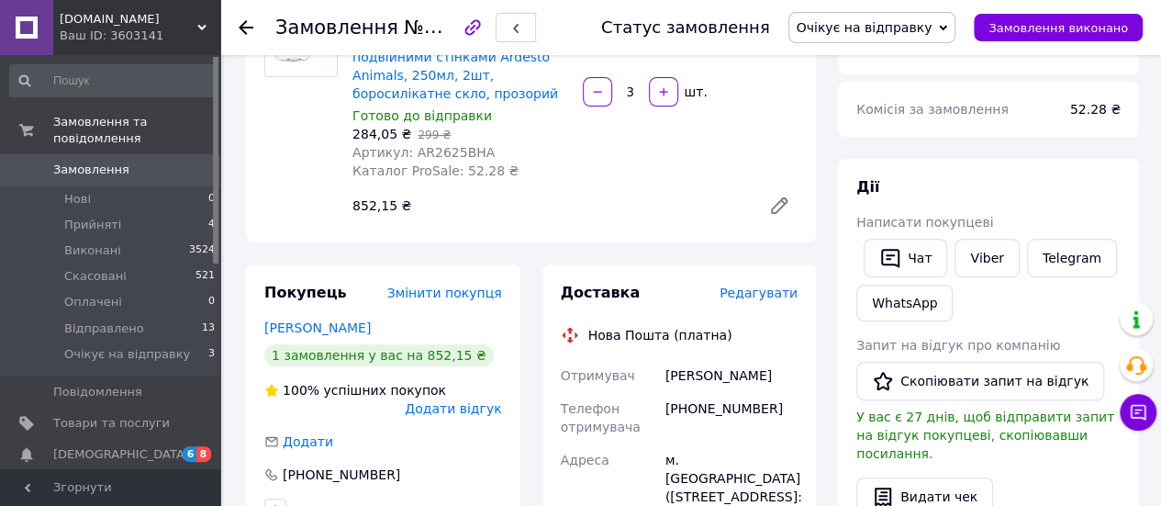
click at [773, 295] on span "Редагувати" at bounding box center [758, 292] width 78 height 15
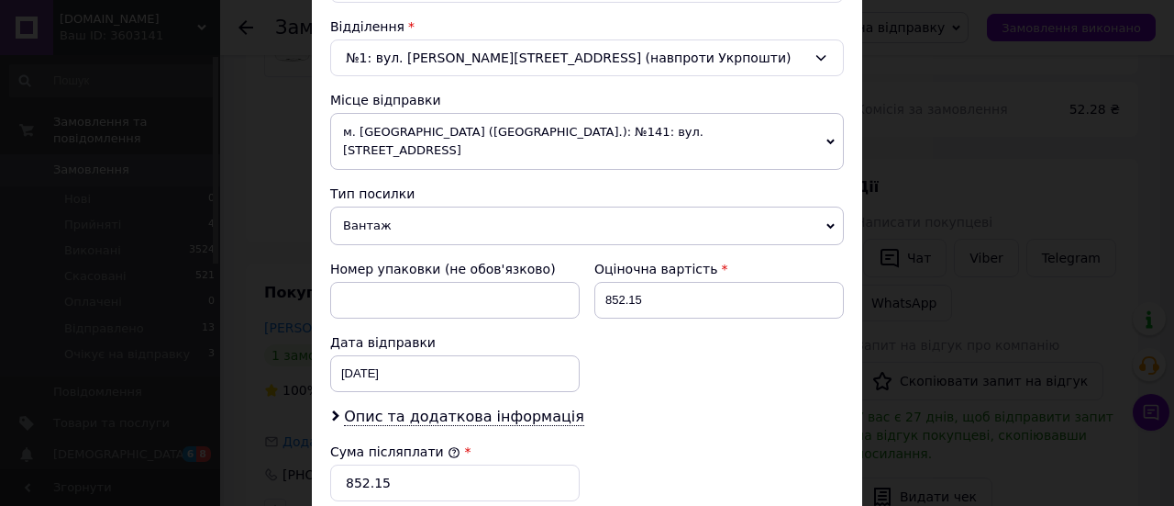
scroll to position [459, 0]
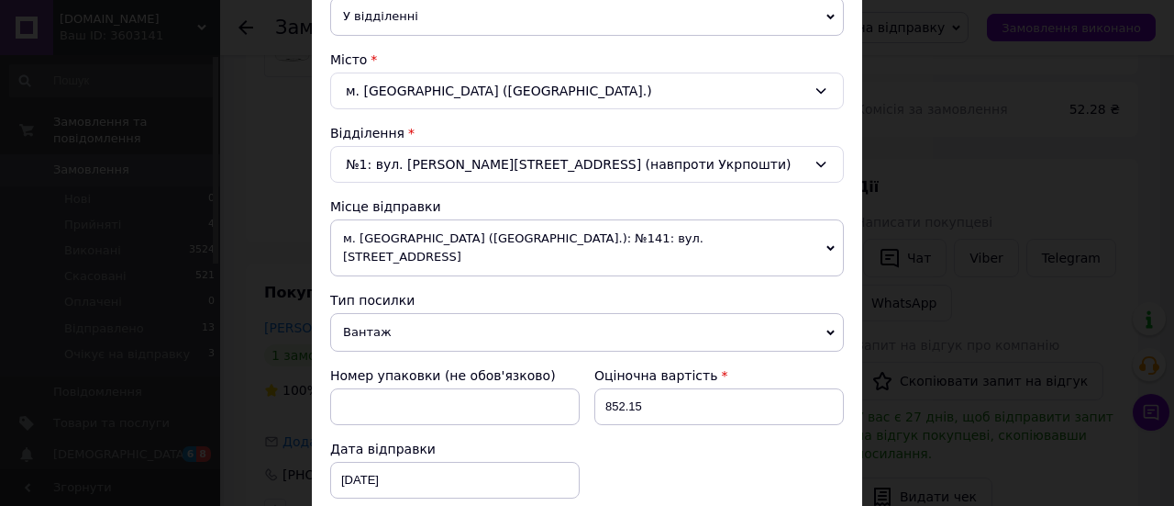
click at [832, 229] on span "м. [GEOGRAPHIC_DATA] ([GEOGRAPHIC_DATA].): №141: вул. [STREET_ADDRESS]" at bounding box center [587, 247] width 514 height 57
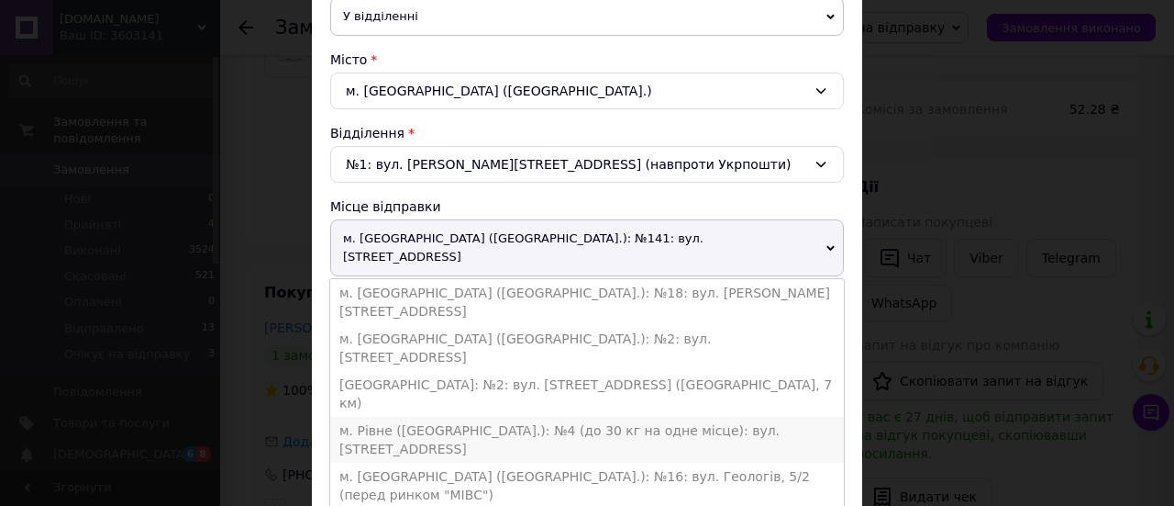
click at [416, 417] on li "м. Рівне ([GEOGRAPHIC_DATA].): №4 (до 30 кг на одне місце): вул. [STREET_ADDRES…" at bounding box center [587, 440] width 514 height 46
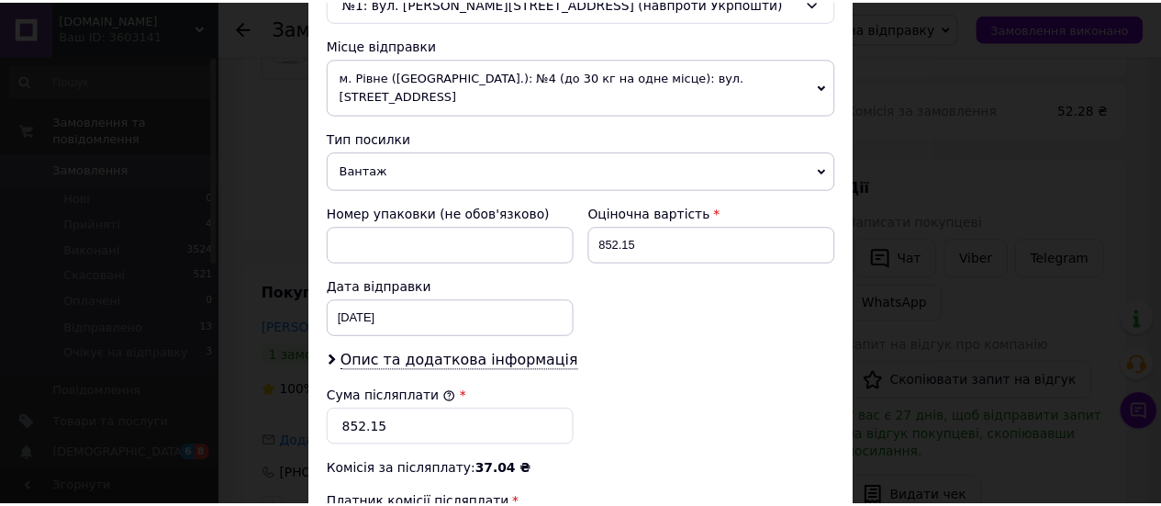
scroll to position [826, 0]
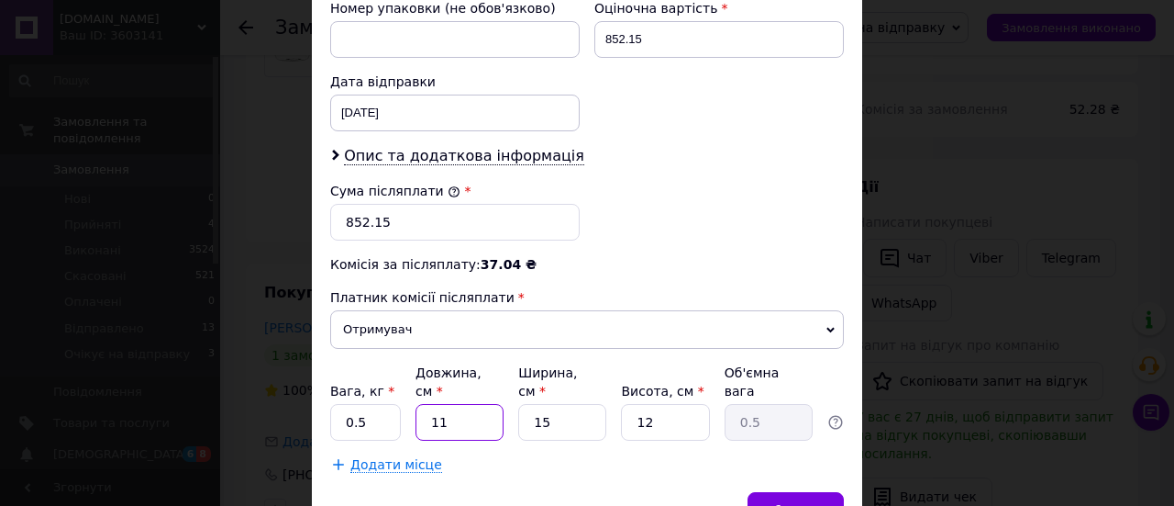
drag, startPoint x: 448, startPoint y: 376, endPoint x: 404, endPoint y: 378, distance: 44.1
click at [404, 377] on div "Вага, кг * 0.5 Довжина, см * 11 Ширина, см * 15 Висота, см * 12 Об'ємна вага 0.5" at bounding box center [587, 401] width 514 height 77
type input "4"
type input "0.18"
type input "42"
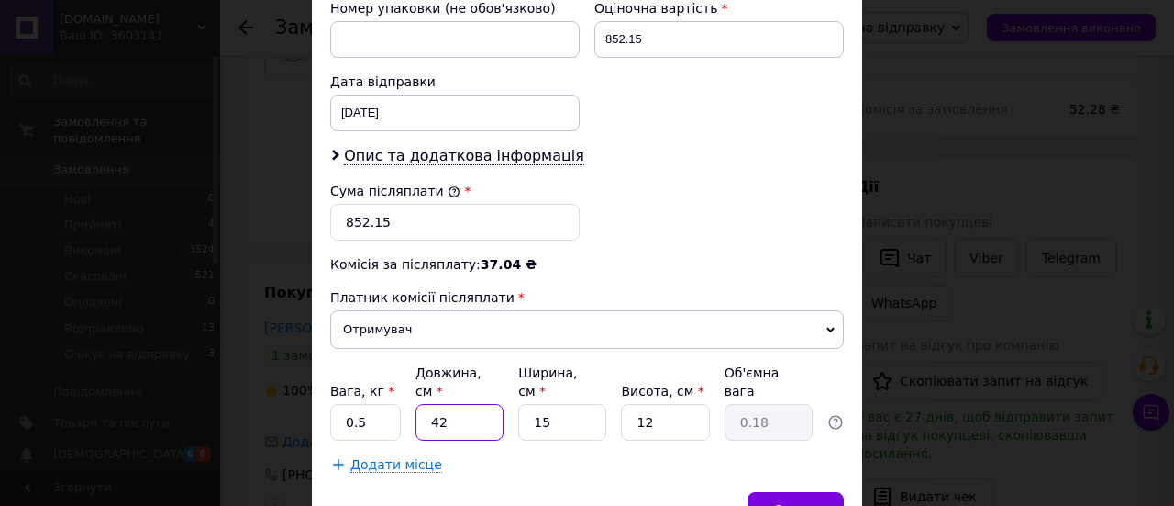
type input "1.89"
type input "42"
drag, startPoint x: 558, startPoint y: 374, endPoint x: 519, endPoint y: 374, distance: 38.5
click at [519, 404] on input "15" at bounding box center [562, 422] width 88 height 37
type input "2"
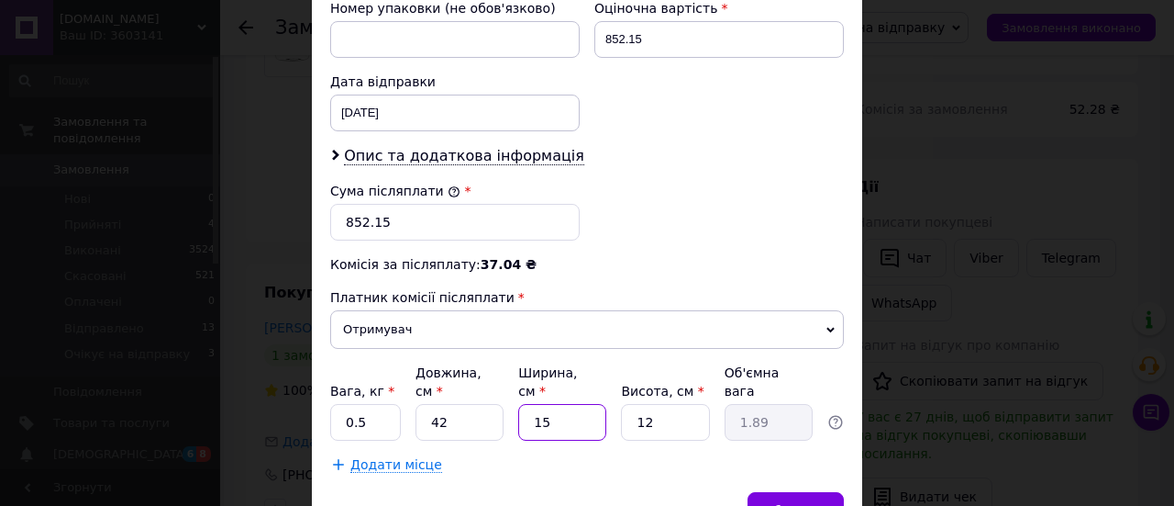
type input "0.25"
type input "28"
type input "3.53"
type input "28"
click at [617, 379] on div "Вага, кг * 0.5 Довжина, см * 42 Ширина, см * 28 Висота, см * 12 Об'ємна вага 3.…" at bounding box center [587, 401] width 514 height 77
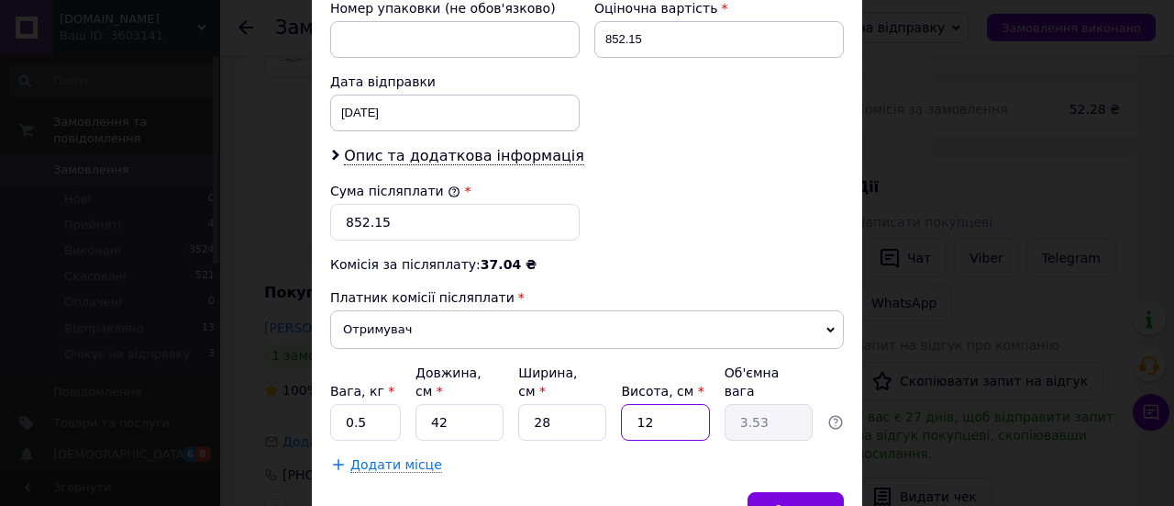
type input "1"
type input "0.29"
type input "13"
type input "3.82"
type input "13"
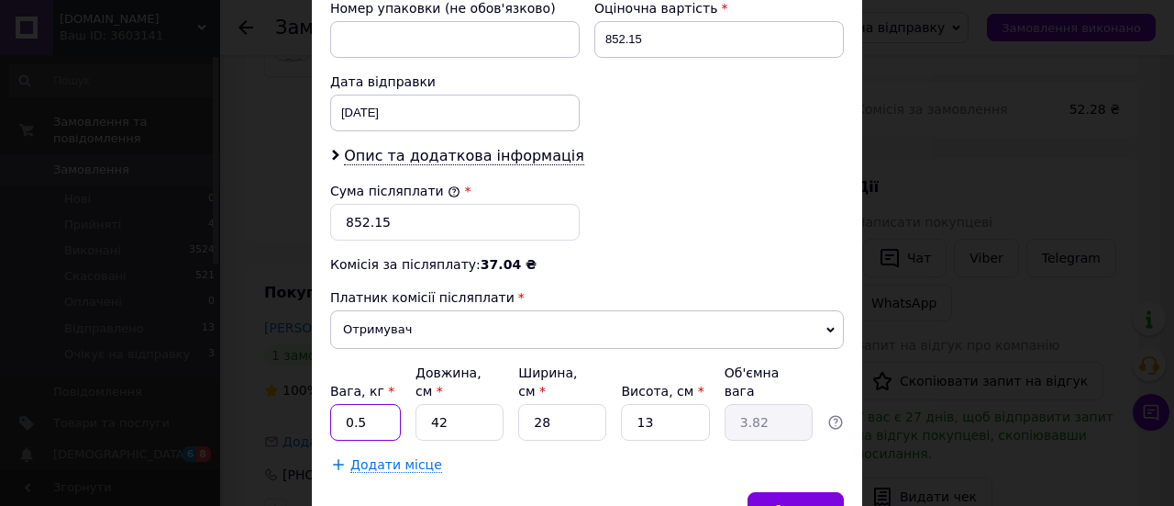
drag, startPoint x: 369, startPoint y: 379, endPoint x: 338, endPoint y: 377, distance: 31.3
click at [338, 404] on input "0.5" at bounding box center [365, 422] width 71 height 37
type input "3"
click at [802, 492] on div "Зберегти" at bounding box center [796, 510] width 96 height 37
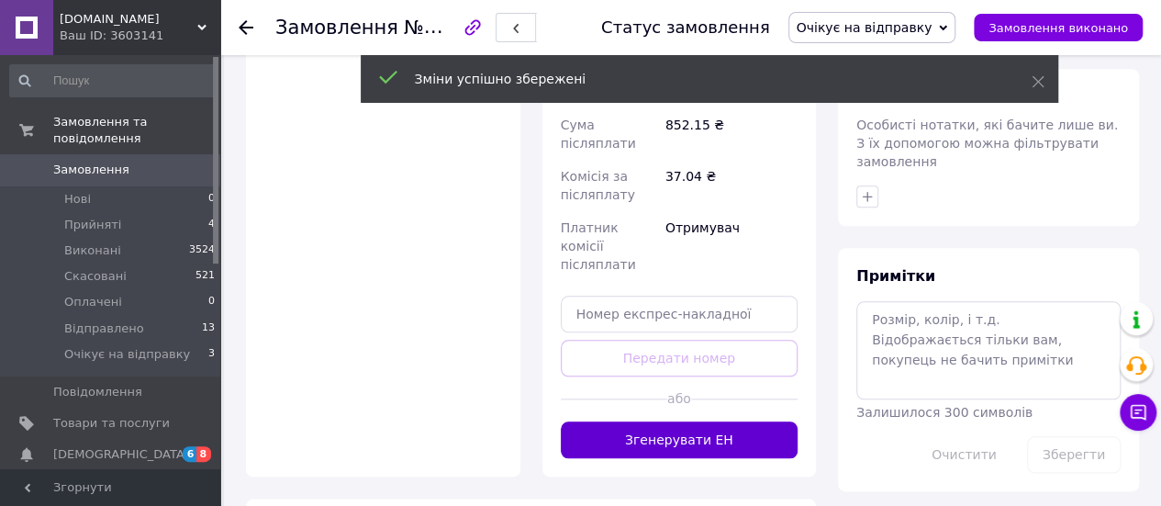
scroll to position [851, 0]
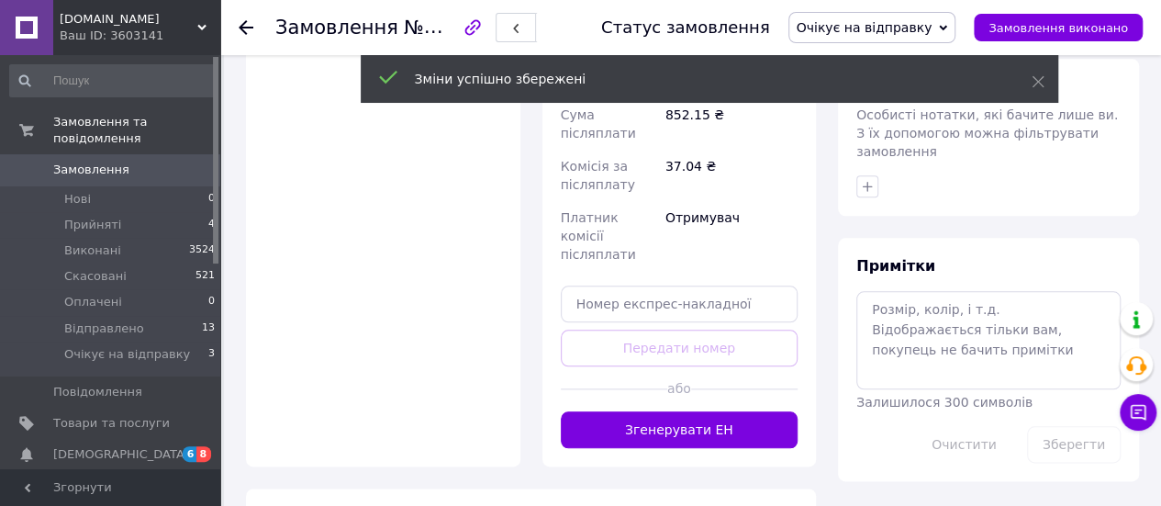
click at [672, 366] on div "або" at bounding box center [680, 388] width 238 height 45
click at [653, 411] on button "Згенерувати ЕН" at bounding box center [680, 429] width 238 height 37
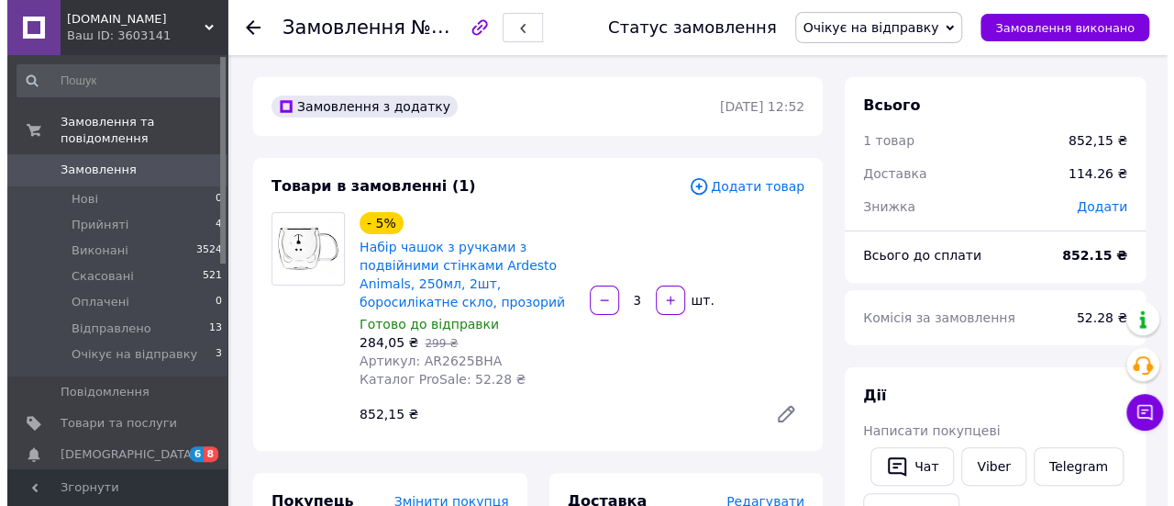
scroll to position [0, 0]
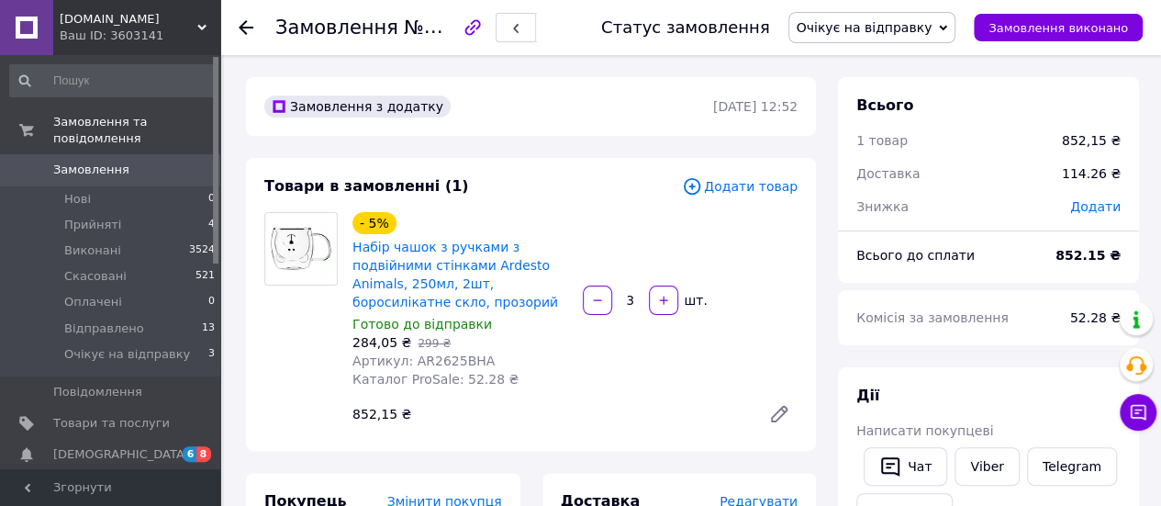
click at [250, 28] on icon at bounding box center [246, 27] width 15 height 15
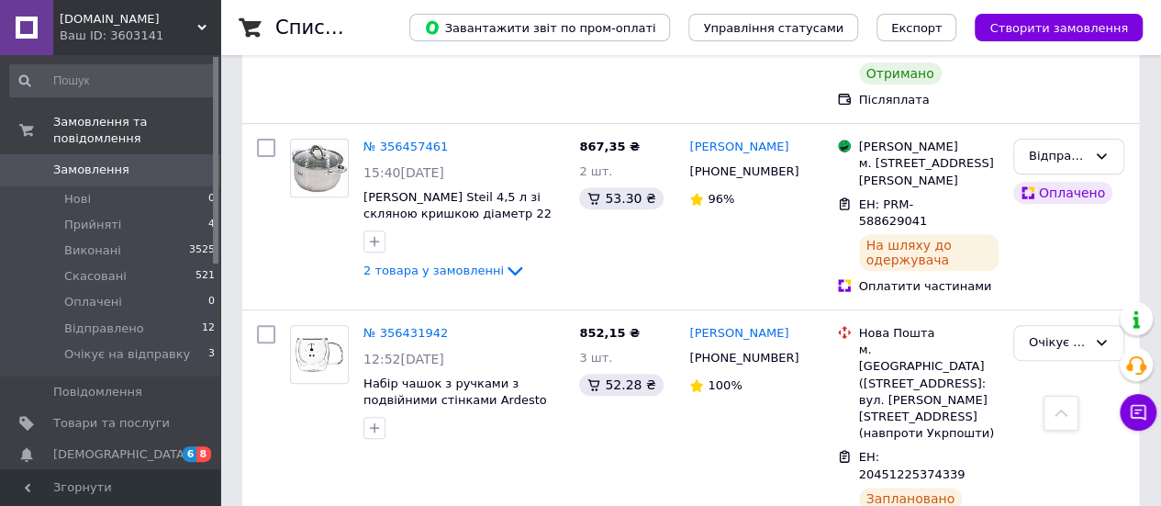
scroll to position [3945, 0]
